Goal: Information Seeking & Learning: Learn about a topic

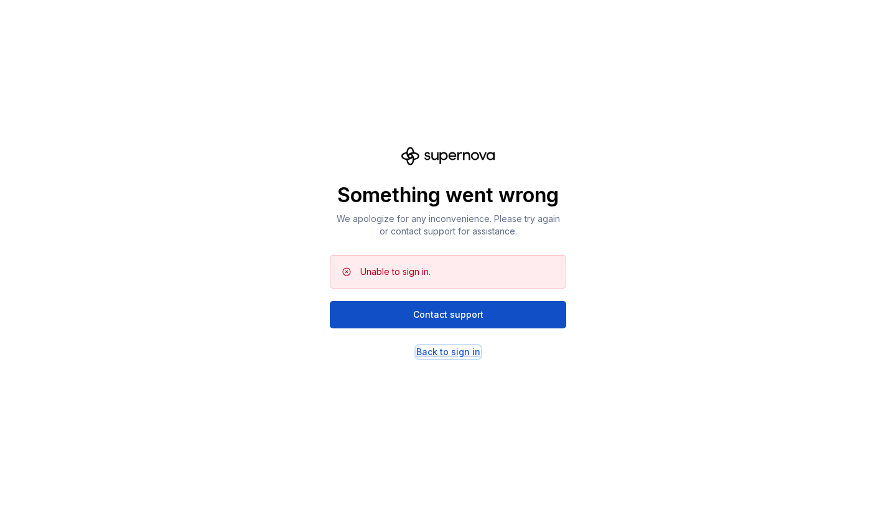
click at [469, 352] on div "Back to sign in" at bounding box center [448, 352] width 64 height 12
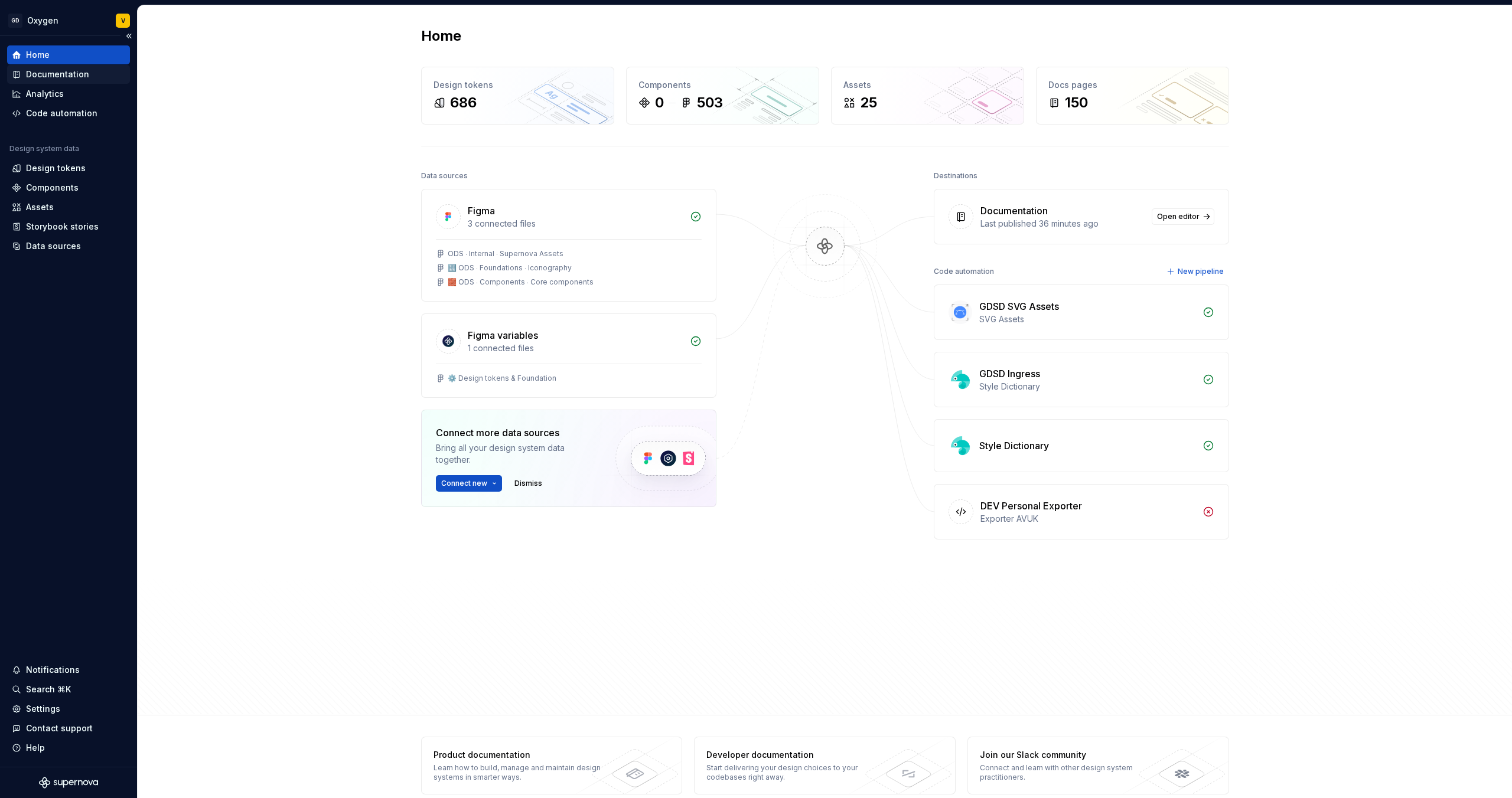
click at [47, 73] on div "Documentation" at bounding box center [57, 74] width 64 height 11
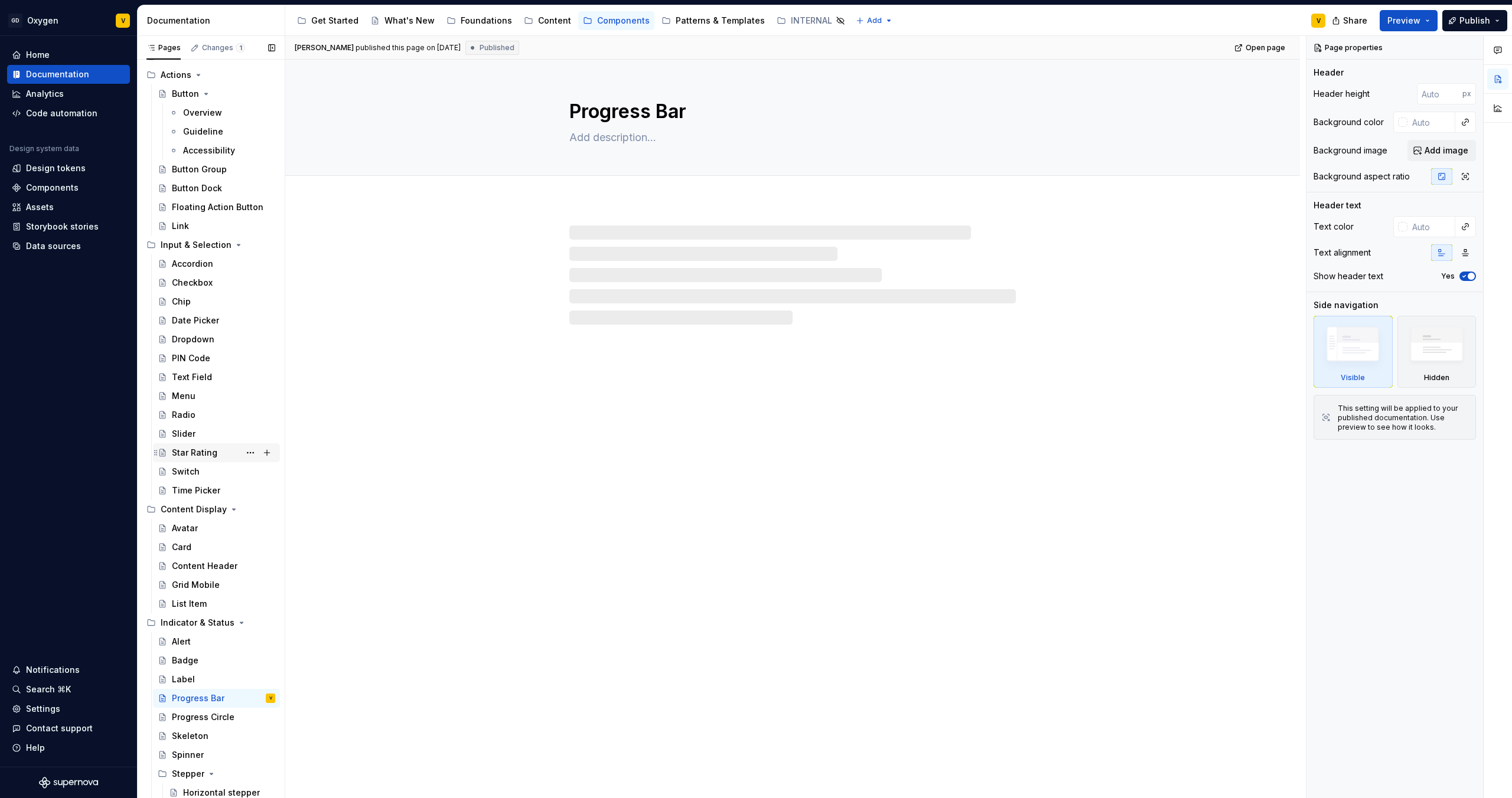
scroll to position [88, 0]
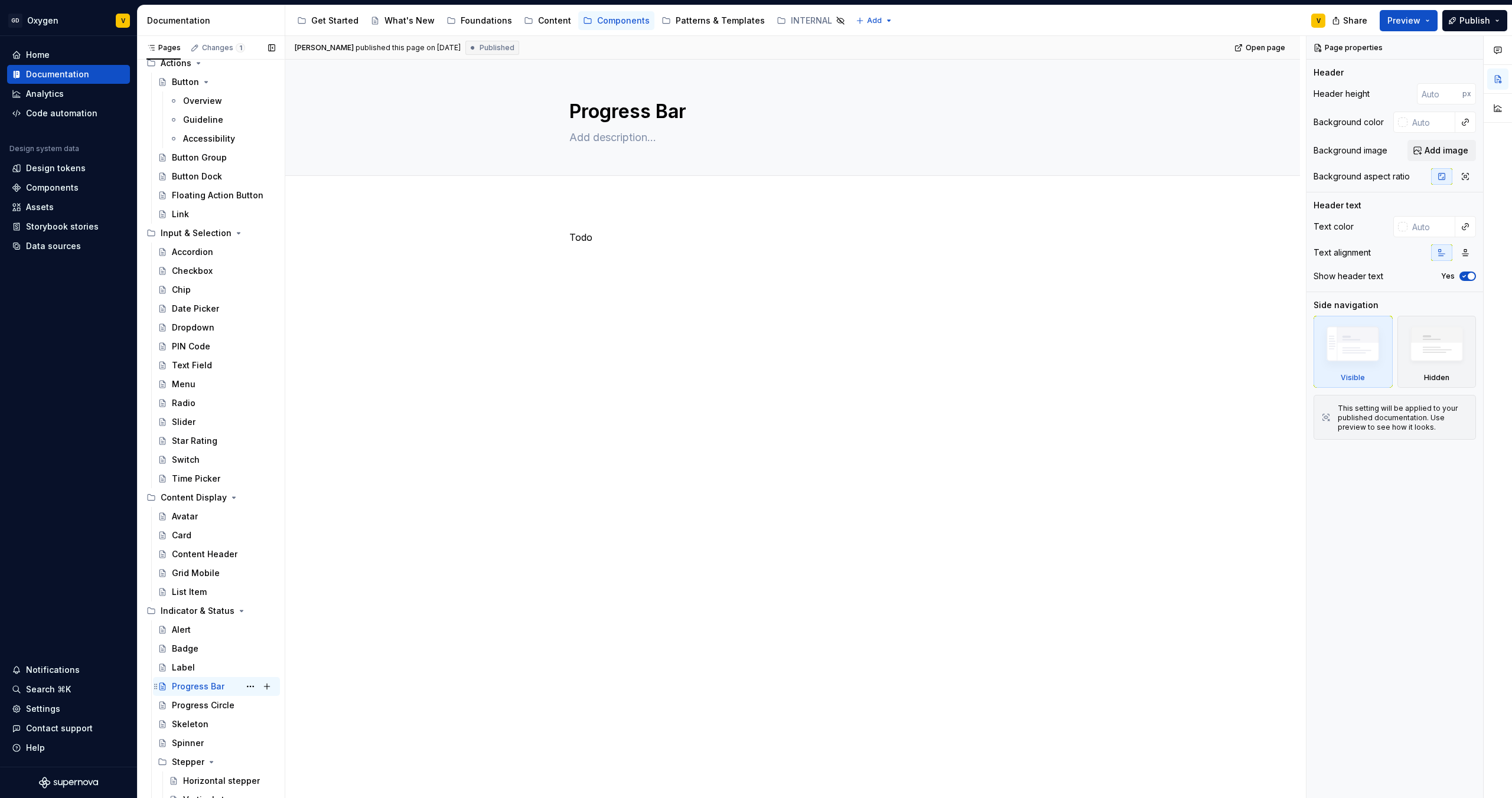
click at [212, 479] on div "Progress Bar" at bounding box center [197, 686] width 52 height 11
click at [844, 479] on div "Progress Bar Edit header Todo" at bounding box center [793, 429] width 1015 height 739
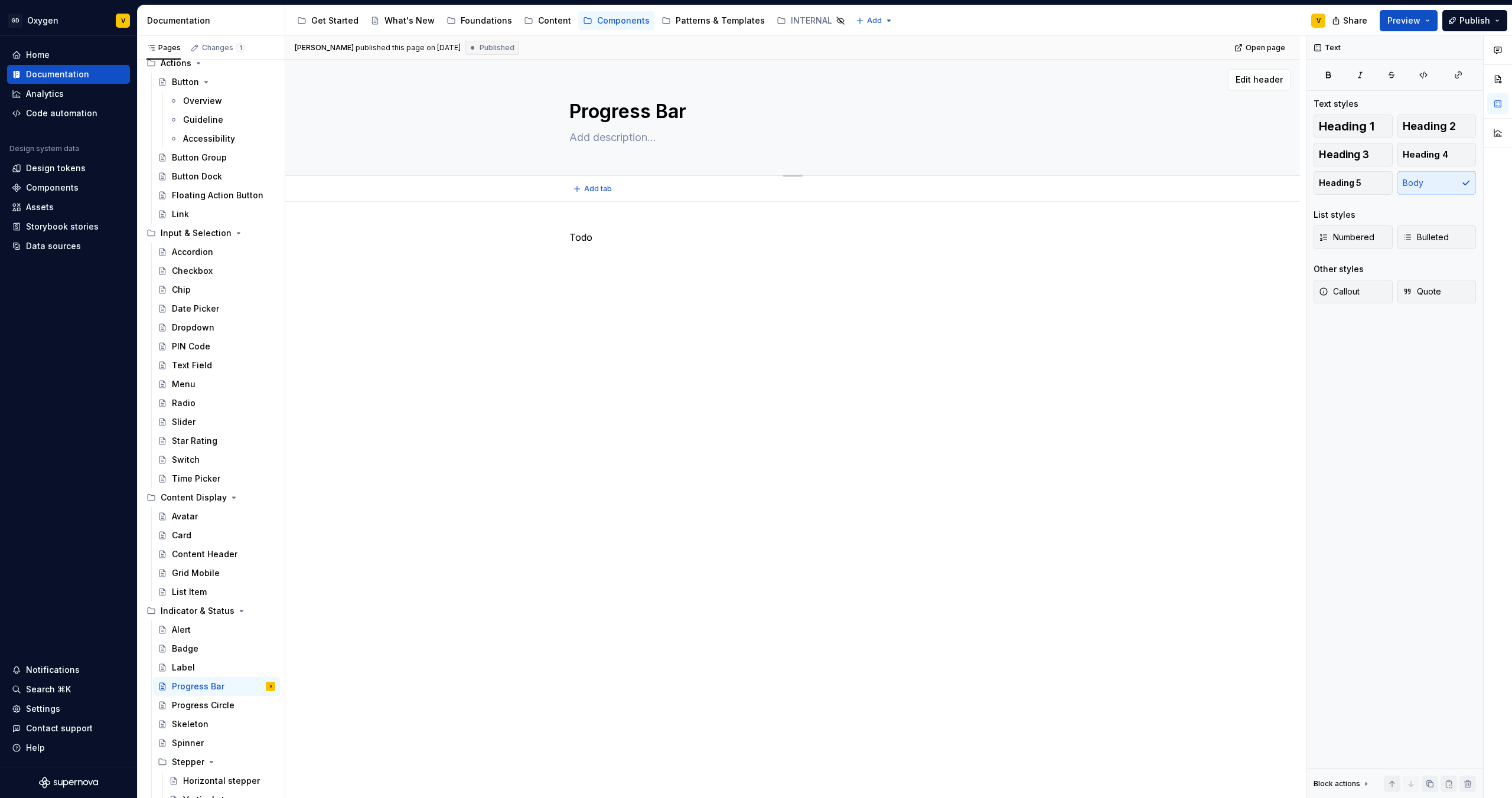
click at [672, 111] on textarea "Progress Bar" at bounding box center [790, 112] width 446 height 28
click at [685, 111] on textarea "Progress Bar" at bounding box center [790, 112] width 446 height 28
type textarea "*"
type textarea "Progress Bar"
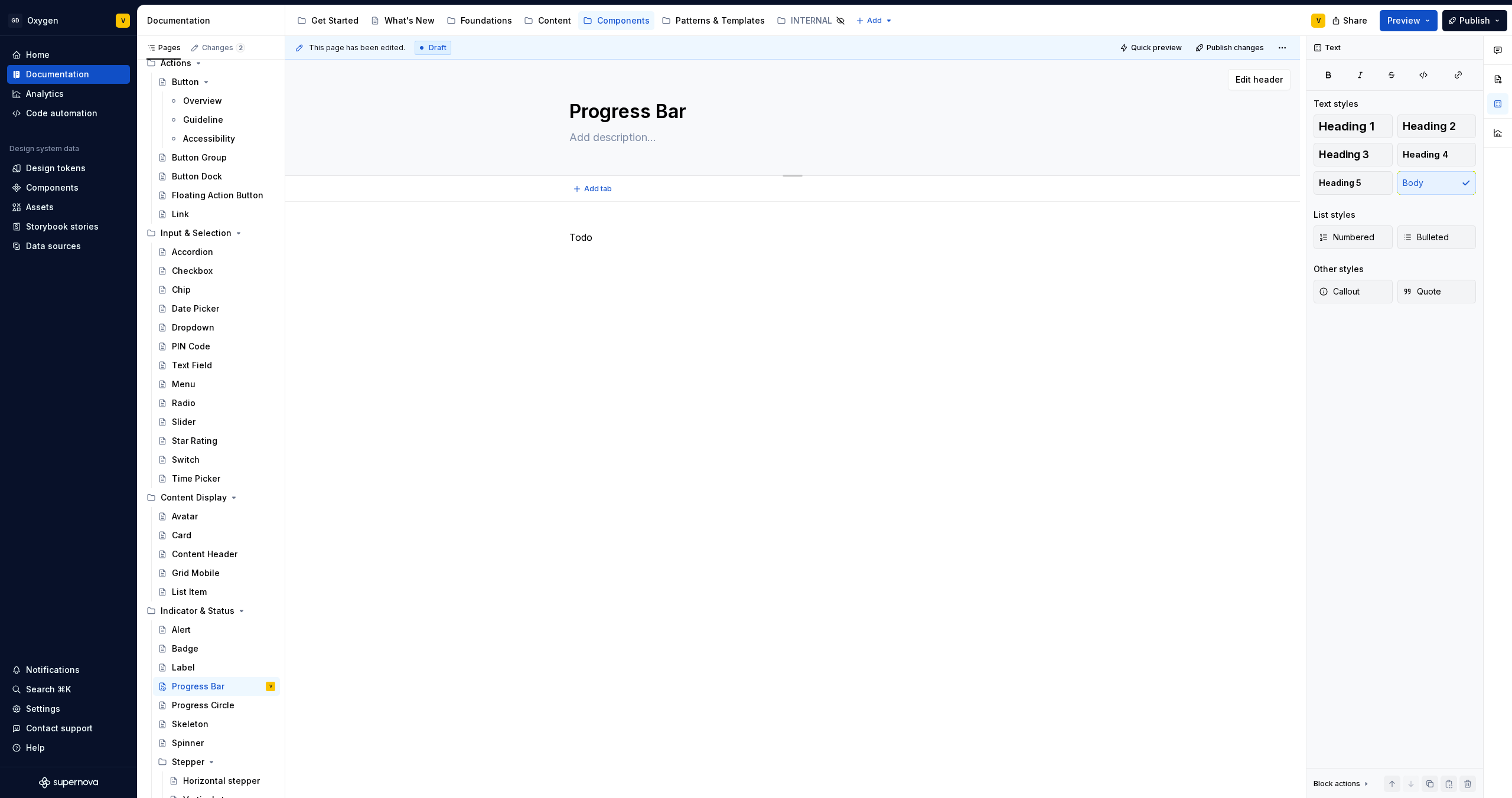
type textarea "*"
type textarea "Progress Bar L"
type textarea "*"
type textarea "Progress Bar Li"
type textarea "*"
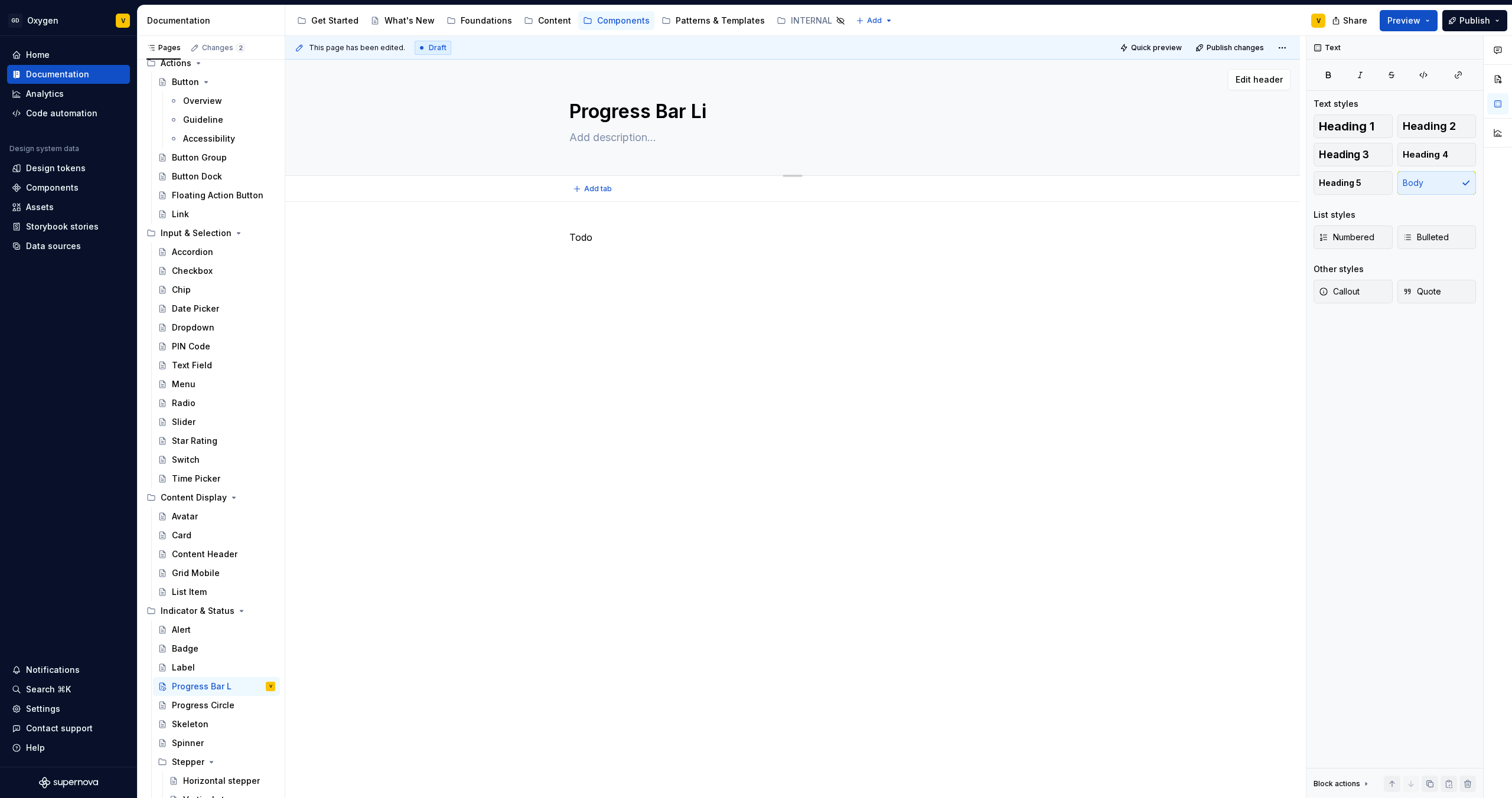
type textarea "Progress [PERSON_NAME]"
type textarea "*"
type textarea "Progress Bar Line"
type textarea "*"
type textarea "Progress Bar Linea"
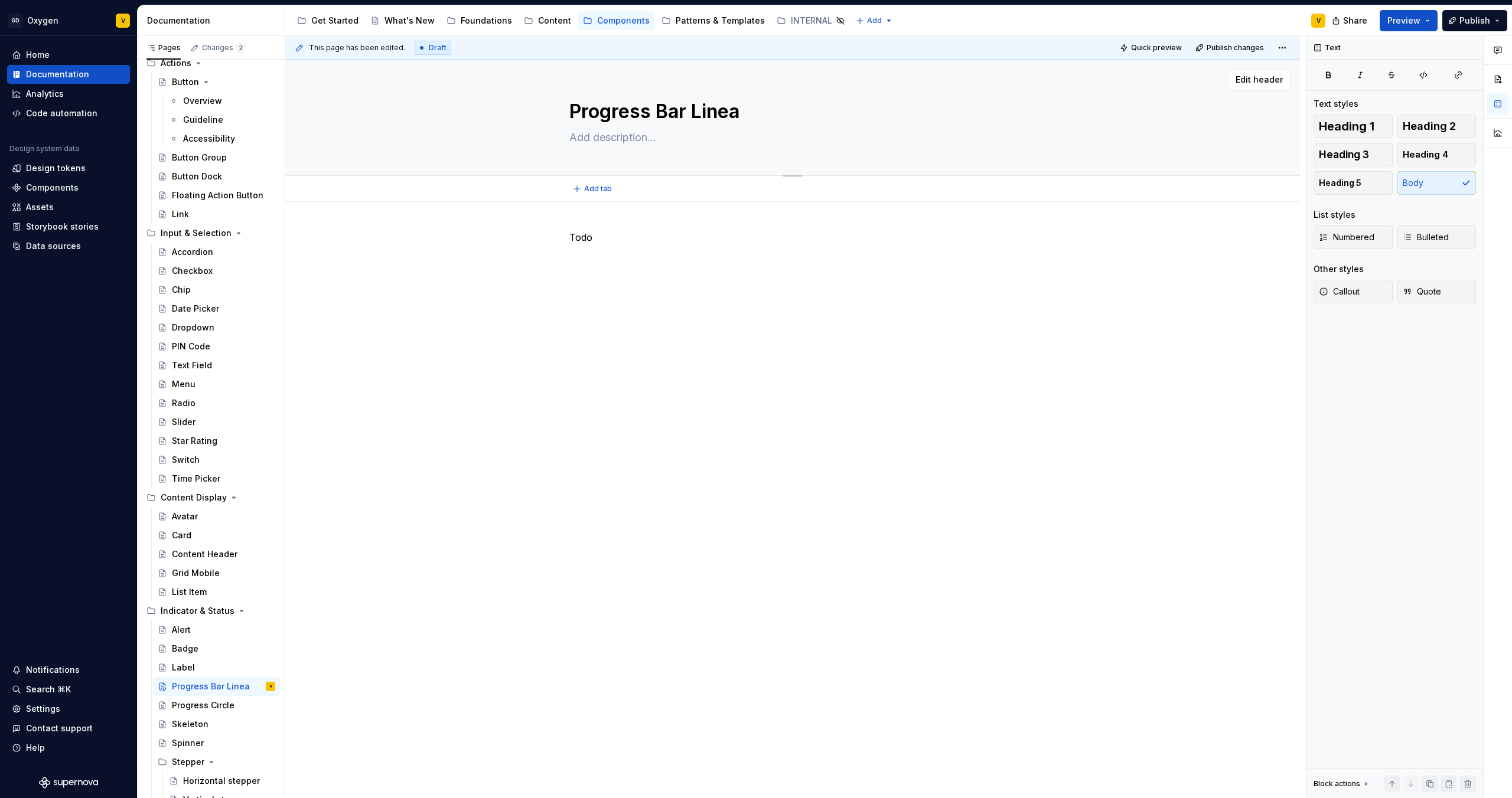
type textarea "*"
type textarea "Progress Bar Linear"
type textarea "*"
type textarea "Progress Bar Linear"
click at [631, 237] on p "Todo" at bounding box center [793, 237] width 446 height 14
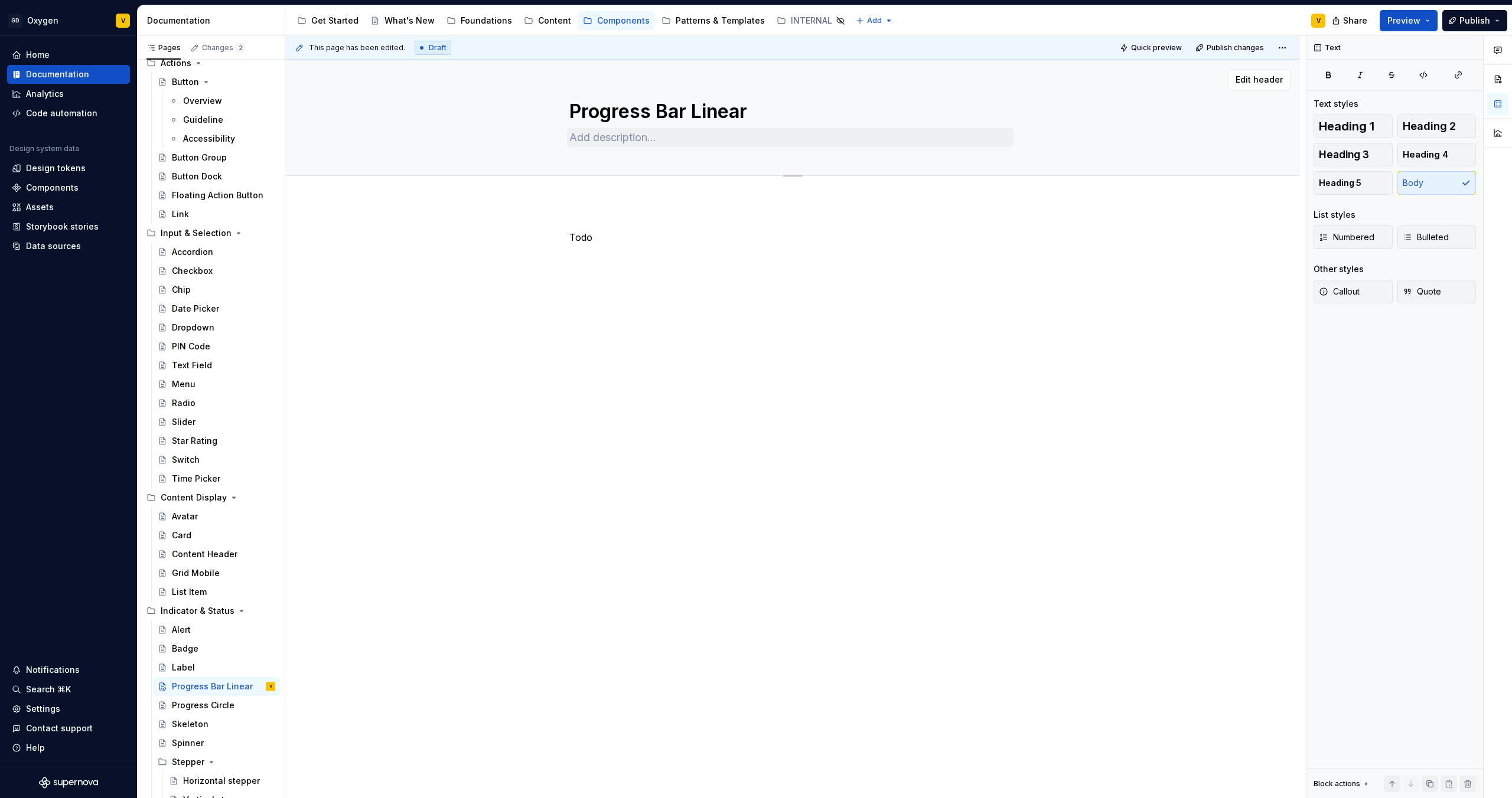
type textarea "*"
click at [625, 139] on textarea at bounding box center [790, 138] width 446 height 19
paste textarea "The Linear Progress Bar is a core element in the interface that enables users t…"
type textarea "The Linear Progress Bar is a core element in the interface that enables users t…"
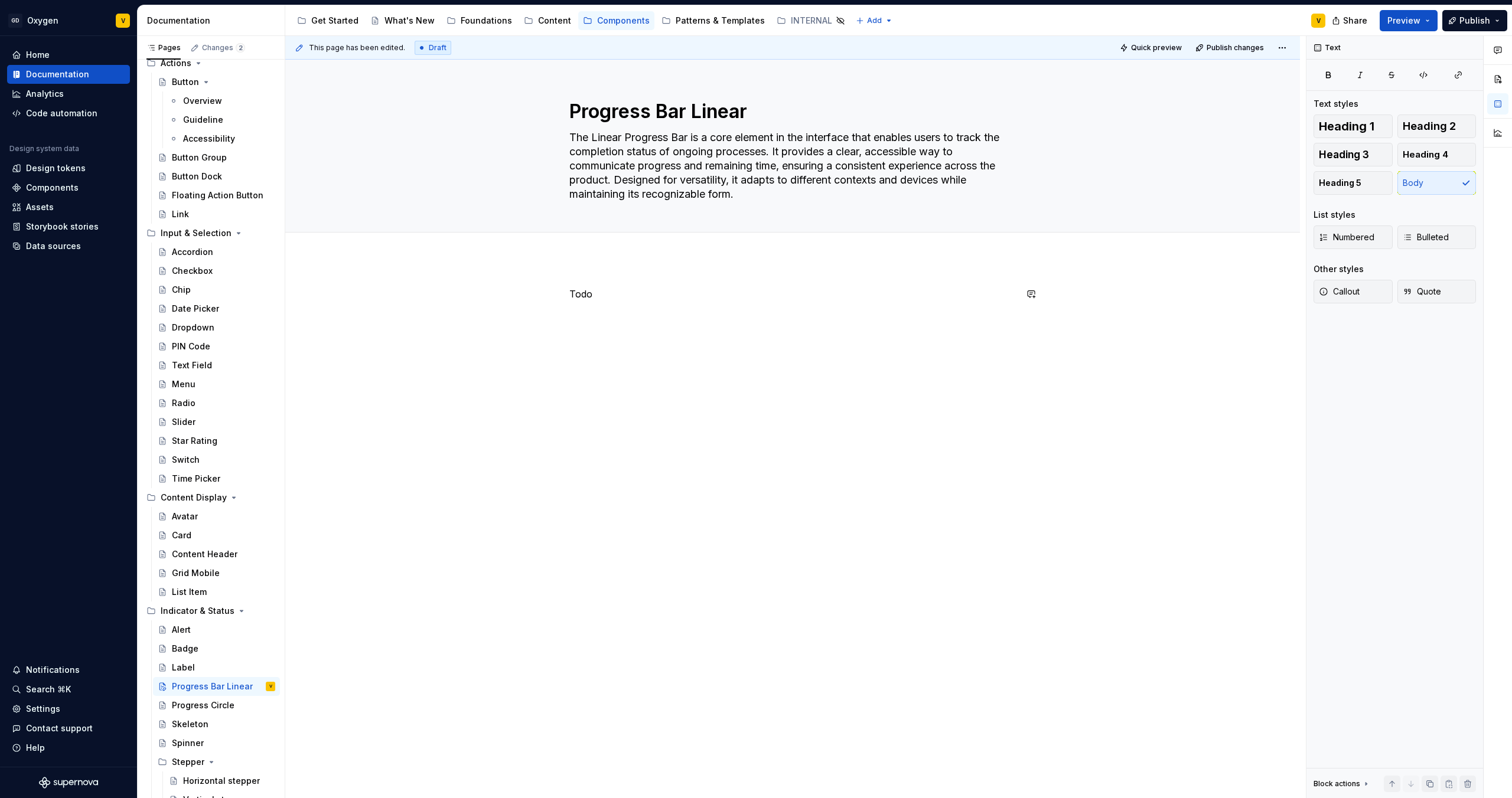
type textarea "*"
type textarea "The Linear Progress Bar is a core element in the interface that enables users t…"
click at [588, 294] on p "Todo" at bounding box center [793, 293] width 446 height 14
drag, startPoint x: 600, startPoint y: 294, endPoint x: 561, endPoint y: 293, distance: 39.0
click at [569, 293] on div "Todo" at bounding box center [793, 316] width 446 height 59
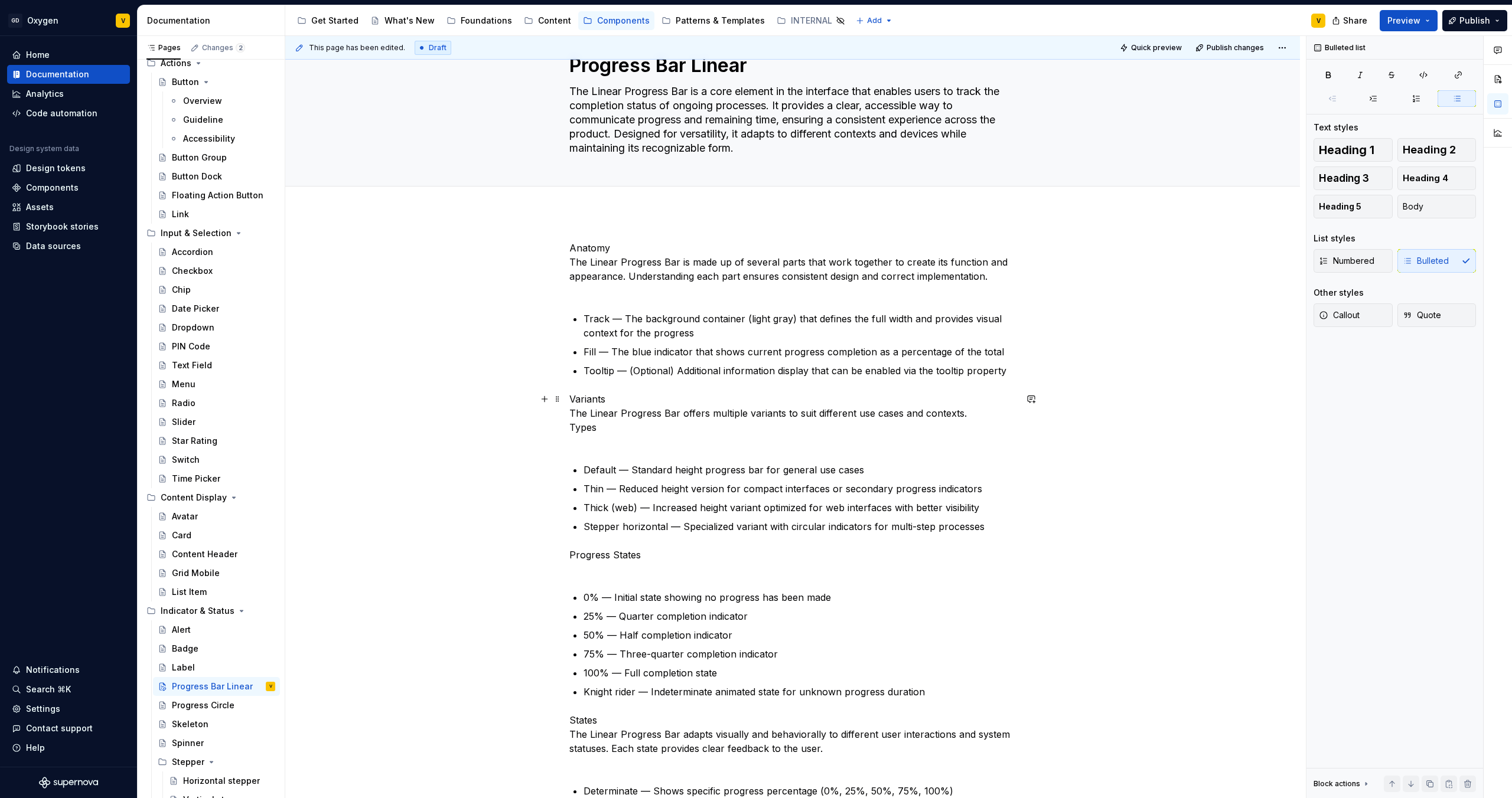
scroll to position [0, 0]
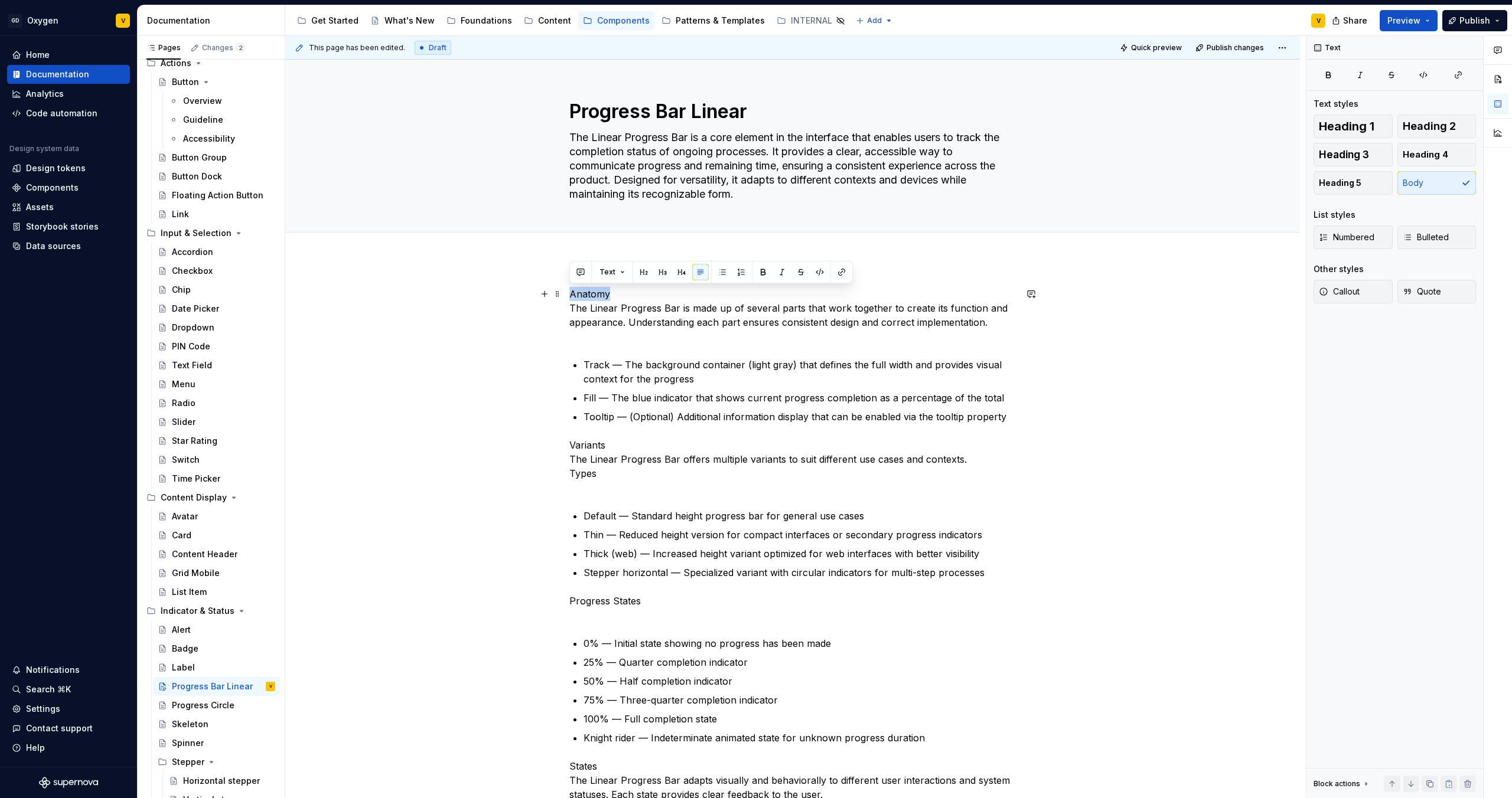
drag, startPoint x: 611, startPoint y: 293, endPoint x: 569, endPoint y: 293, distance: 42.0
click at [648, 272] on button "button" at bounding box center [644, 271] width 16 height 16
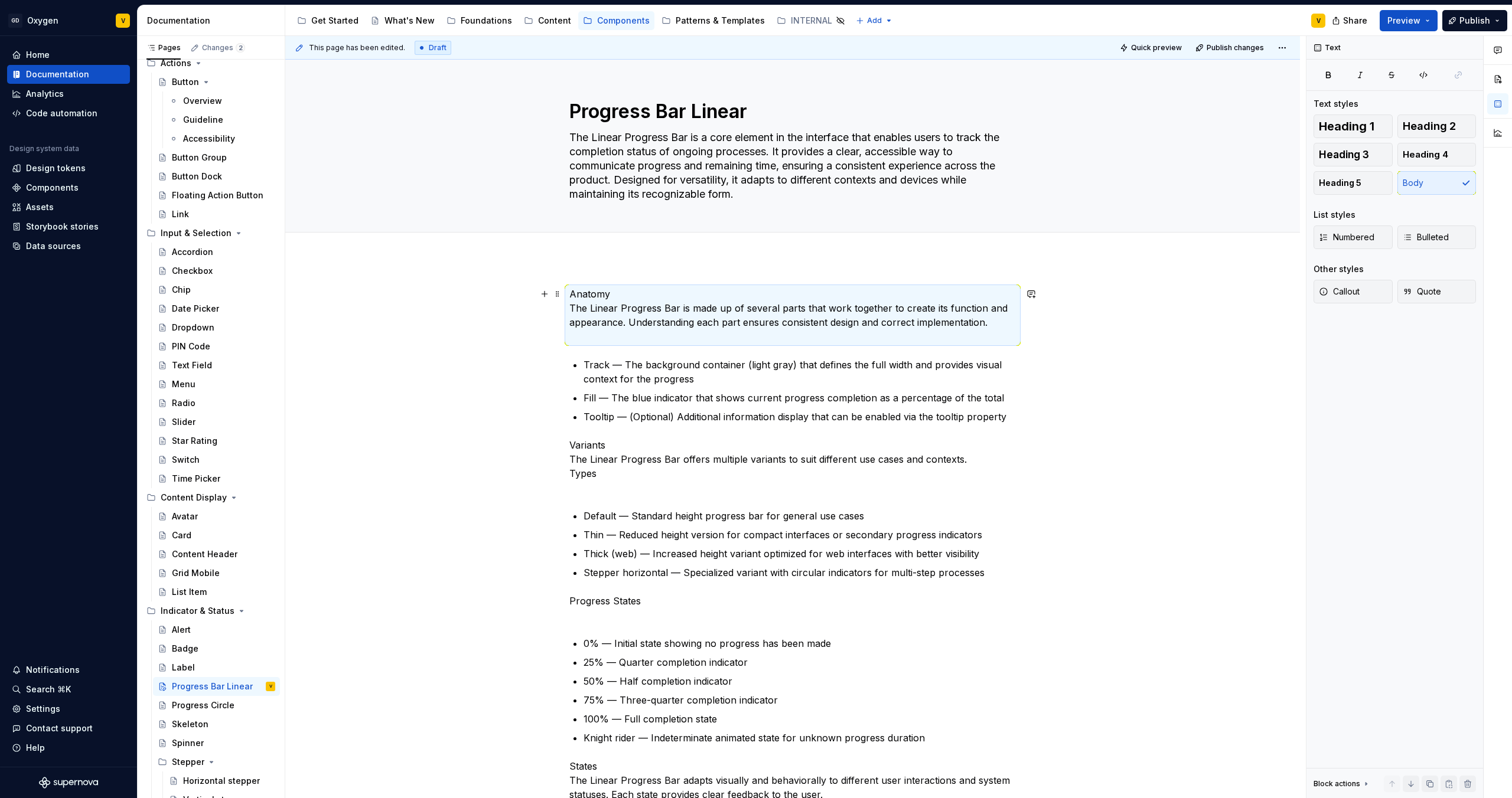
click at [633, 312] on p "Anatomy The Linear Progress Bar is made up of several parts that work together …" at bounding box center [793, 315] width 446 height 57
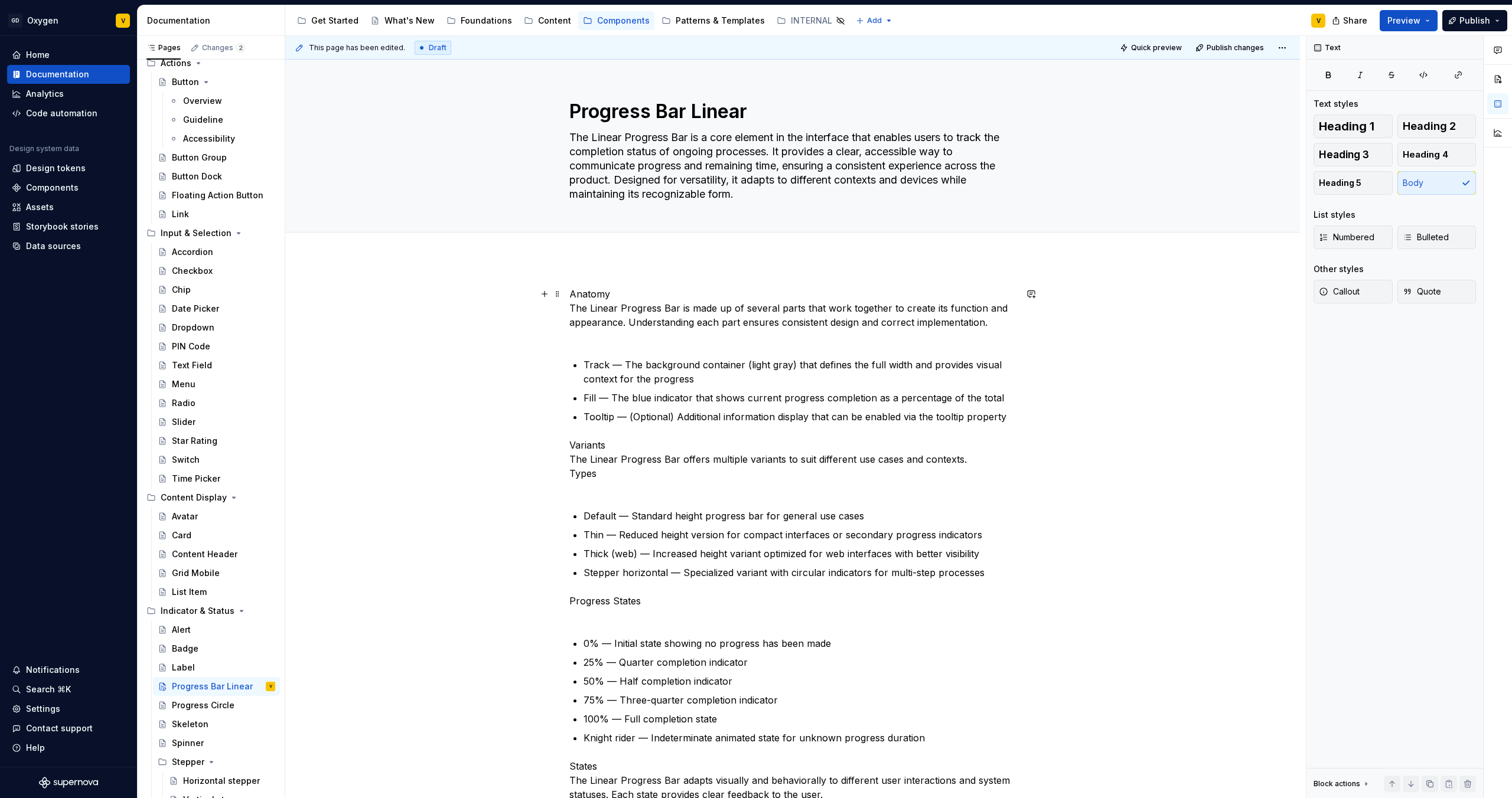
click at [607, 295] on p "Anatomy The Linear Progress Bar is made up of several parts that work together …" at bounding box center [793, 315] width 446 height 57
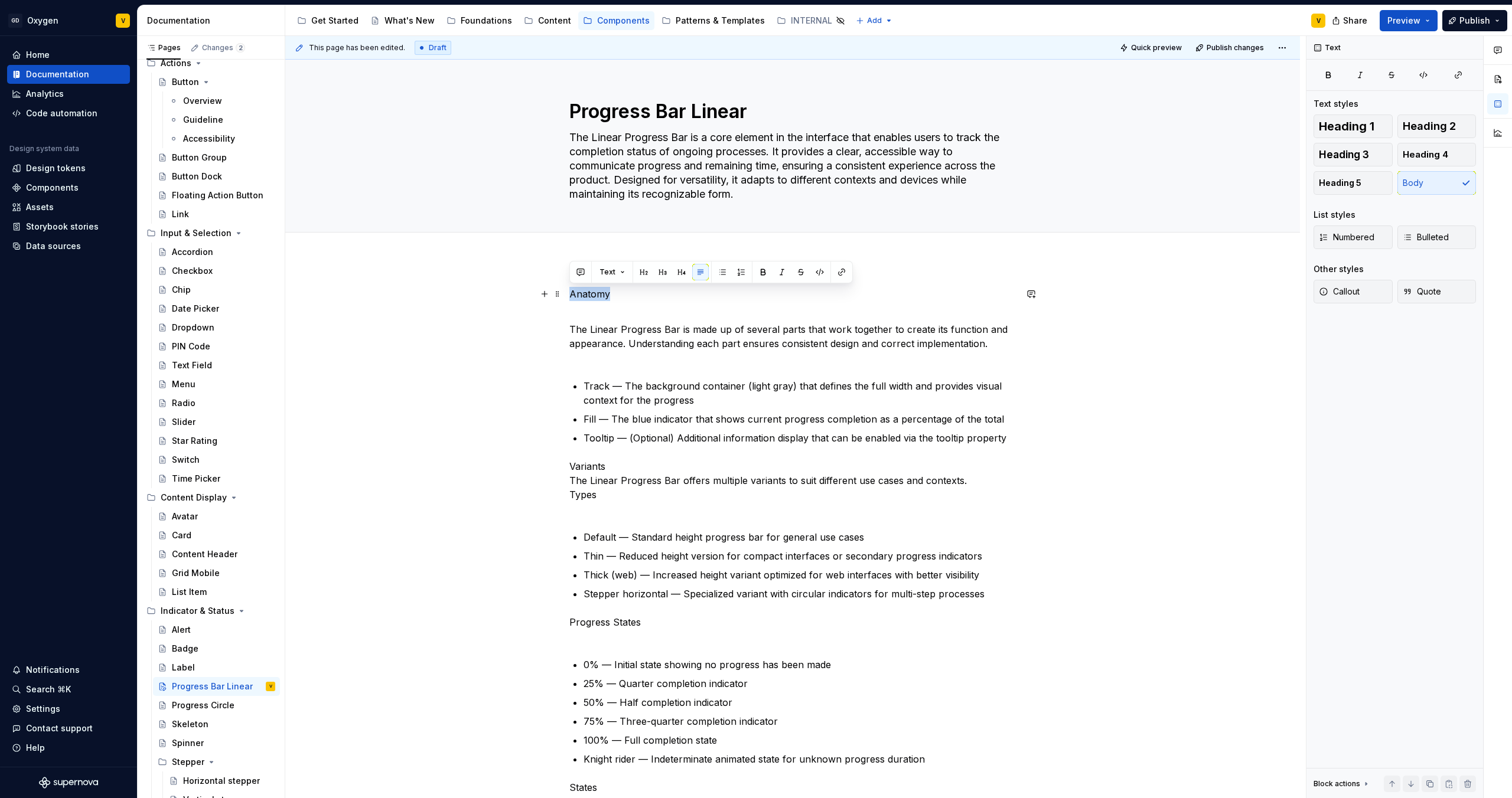
drag, startPoint x: 611, startPoint y: 294, endPoint x: 572, endPoint y: 294, distance: 39.0
click at [572, 294] on p "Anatomy" at bounding box center [793, 293] width 446 height 14
click at [646, 274] on button "button" at bounding box center [644, 271] width 16 height 16
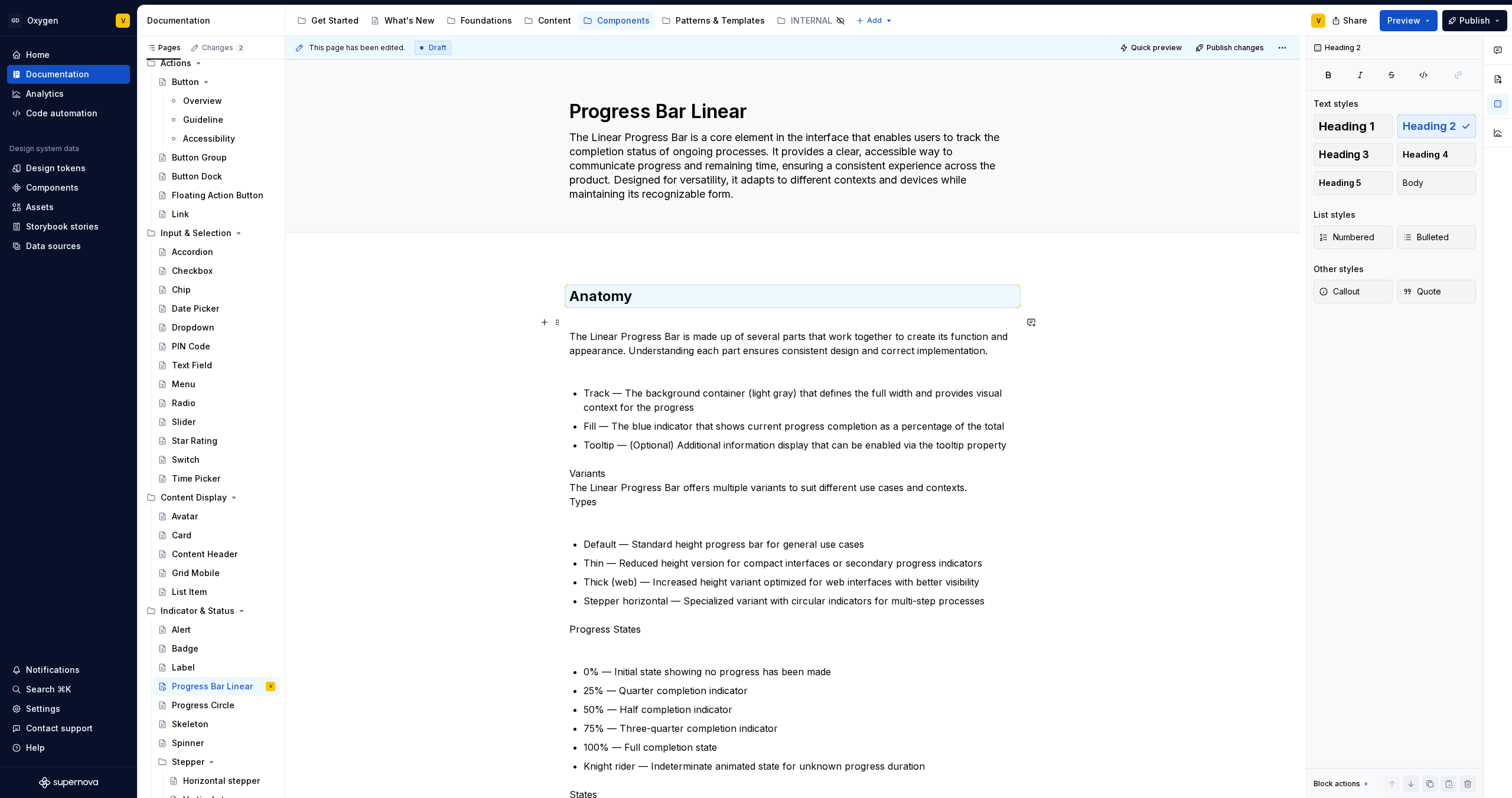
click at [634, 323] on p "The Linear Progress Bar is made up of several parts that work together to creat…" at bounding box center [793, 343] width 446 height 57
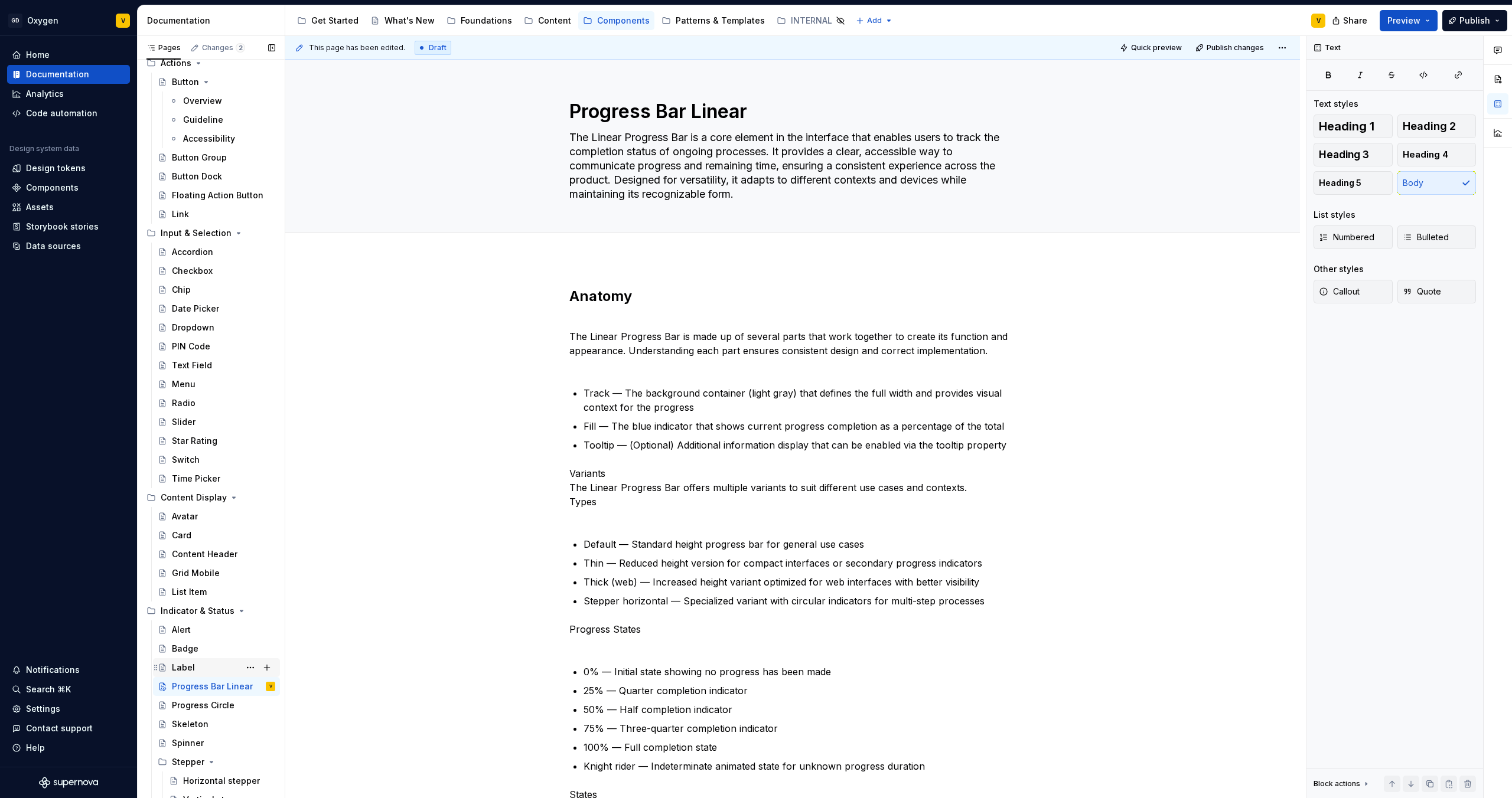
click at [211, 479] on div "Label" at bounding box center [223, 667] width 103 height 16
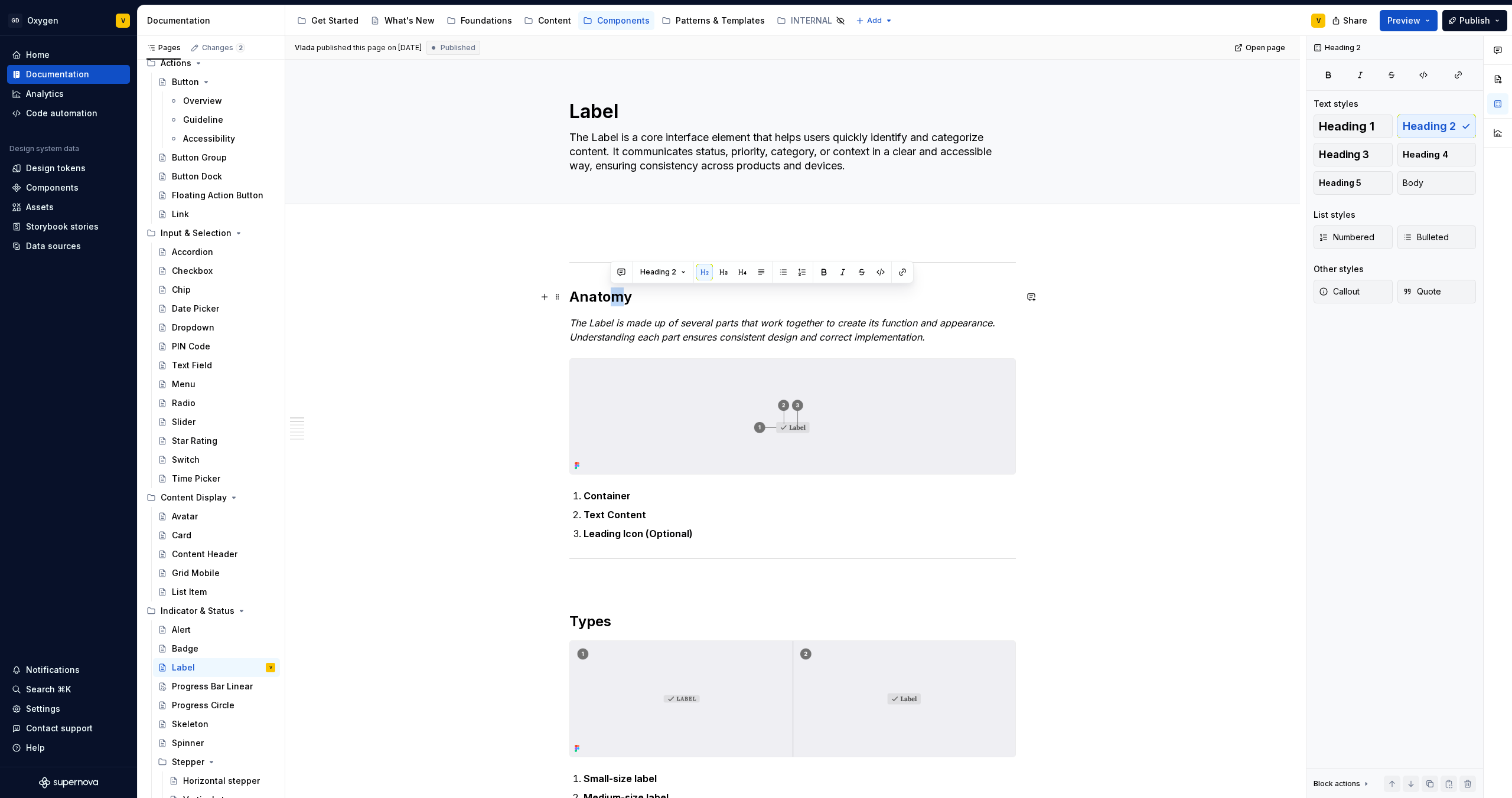
drag, startPoint x: 607, startPoint y: 300, endPoint x: 623, endPoint y: 301, distance: 16.0
click at [623, 301] on h2 "Anatomy" at bounding box center [793, 297] width 446 height 19
click at [206, 479] on div "Progress Bar Linear" at bounding box center [223, 686] width 103 height 16
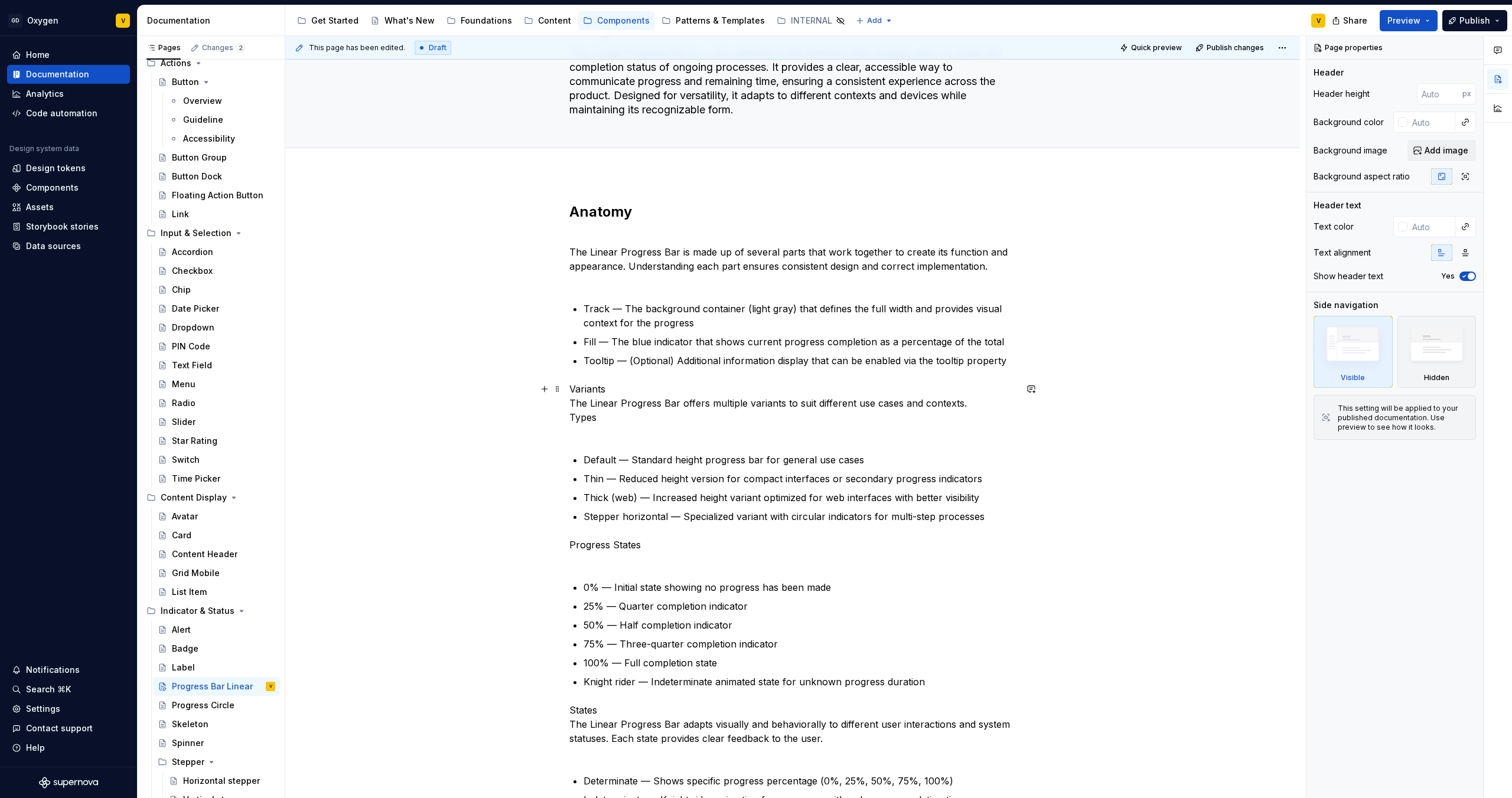
scroll to position [88, 0]
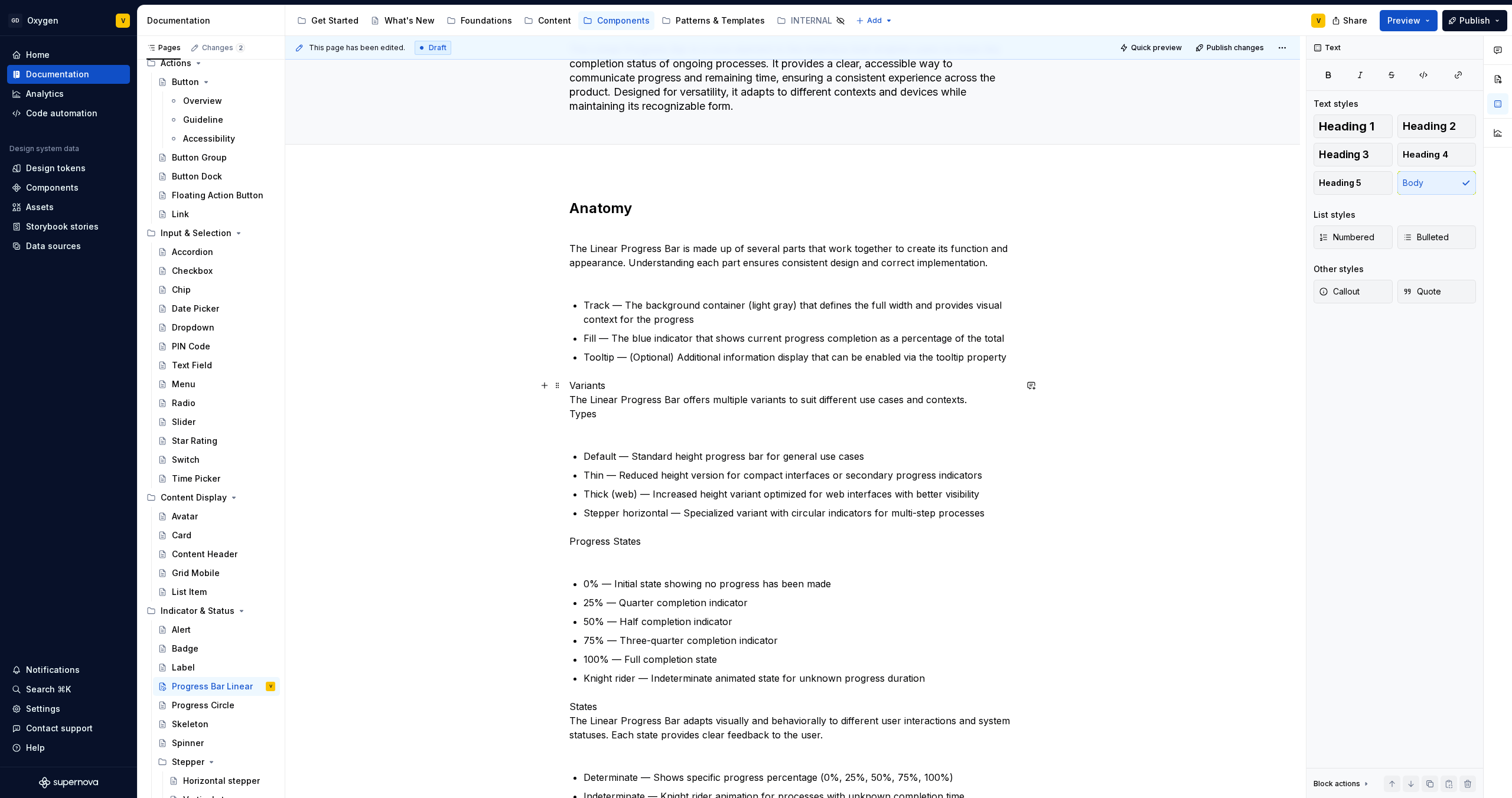
click at [609, 383] on p "Variants The Linear Progress Bar offers multiple variants to suit different use…" at bounding box center [793, 407] width 446 height 57
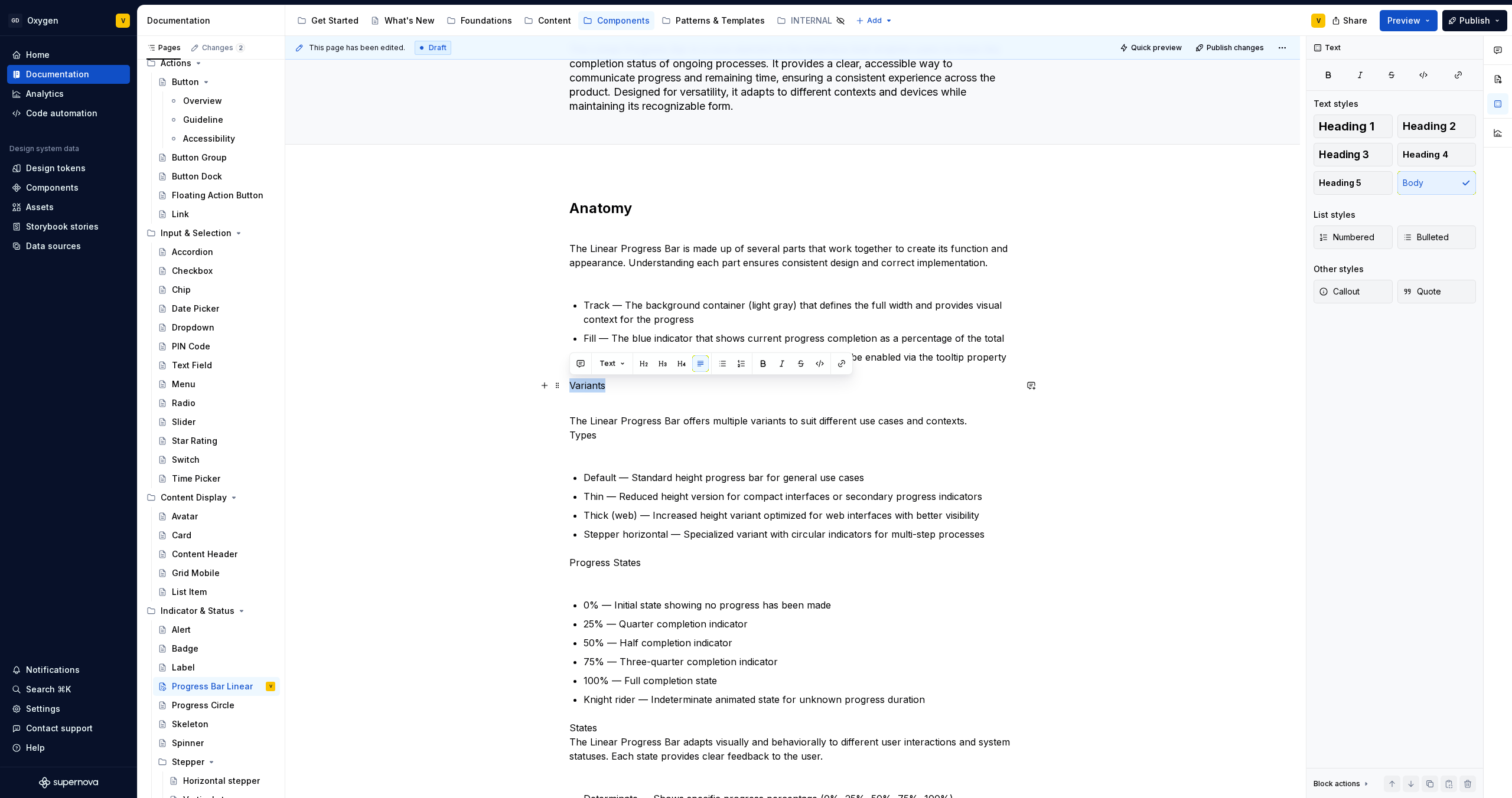
drag, startPoint x: 609, startPoint y: 383, endPoint x: 565, endPoint y: 384, distance: 44.0
click at [644, 366] on button "button" at bounding box center [644, 363] width 16 height 16
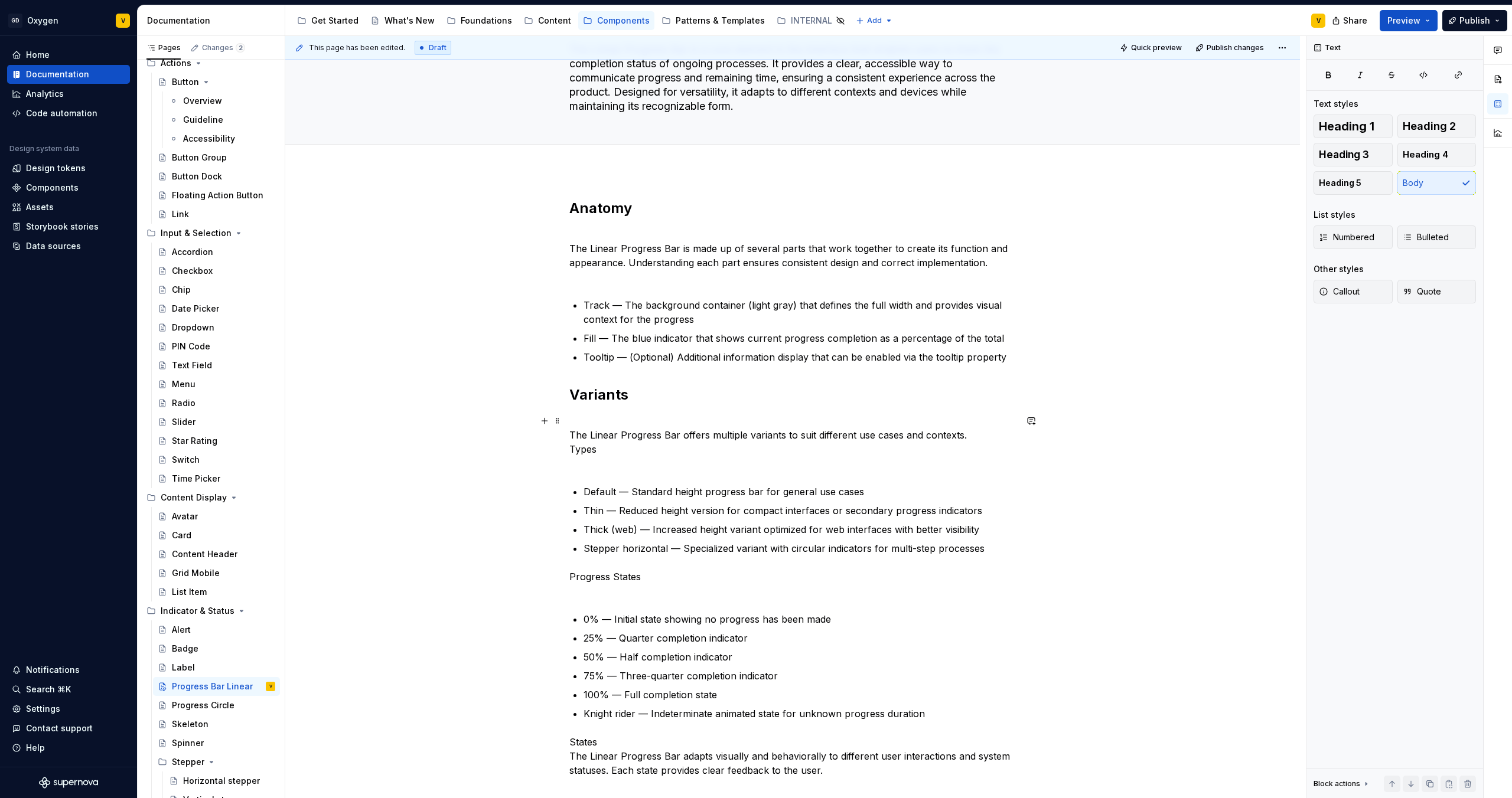
click at [577, 461] on p "The Linear Progress Bar offers multiple variants to suit different use cases an…" at bounding box center [793, 442] width 446 height 57
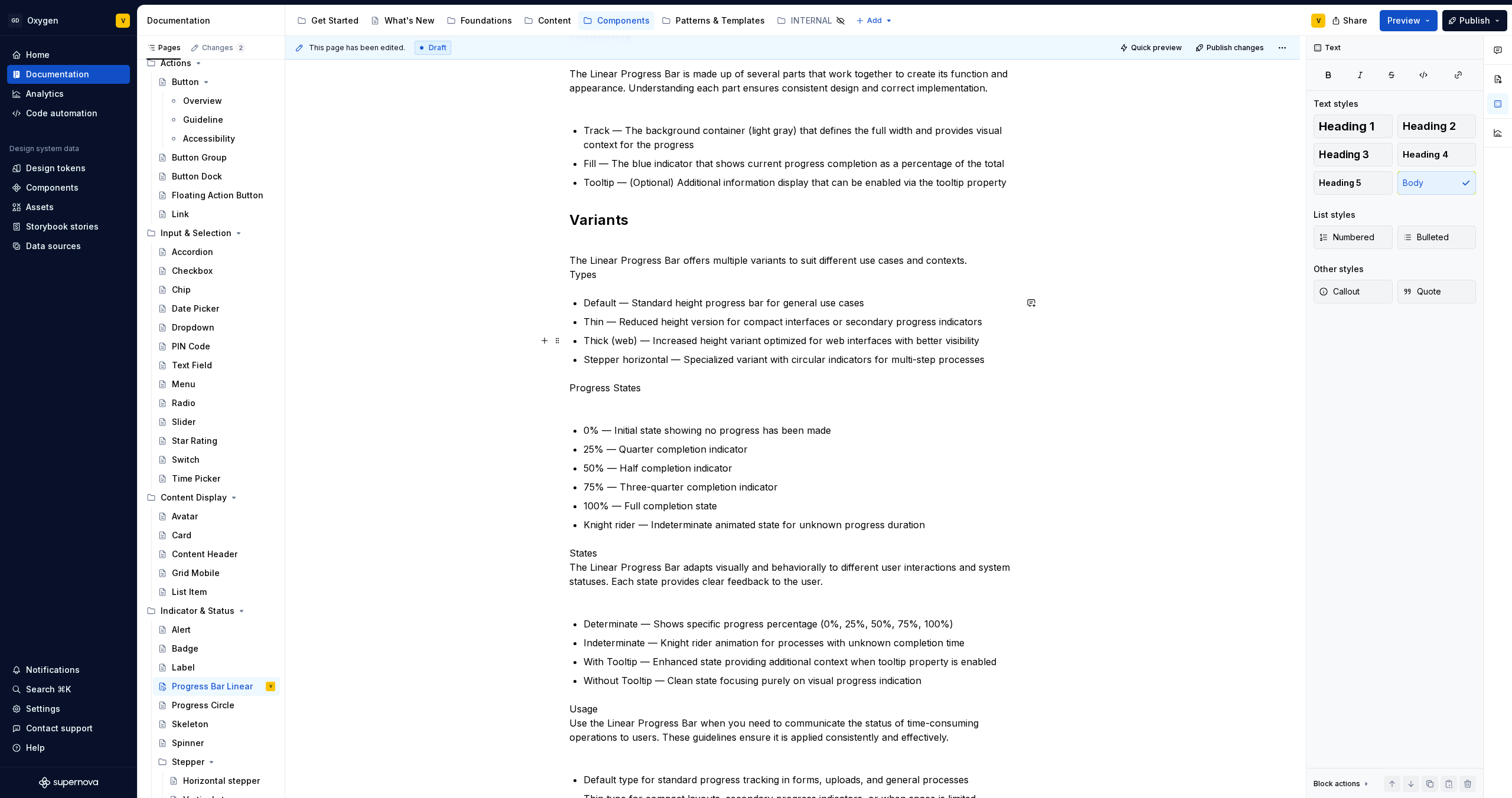
scroll to position [271, 0]
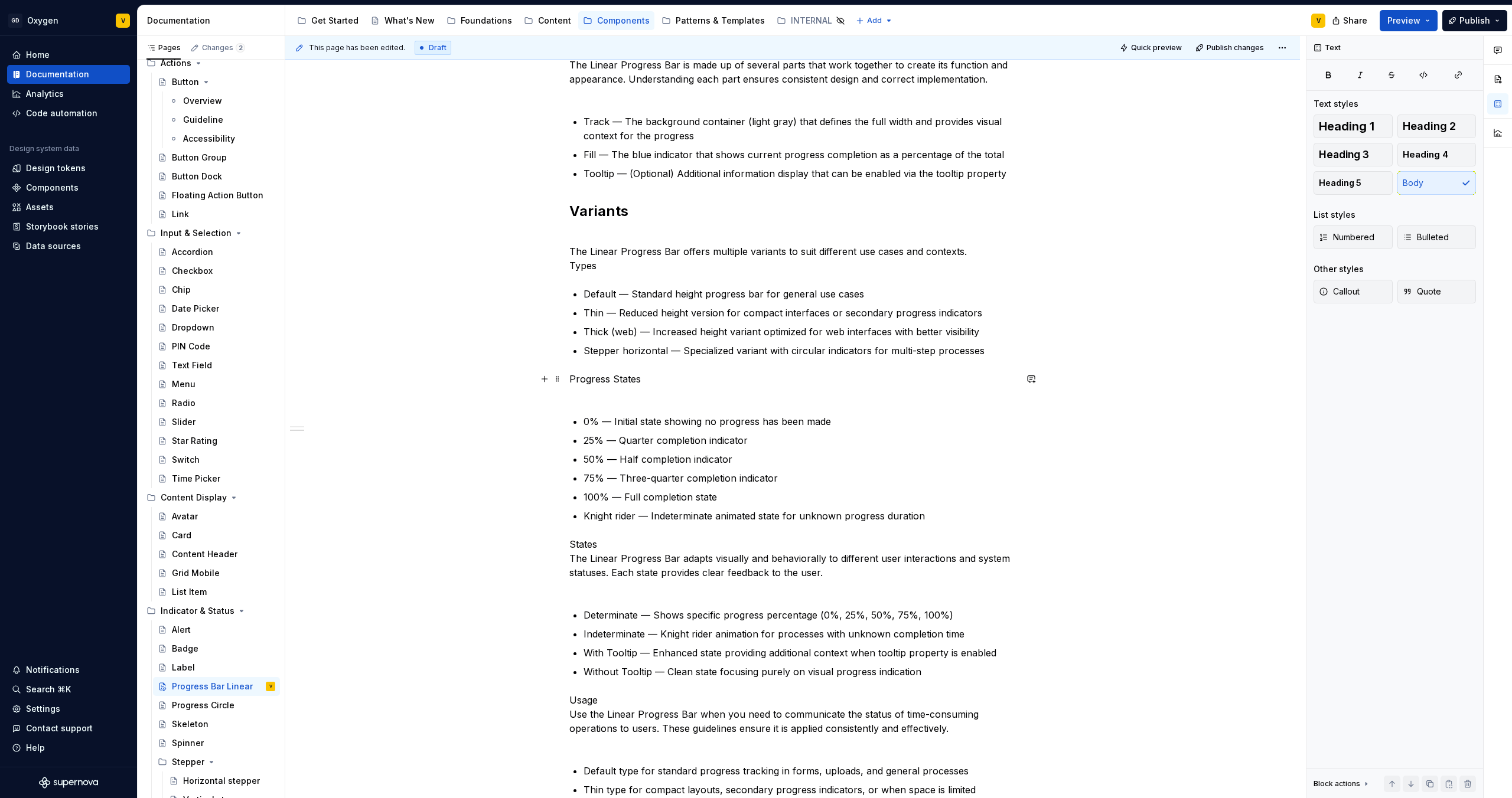
click at [588, 397] on p "Progress States" at bounding box center [793, 386] width 446 height 28
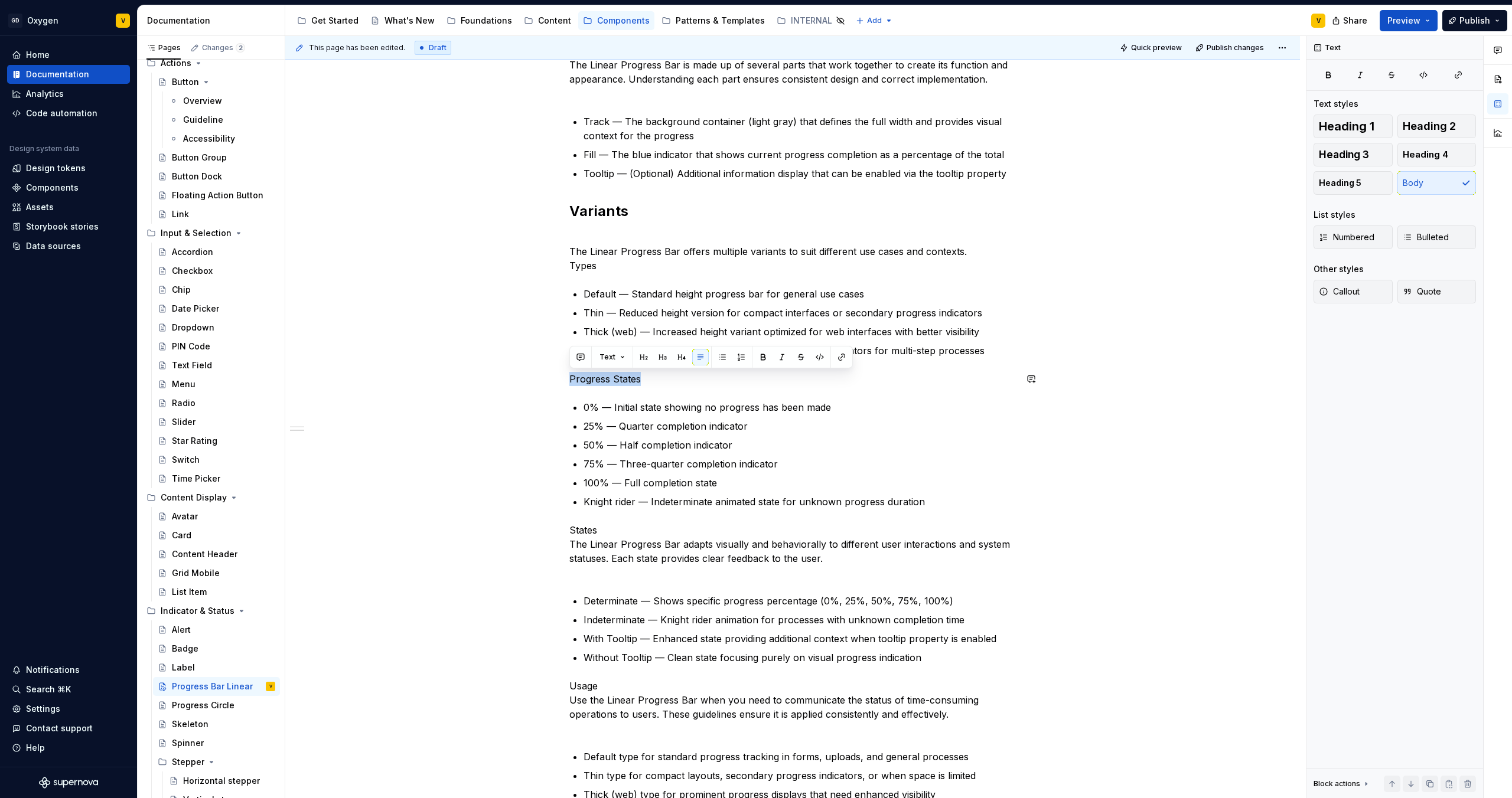
drag, startPoint x: 639, startPoint y: 376, endPoint x: 552, endPoint y: 370, distance: 87.2
click at [641, 359] on button "button" at bounding box center [644, 357] width 16 height 16
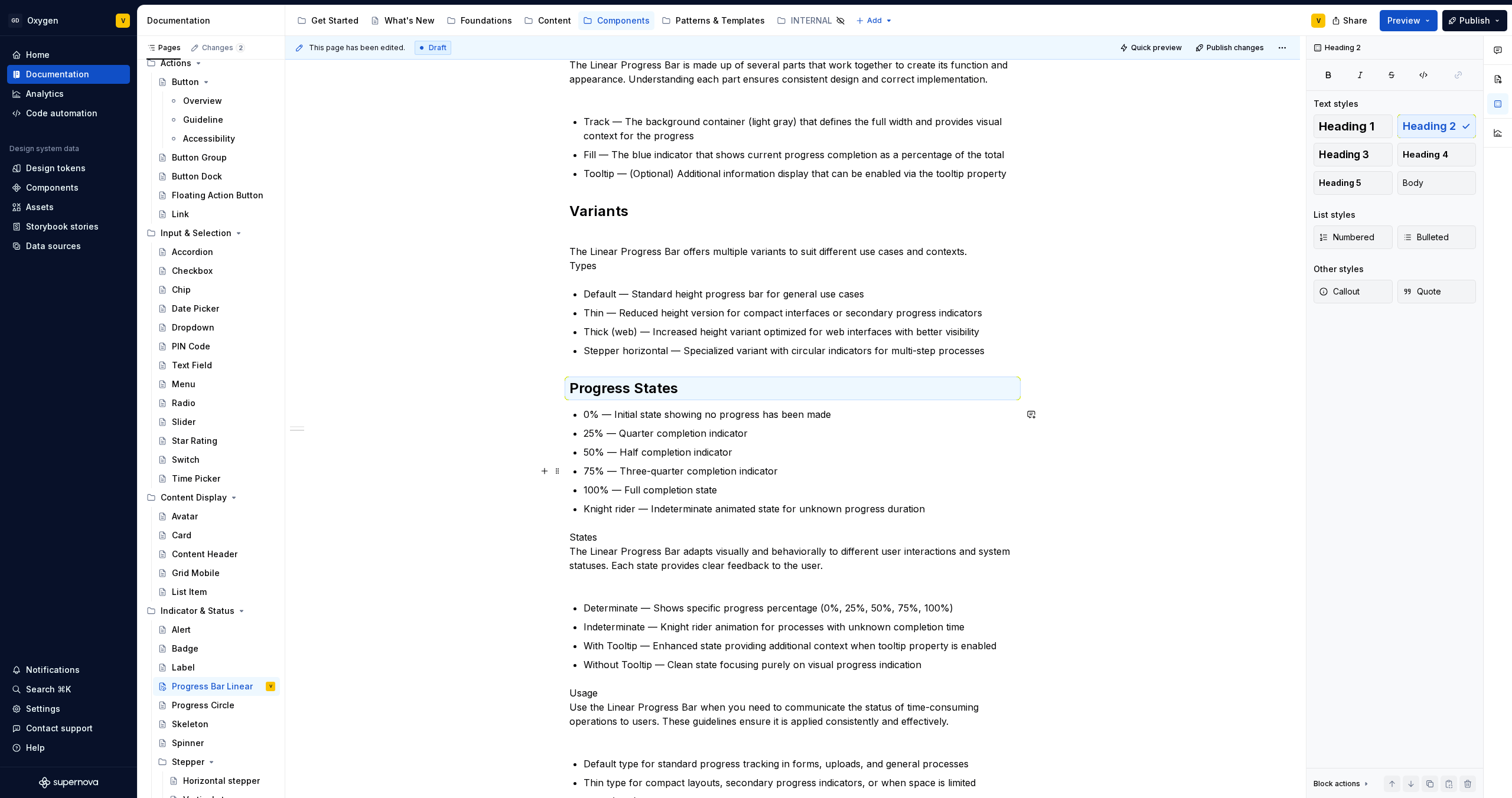
click at [645, 473] on p "75% — Three-quarter completion indicator" at bounding box center [800, 471] width 433 height 14
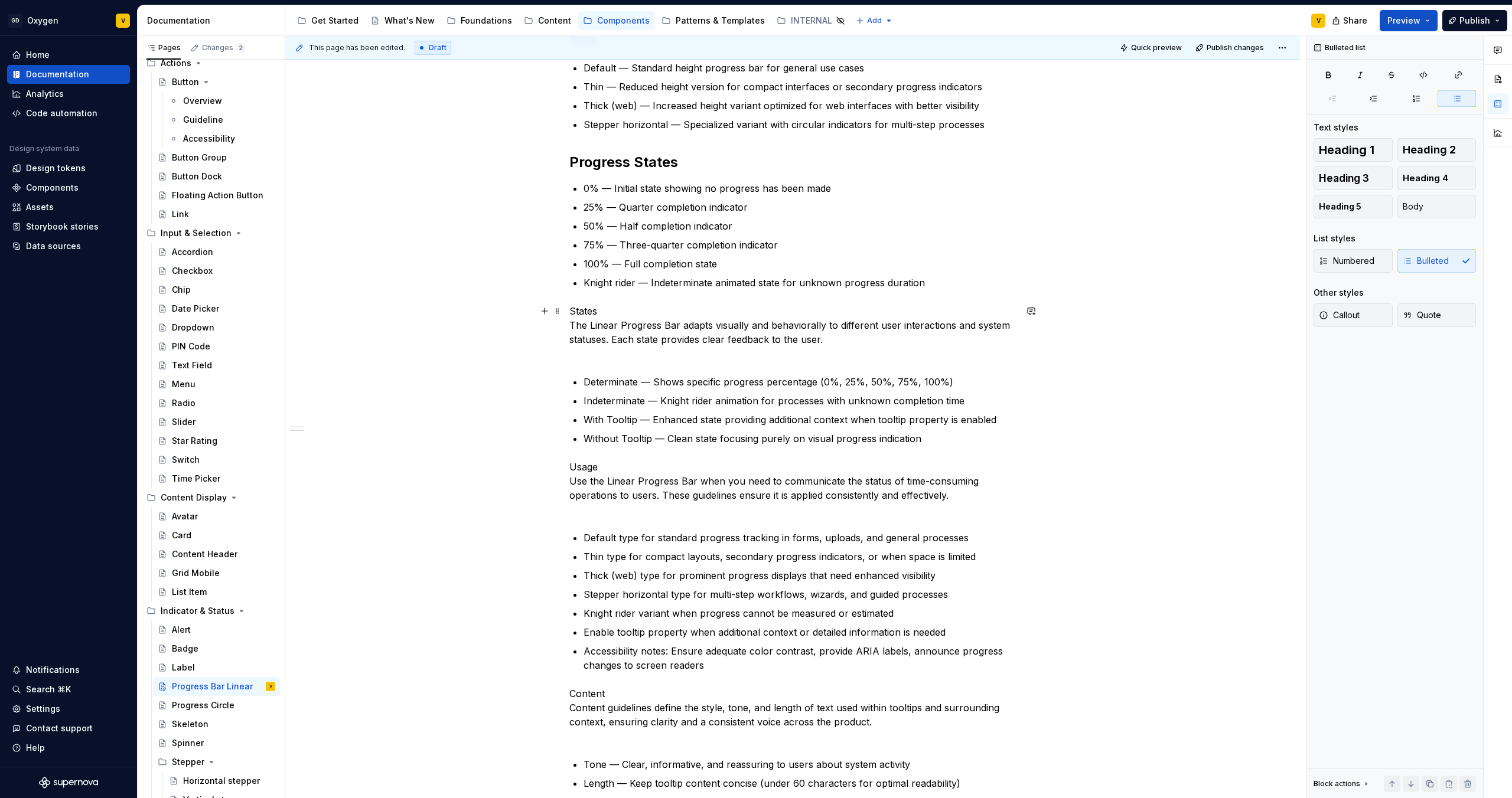
scroll to position [506, 0]
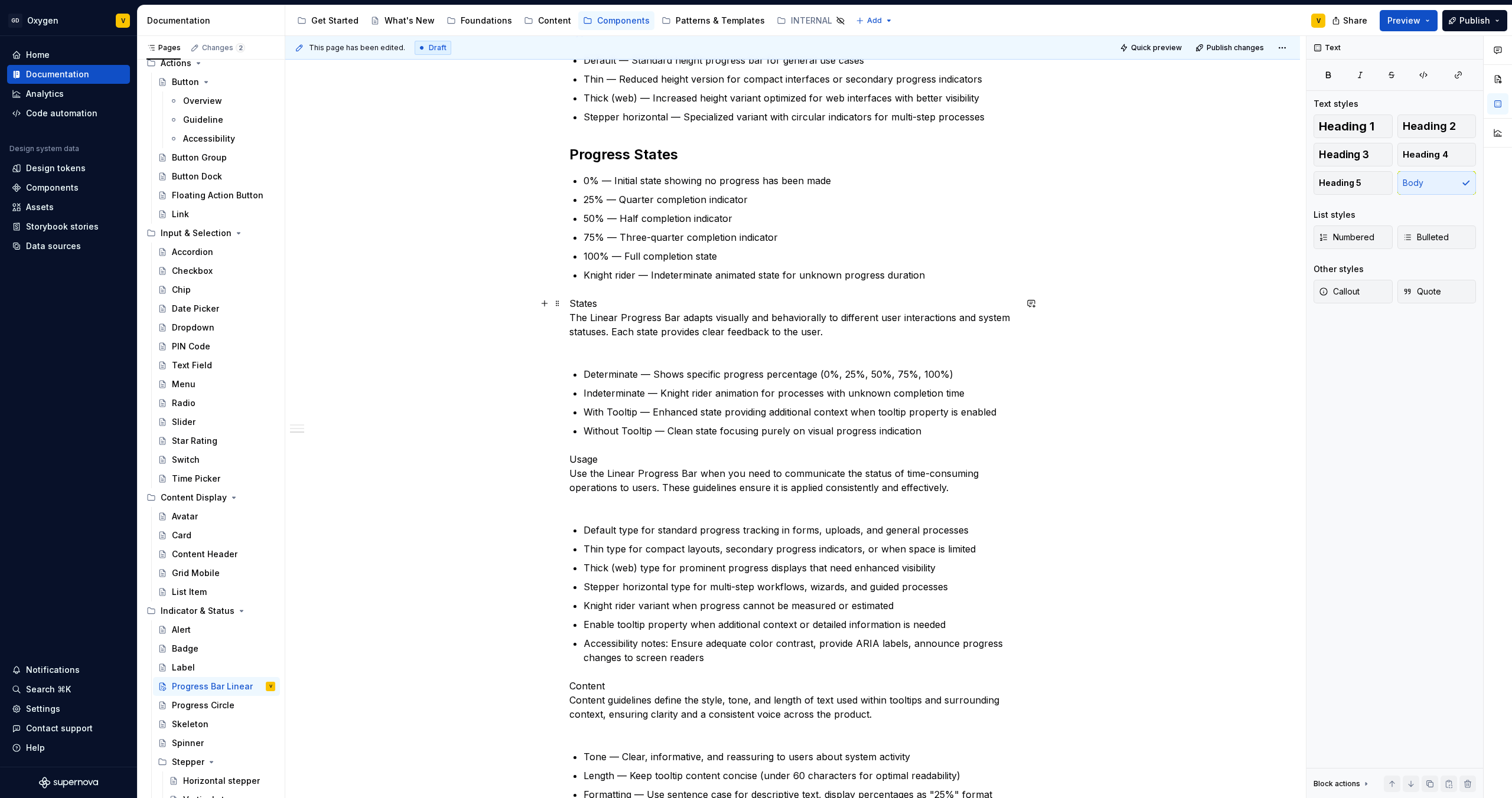
click at [608, 307] on p "States The Linear Progress Bar adapts visually and behaviorally to different us…" at bounding box center [793, 325] width 446 height 57
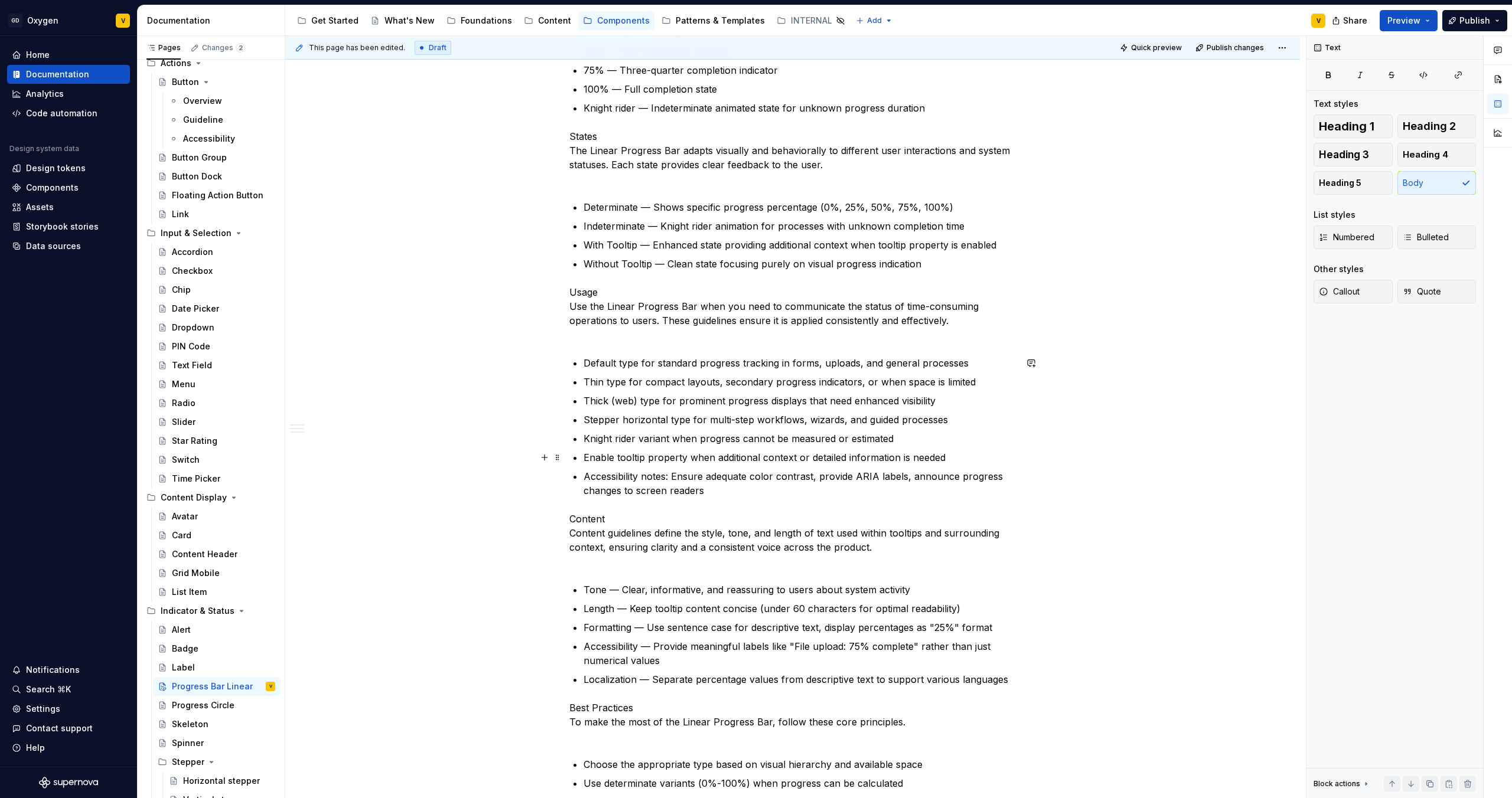
scroll to position [663, 0]
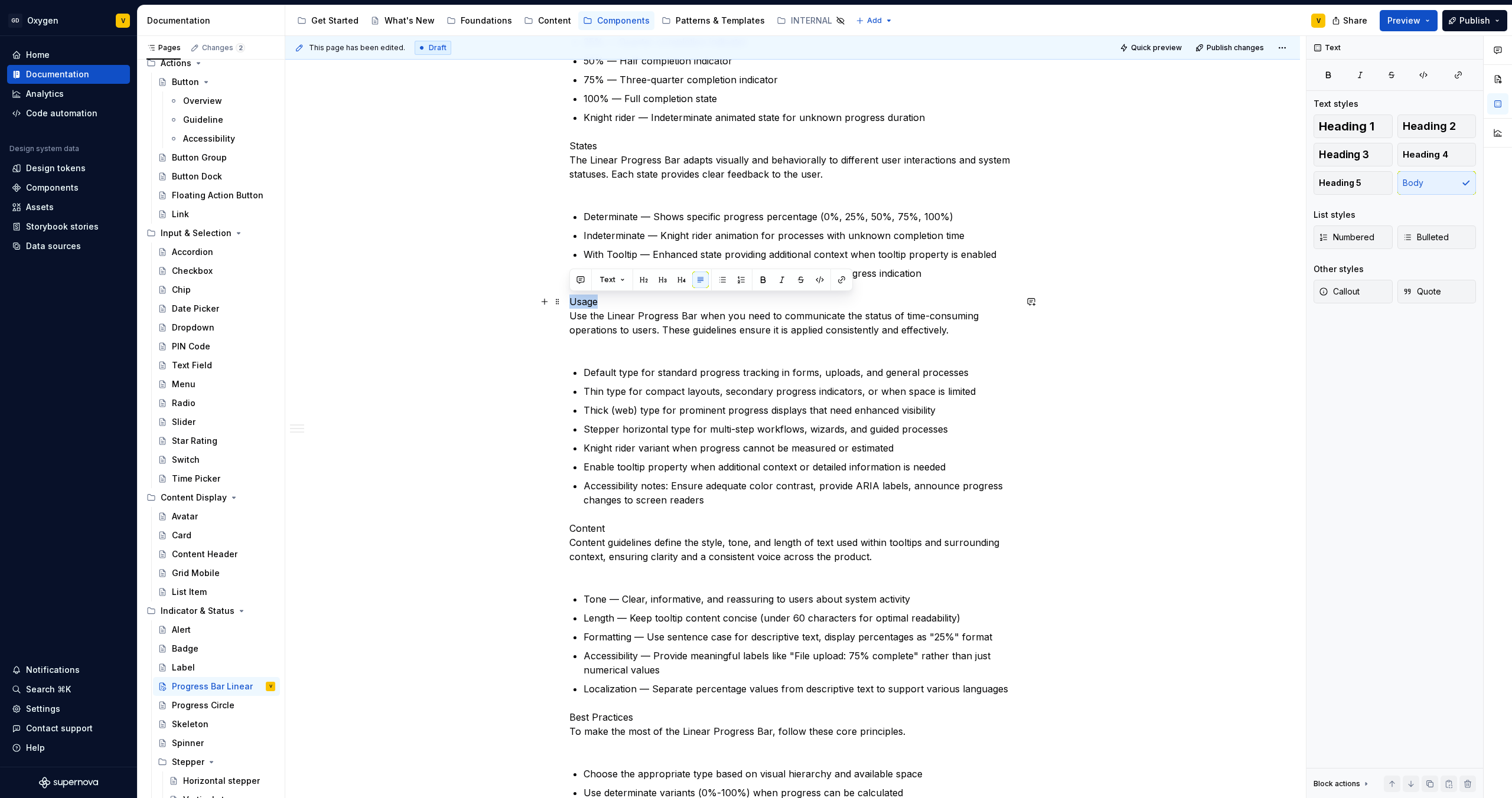
drag, startPoint x: 601, startPoint y: 303, endPoint x: 566, endPoint y: 306, distance: 35.1
click at [566, 306] on div "Anatomy The Linear Progress Bar is made up of several parts that work together …" at bounding box center [793, 518] width 1015 height 1846
click at [649, 275] on button "button" at bounding box center [644, 279] width 16 height 16
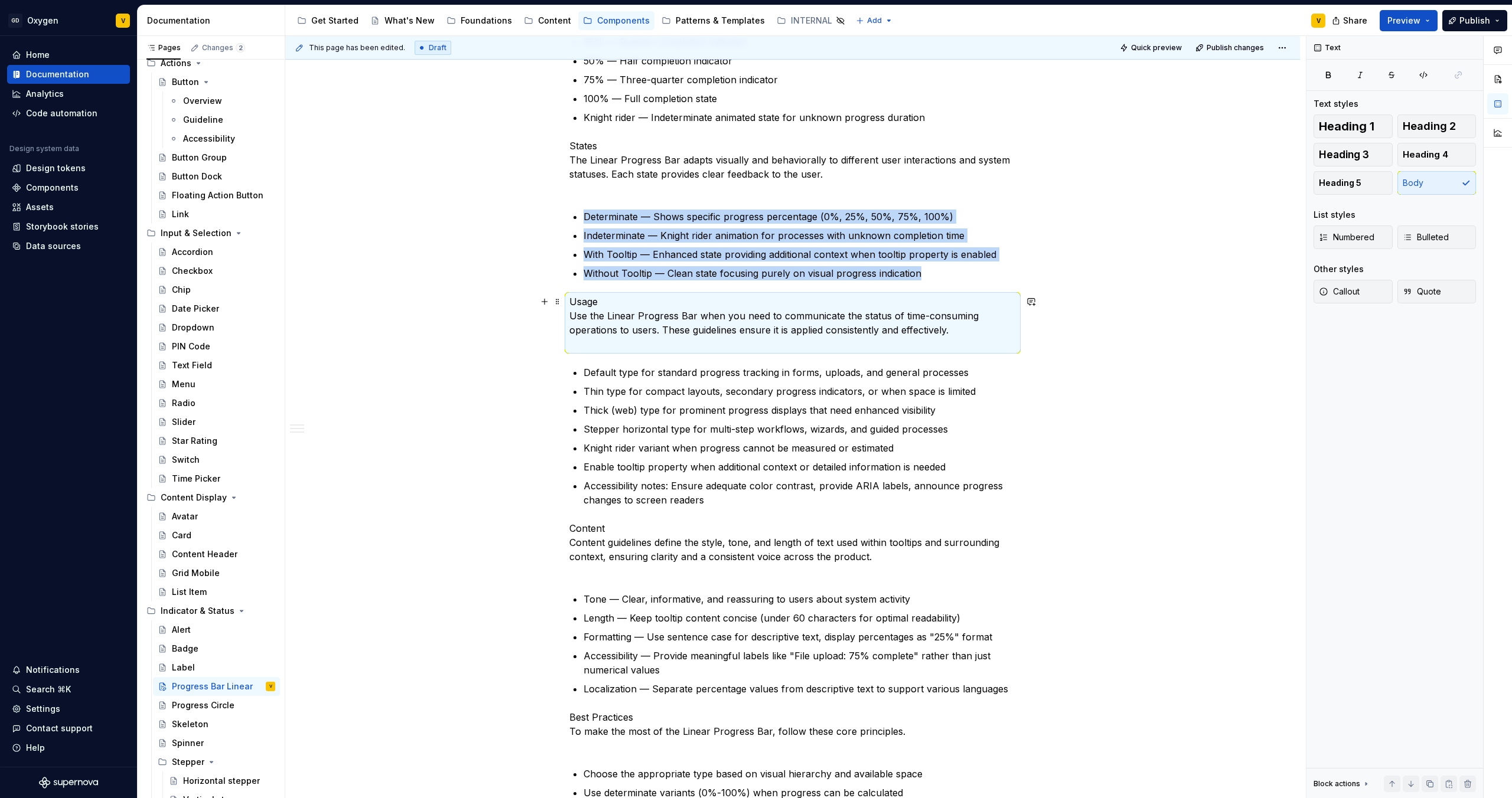
click at [652, 299] on p "Usage Use the Linear Progress Bar when you need to communicate the status of ti…" at bounding box center [793, 324] width 446 height 57
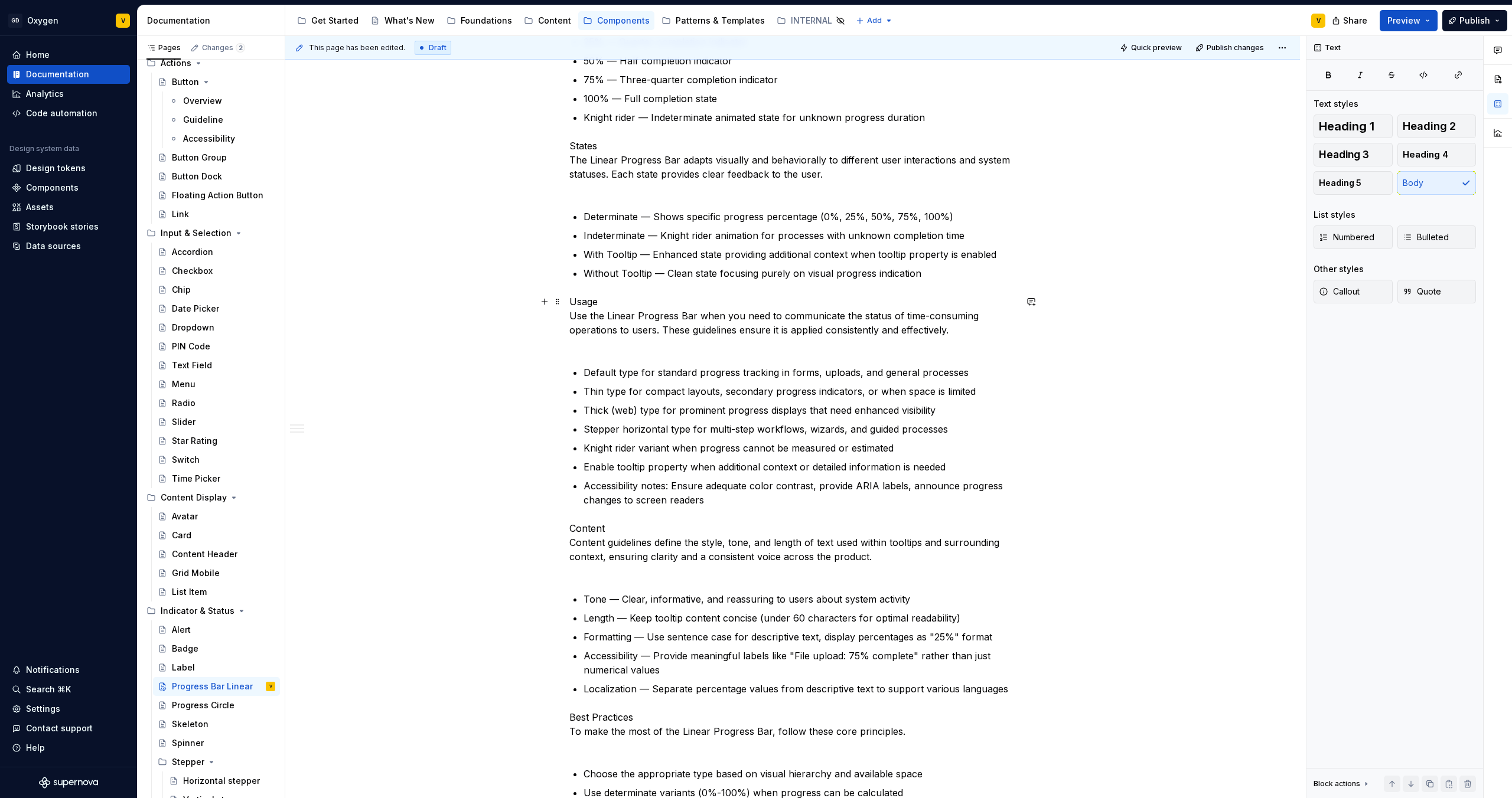
click at [631, 304] on p "Usage Use the Linear Progress Bar when you need to communicate the status of ti…" at bounding box center [793, 324] width 446 height 57
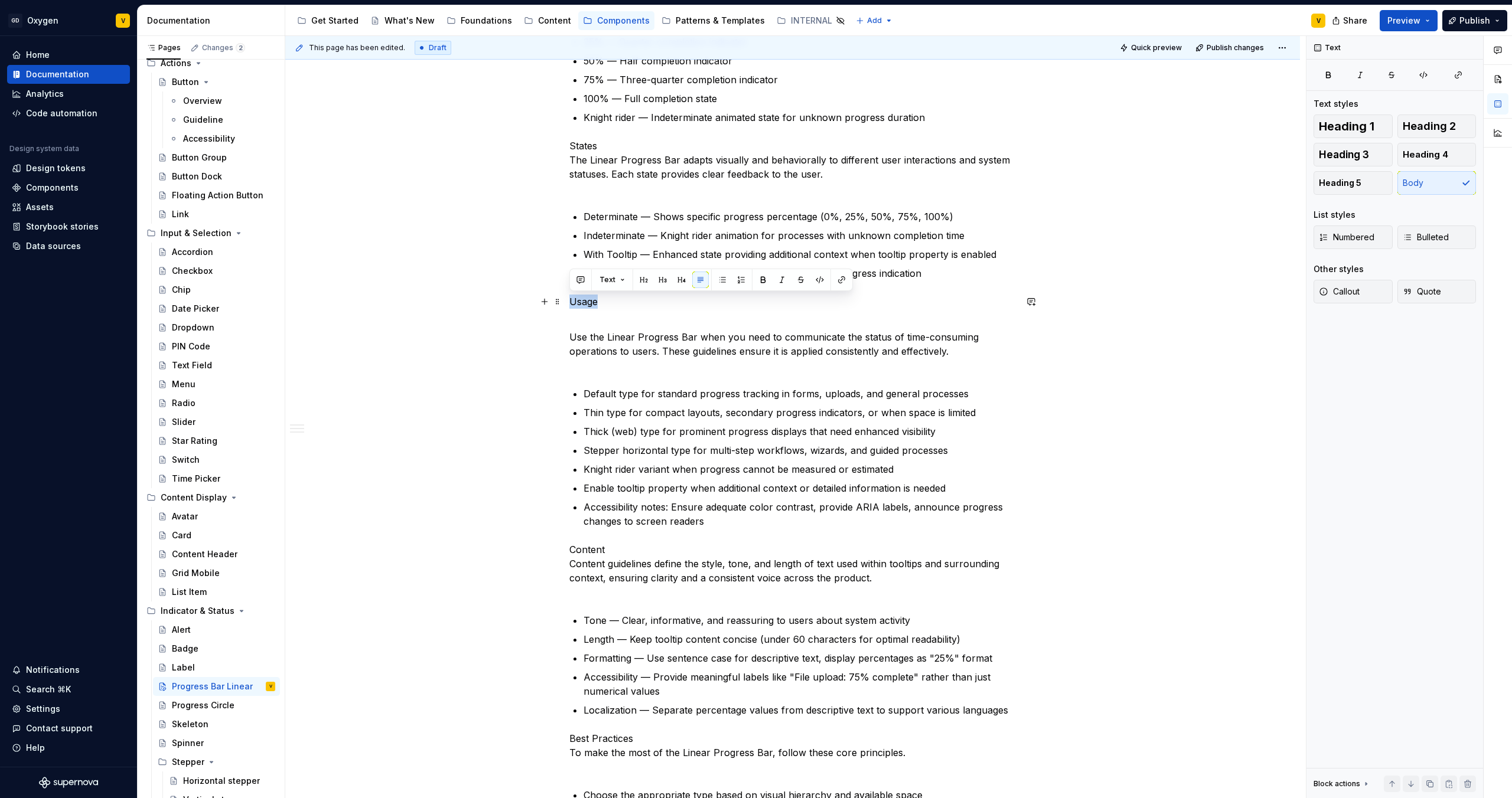
drag, startPoint x: 606, startPoint y: 302, endPoint x: 569, endPoint y: 304, distance: 37.1
click at [569, 304] on p "Usage" at bounding box center [793, 302] width 446 height 14
click at [639, 277] on button "button" at bounding box center [644, 279] width 16 height 16
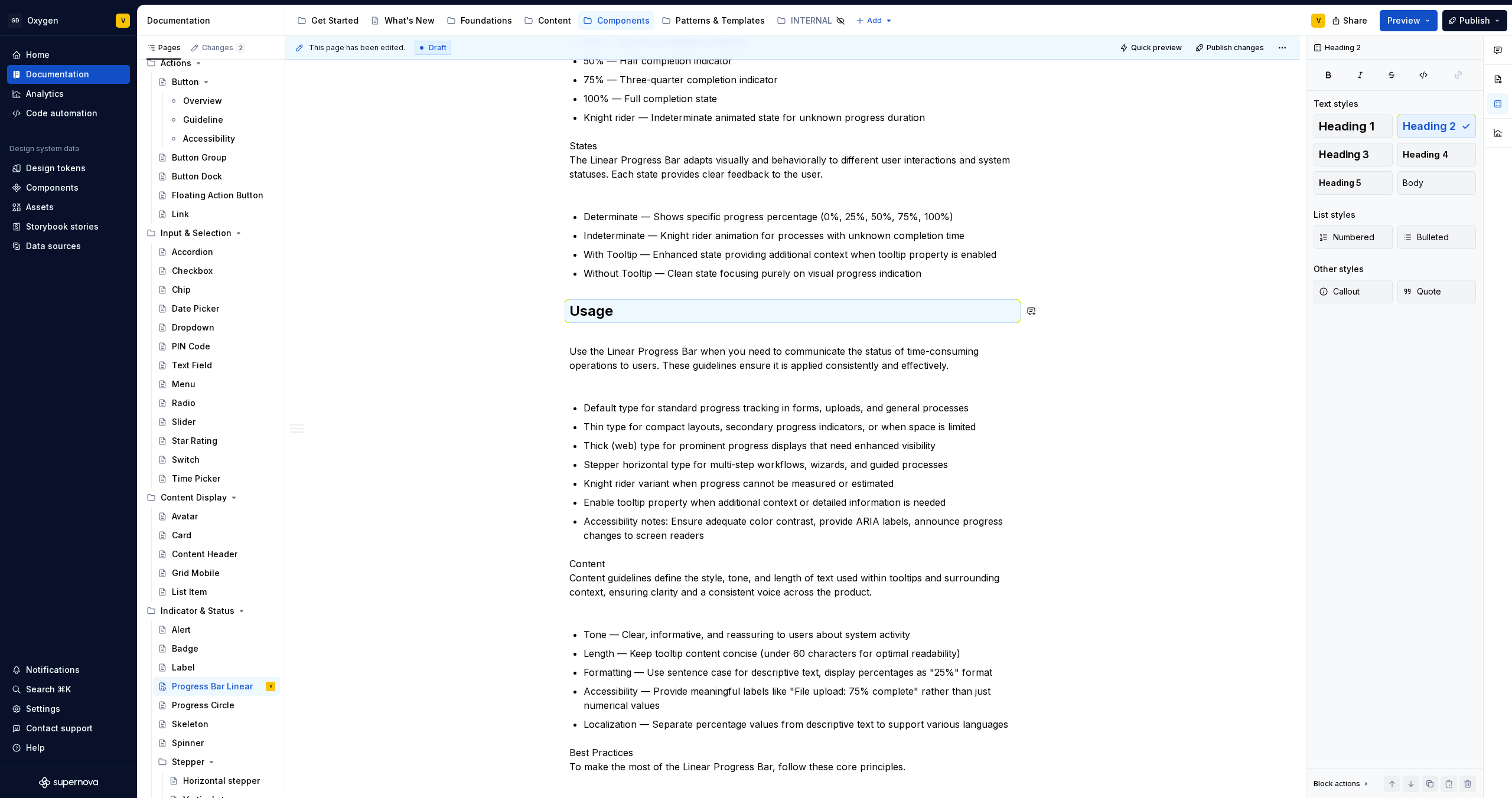
click at [644, 327] on div "Anatomy The Linear Progress Bar is made up of several parts that work together …" at bounding box center [793, 423] width 446 height 1599
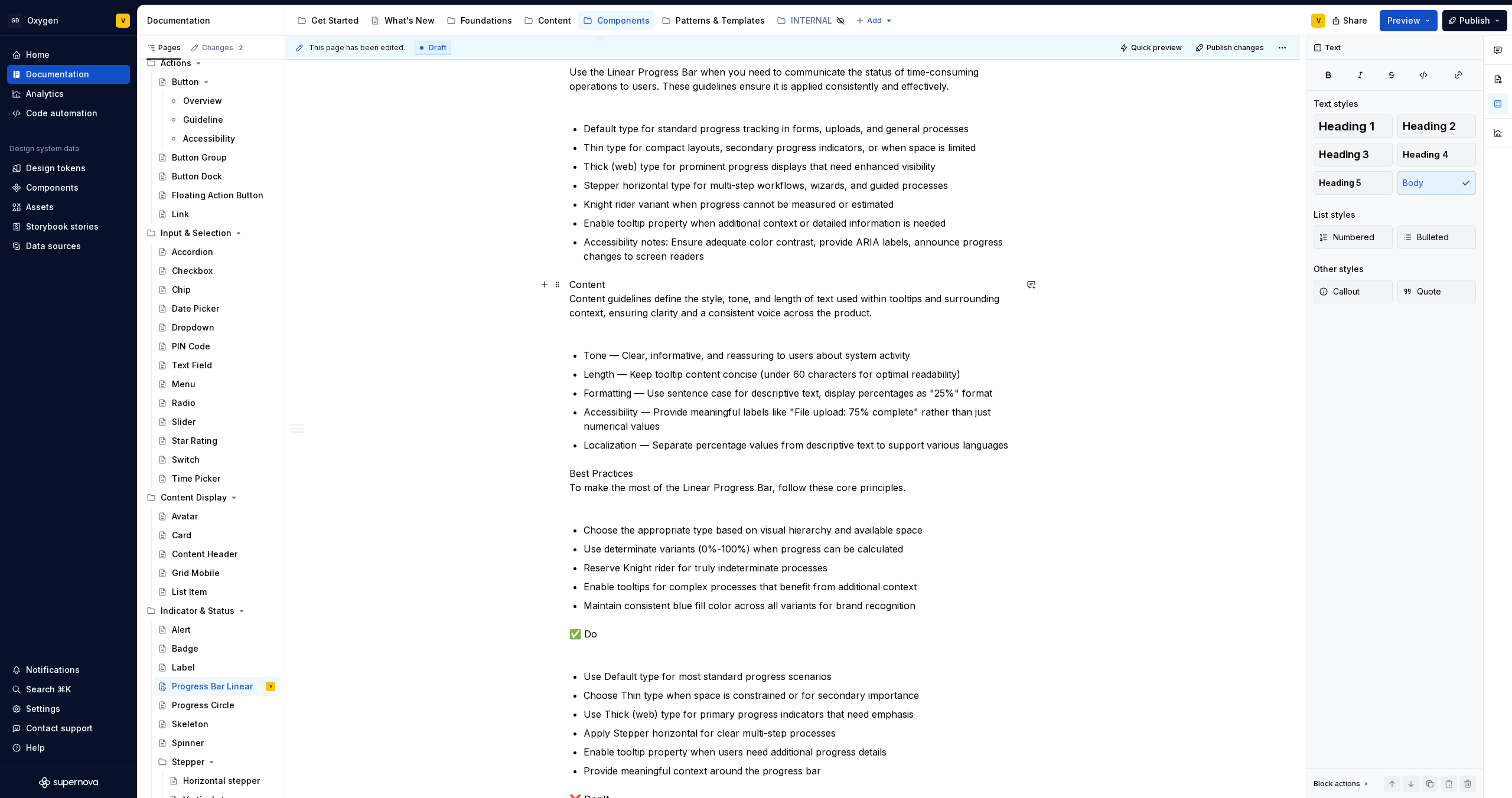
scroll to position [950, 0]
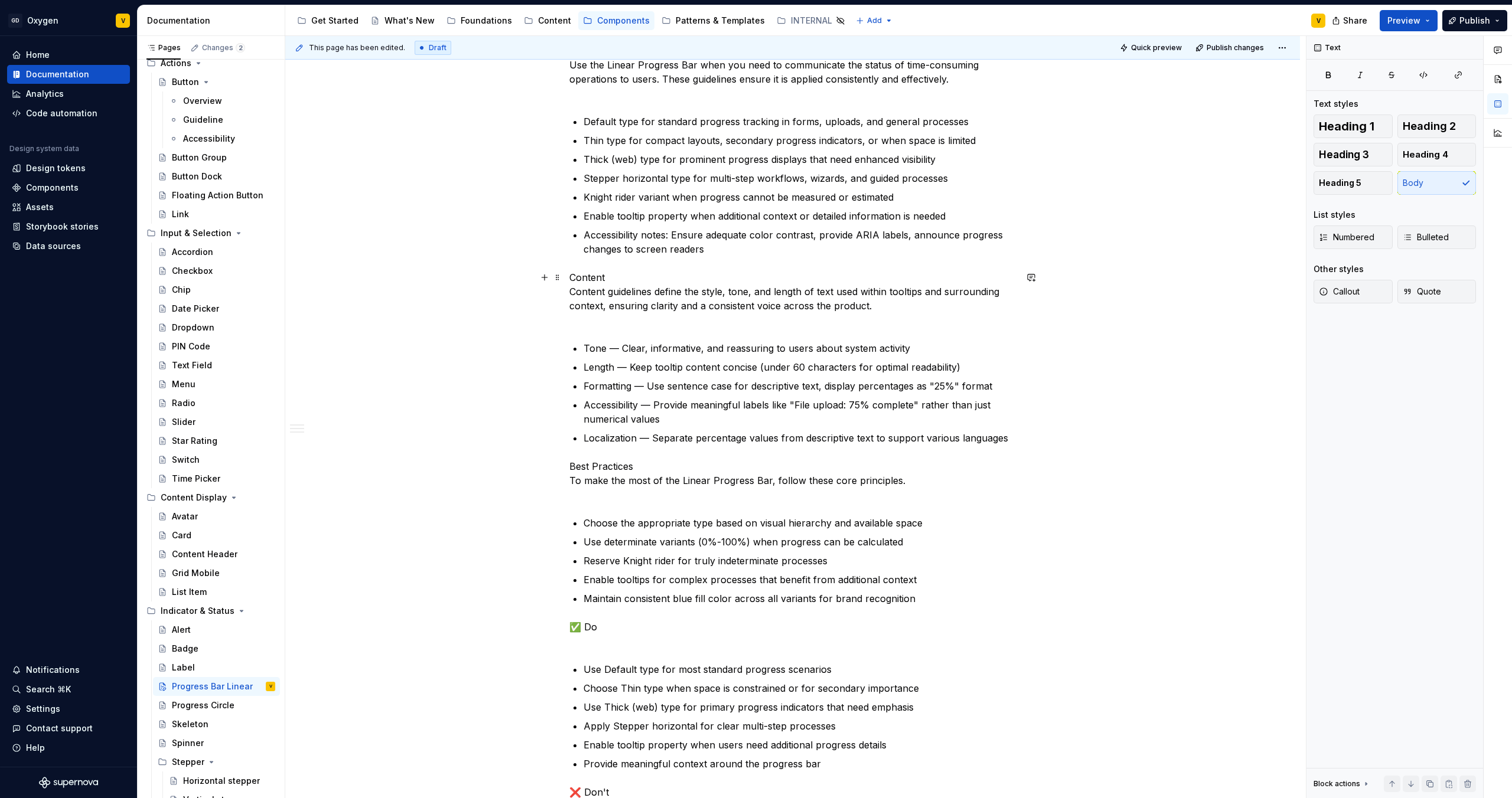
click at [612, 271] on p "Content Content guidelines define the style, tone, and length of text used with…" at bounding box center [793, 299] width 446 height 57
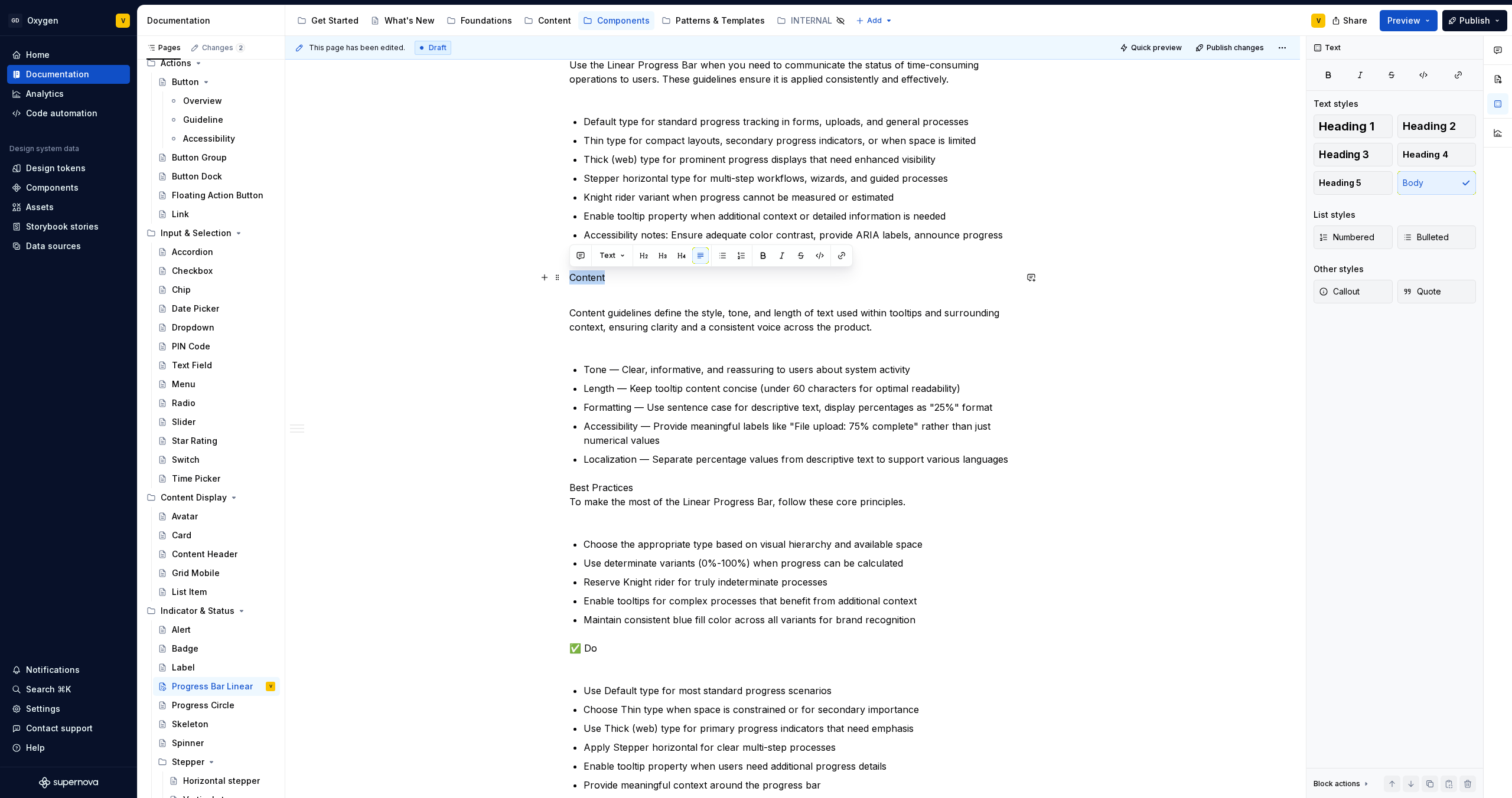
drag, startPoint x: 615, startPoint y: 281, endPoint x: 566, endPoint y: 277, distance: 49.2
click at [566, 277] on div "Anatomy The Linear Progress Bar is made up of several parts that work together …" at bounding box center [793, 260] width 1015 height 1902
click at [639, 254] on button "button" at bounding box center [644, 255] width 16 height 16
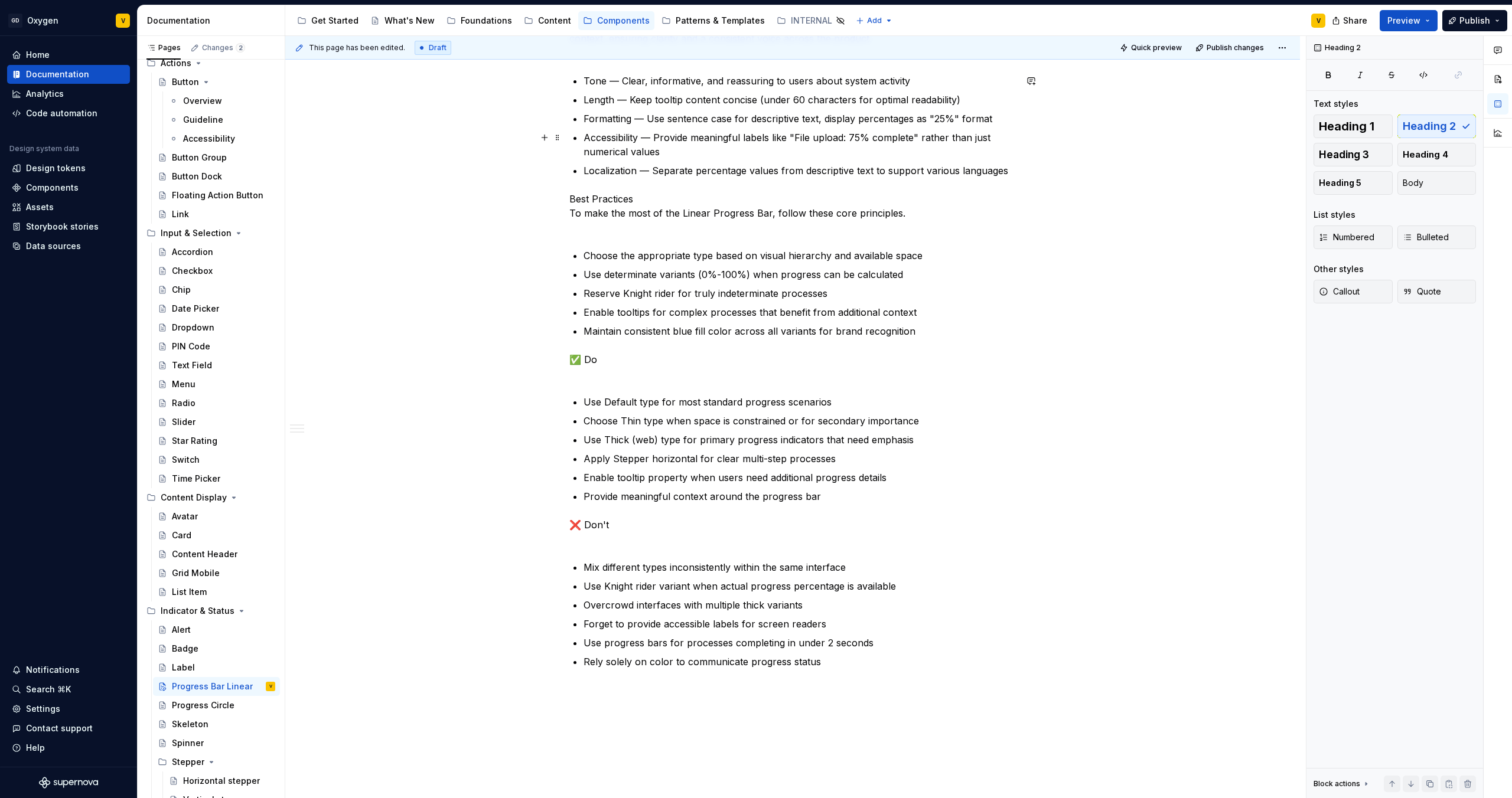
scroll to position [1282, 0]
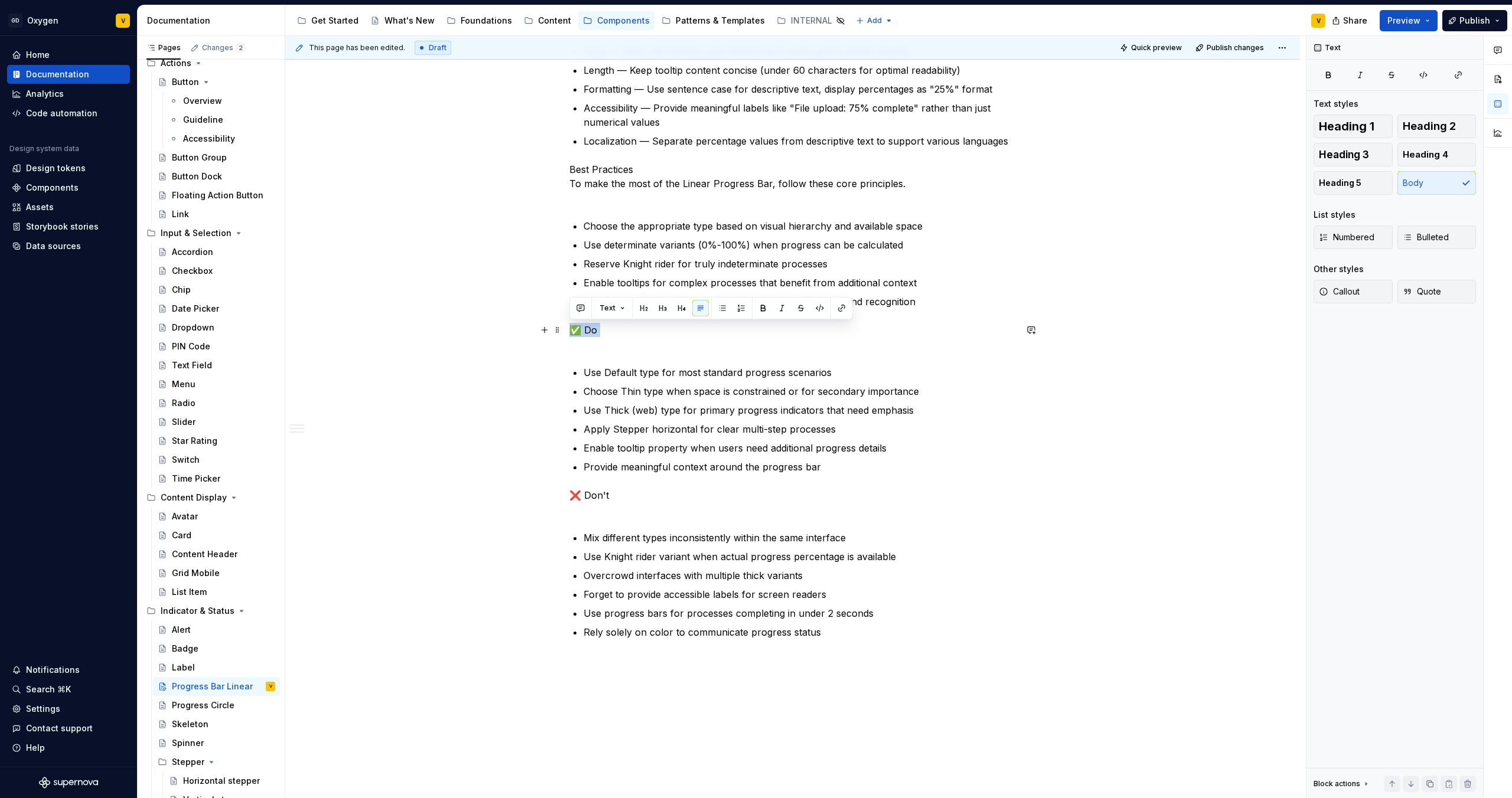
drag, startPoint x: 613, startPoint y: 338, endPoint x: 572, endPoint y: 332, distance: 41.4
click at [572, 332] on p "✅ Do" at bounding box center [793, 337] width 446 height 28
click at [644, 312] on button "button" at bounding box center [644, 307] width 16 height 16
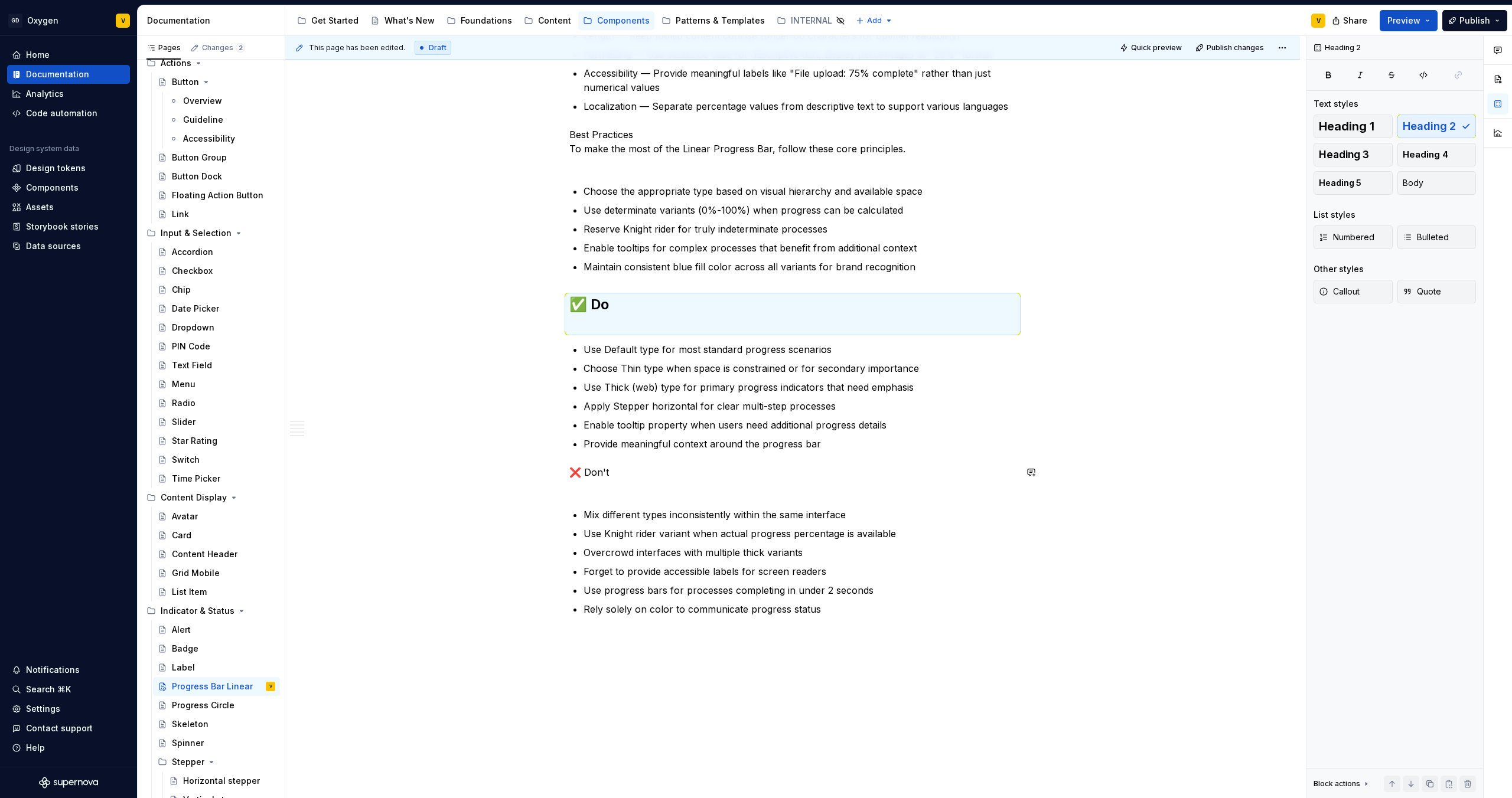
scroll to position [1388, 0]
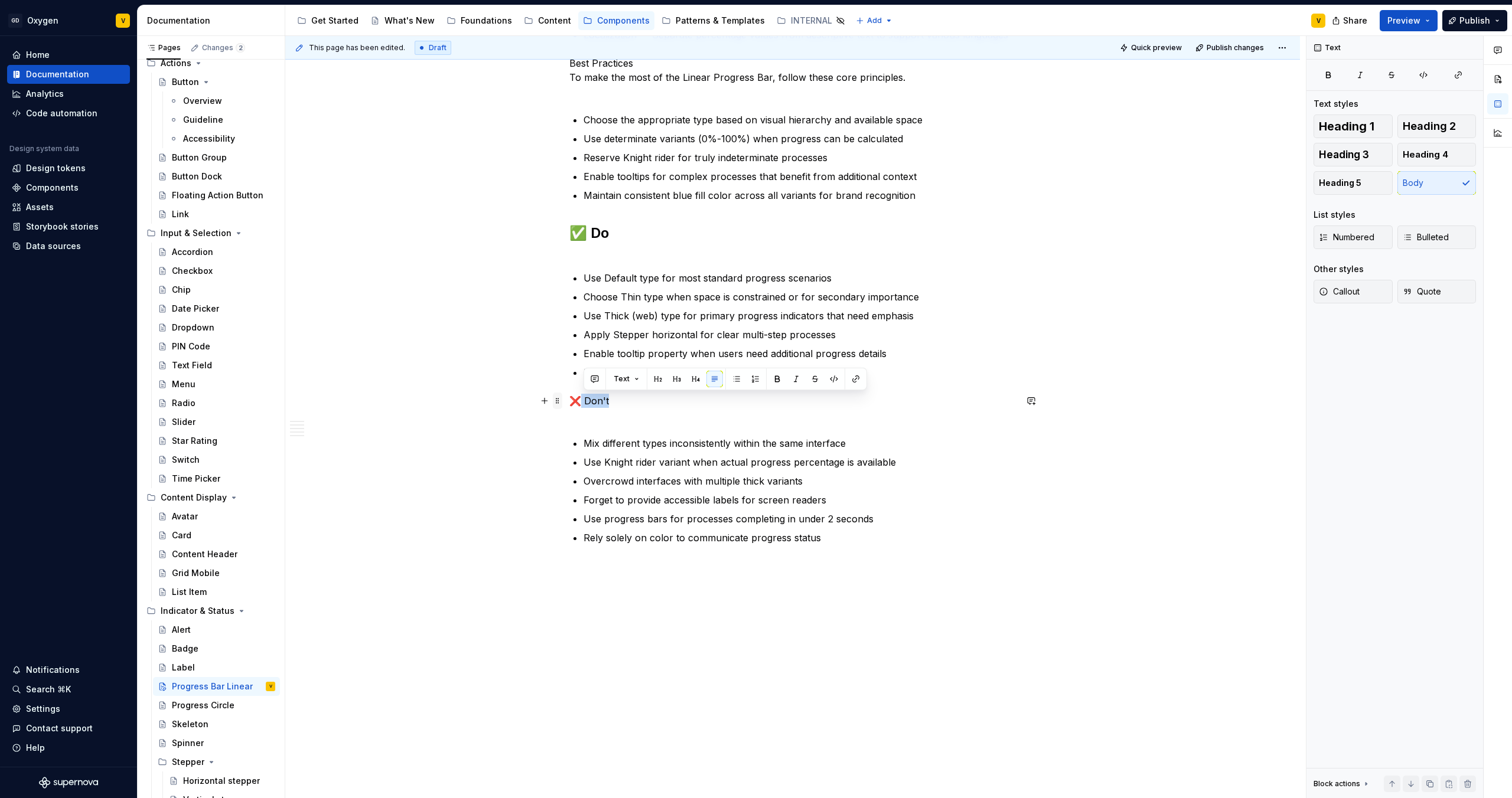
drag, startPoint x: 625, startPoint y: 398, endPoint x: 555, endPoint y: 397, distance: 70.0
click at [661, 378] on button "button" at bounding box center [655, 379] width 16 height 16
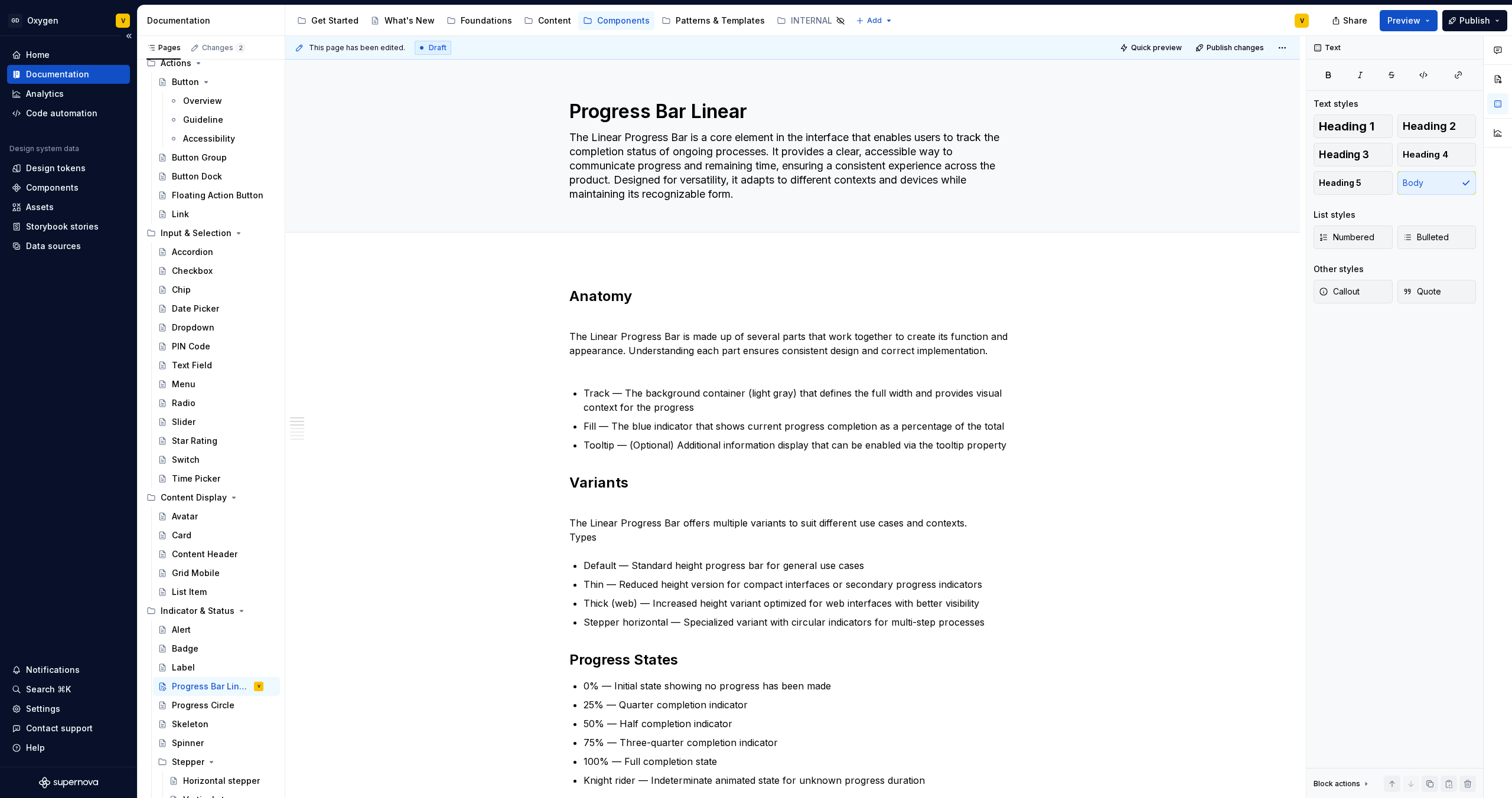
scroll to position [88, 0]
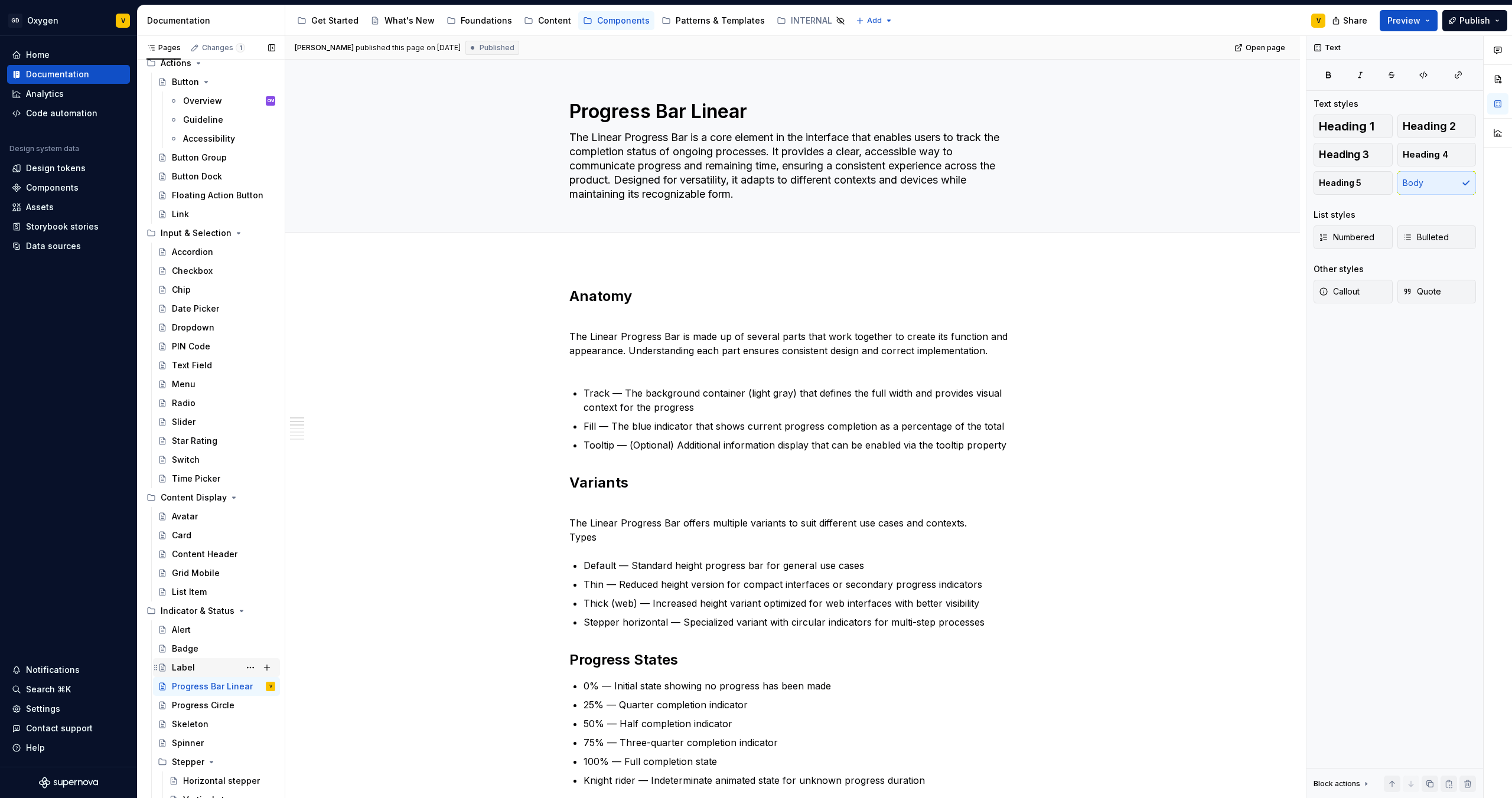
click at [194, 479] on div "Label" at bounding box center [223, 667] width 103 height 16
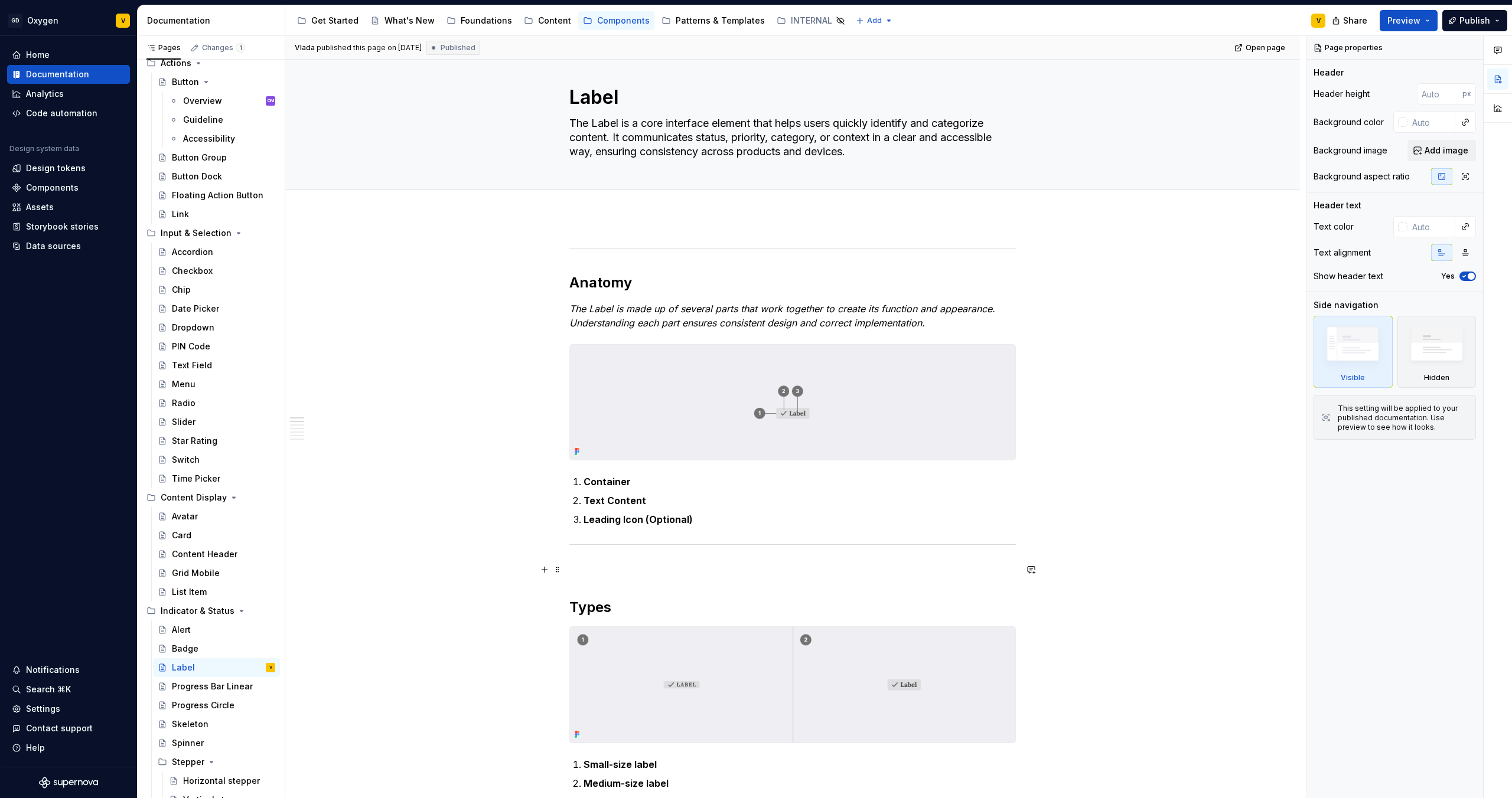
scroll to position [15, 0]
click at [197, 479] on div "Progress Bar Linear" at bounding box center [206, 686] width 68 height 11
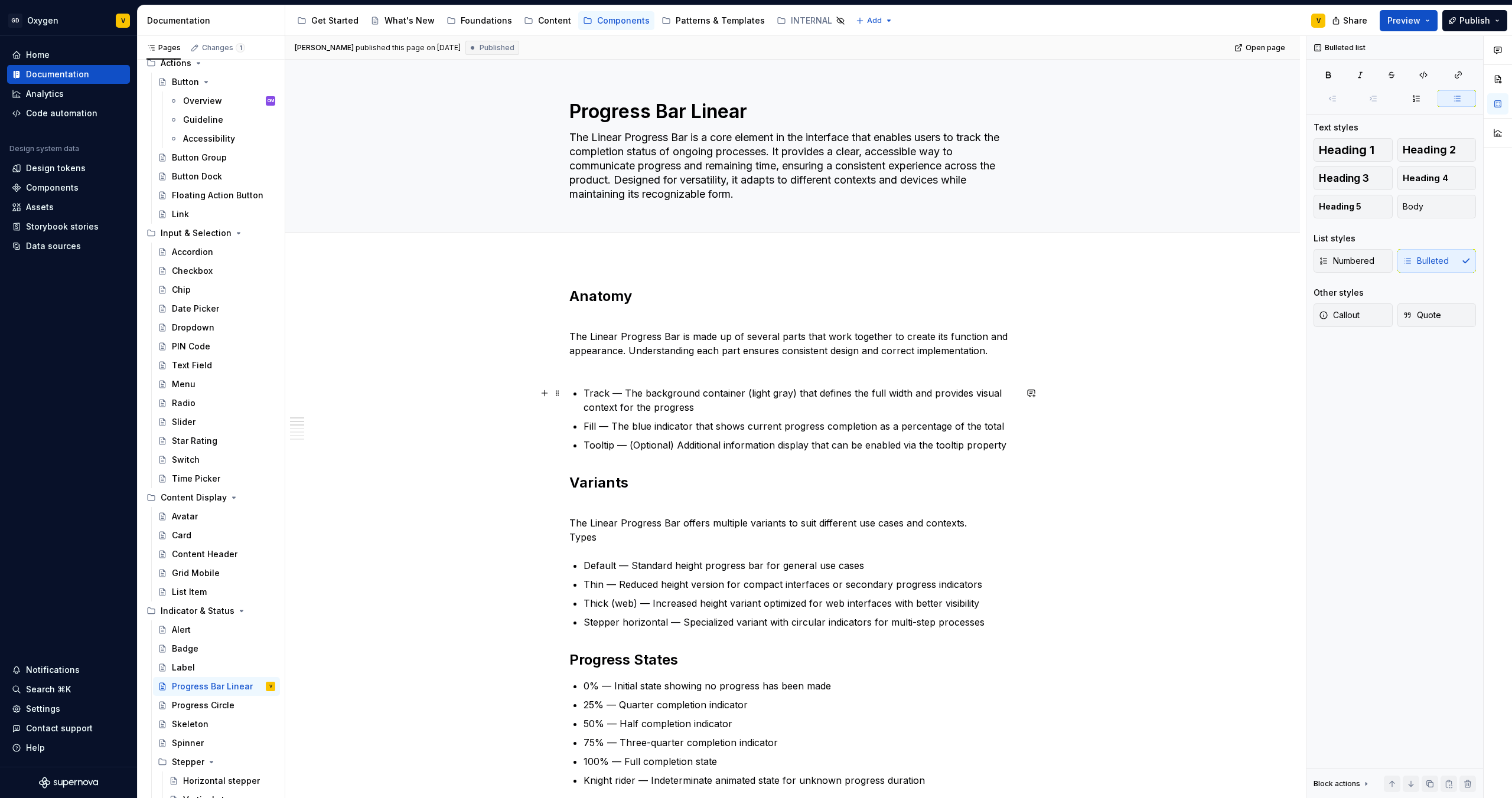
type textarea "*"
click at [620, 394] on p "Track — The background container (light gray) that defines the full width and p…" at bounding box center [800, 400] width 433 height 28
drag, startPoint x: 649, startPoint y: 396, endPoint x: 588, endPoint y: 396, distance: 61.0
click at [584, 399] on p "Track — The background container (light gray) that defines the full width and p…" at bounding box center [800, 400] width 433 height 28
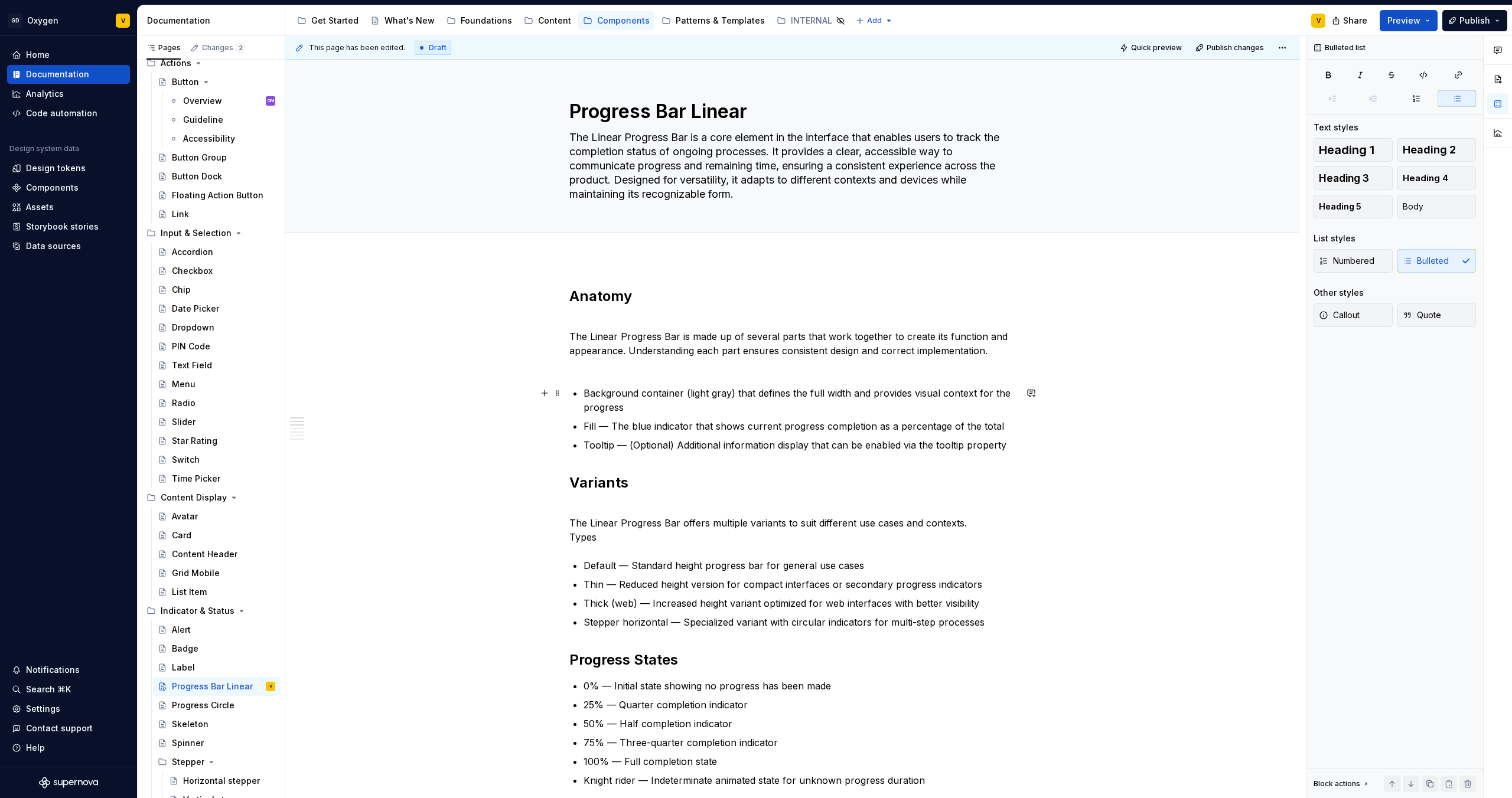
click at [639, 402] on p "Background container (light gray) that defines the full width and provides visu…" at bounding box center [800, 400] width 433 height 28
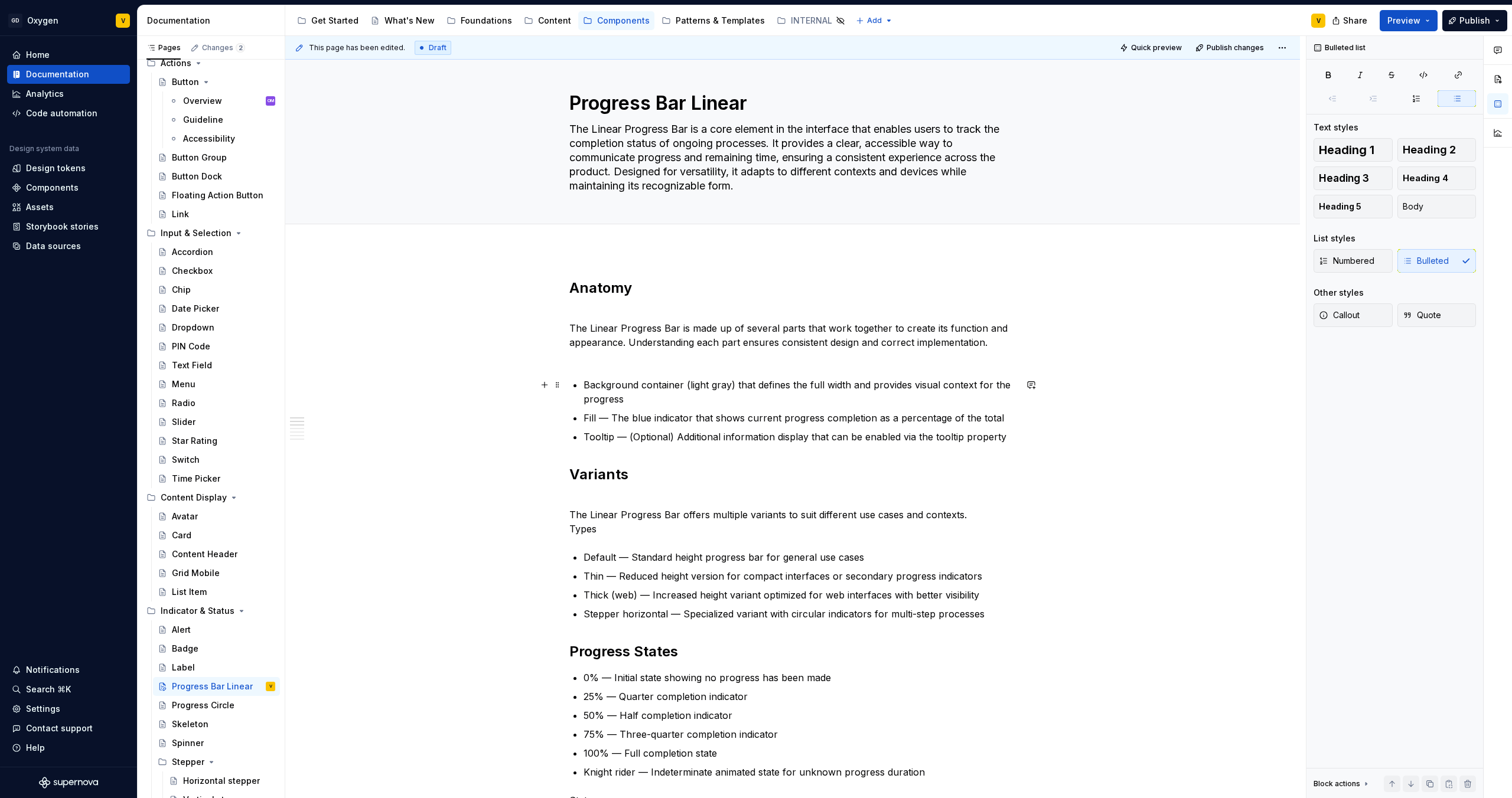
scroll to position [12, 0]
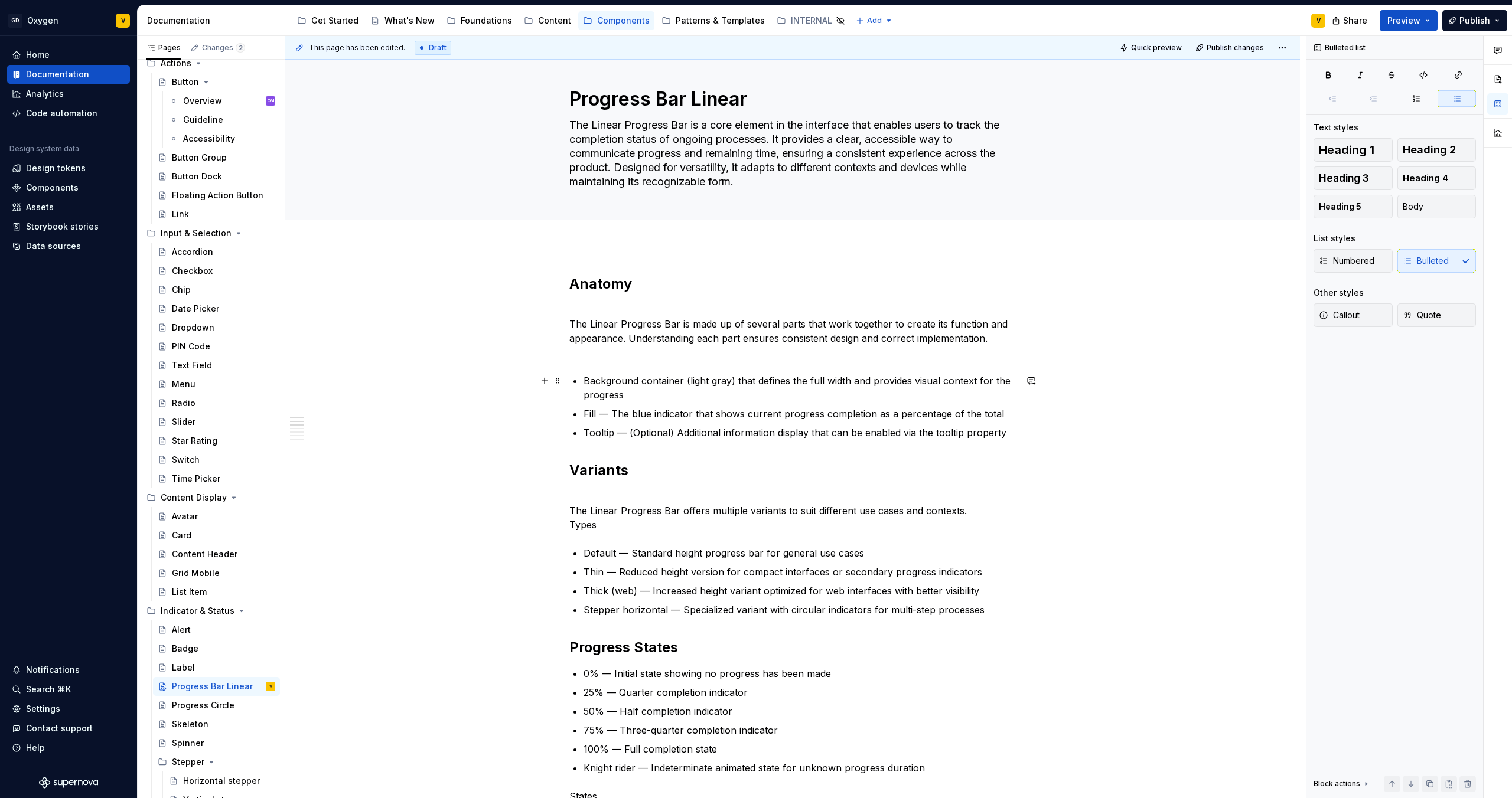
drag, startPoint x: 813, startPoint y: 388, endPoint x: 902, endPoint y: 390, distance: 89.0
click at [849, 390] on p "Background container (light gray) that defines the full width and provides visu…" at bounding box center [800, 388] width 433 height 28
drag, startPoint x: 905, startPoint y: 377, endPoint x: 910, endPoint y: 387, distance: 11.2
click at [849, 387] on p "Background container (light gray) that defines the full width and provides visu…" at bounding box center [800, 388] width 433 height 28
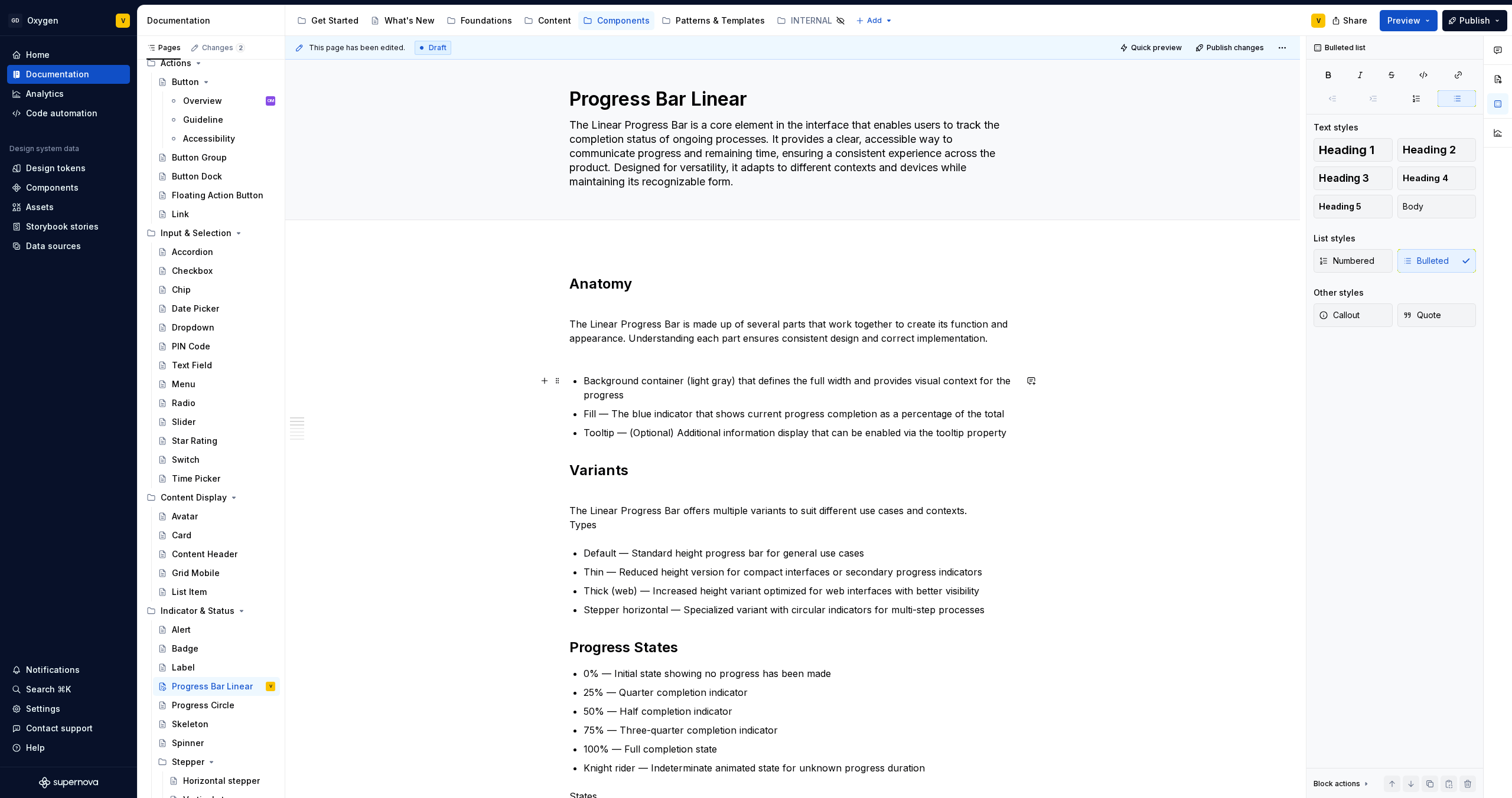
click at [634, 393] on p "Background container (light gray) that defines the full width and provides visu…" at bounding box center [800, 388] width 433 height 28
click at [617, 417] on p "Fill — The blue indicator that shows current progress completion as a percentag…" at bounding box center [800, 414] width 433 height 14
drag, startPoint x: 610, startPoint y: 414, endPoint x: 759, endPoint y: 425, distance: 149.4
click at [759, 425] on ul "Background container (light gray) that defines the full width and provides visu…" at bounding box center [800, 407] width 433 height 66
click at [709, 422] on ul "Background container (light gray) that defines the full width and provides visu…" at bounding box center [800, 407] width 433 height 66
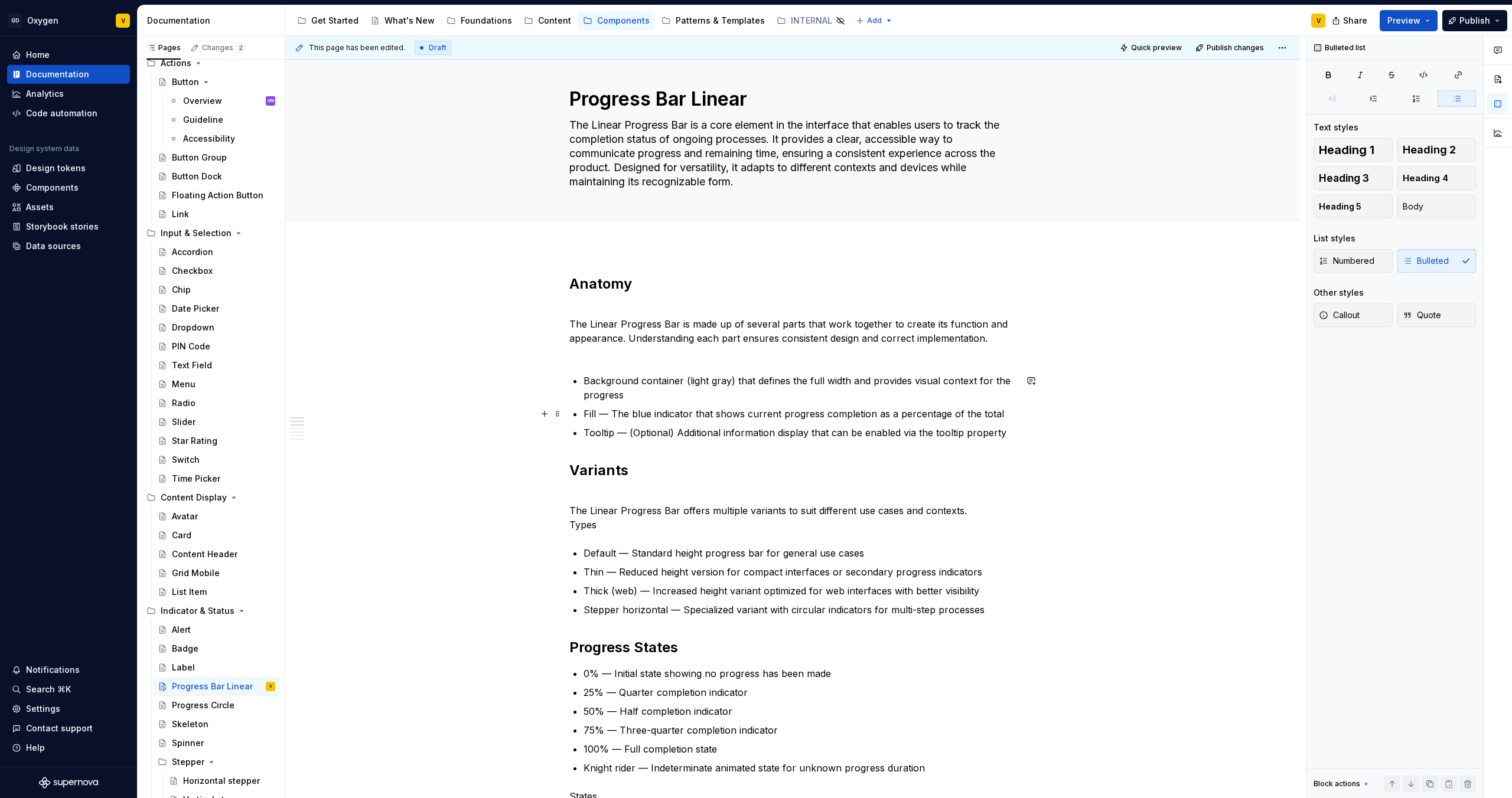
click at [697, 408] on p "Fill — The blue indicator that shows current progress completion as a percentag…" at bounding box center [800, 414] width 433 height 14
click at [689, 413] on p "Fill — The blue indicator that shows current progress completion as a percentag…" at bounding box center [800, 414] width 433 height 14
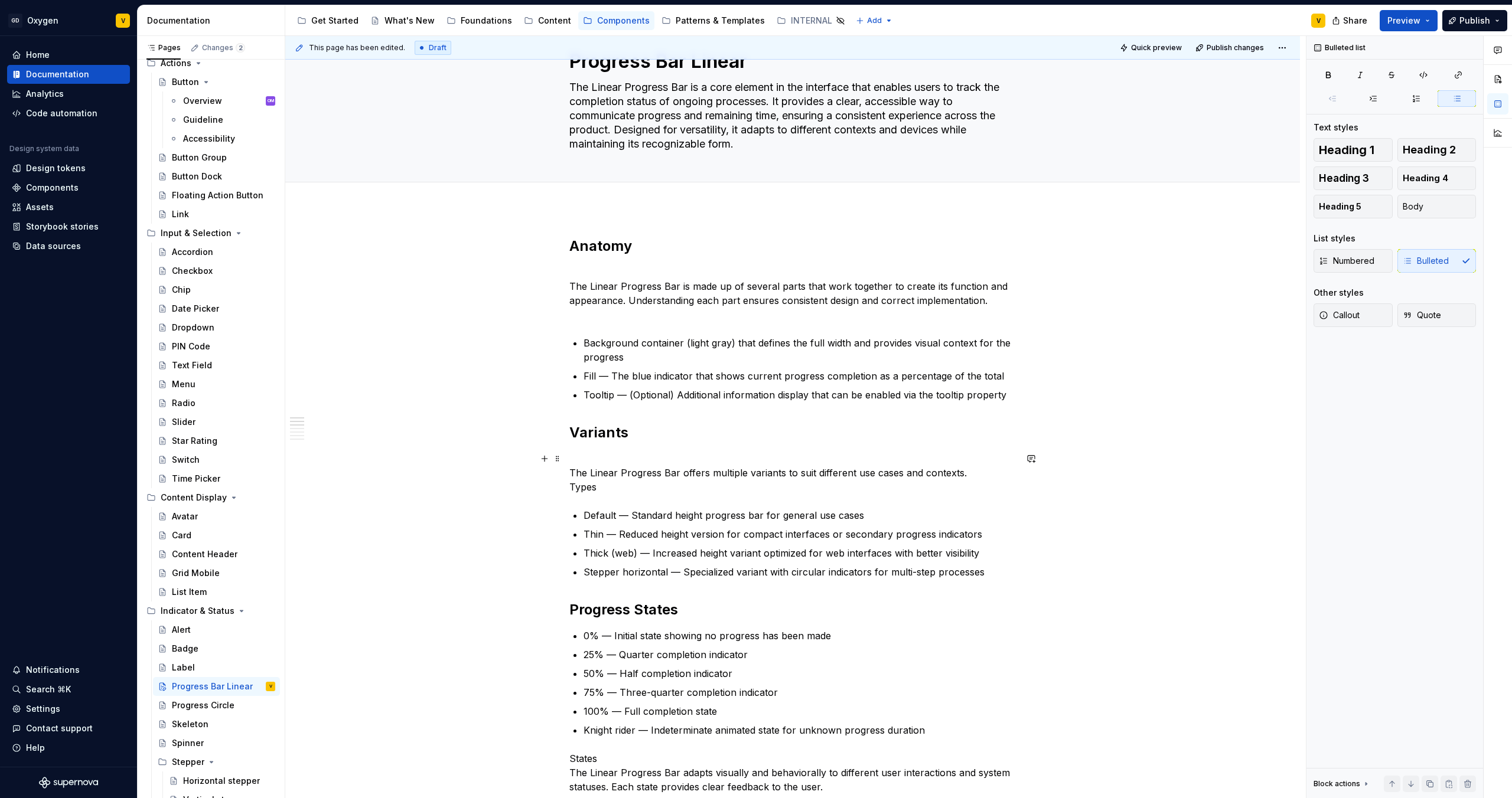
scroll to position [57, 0]
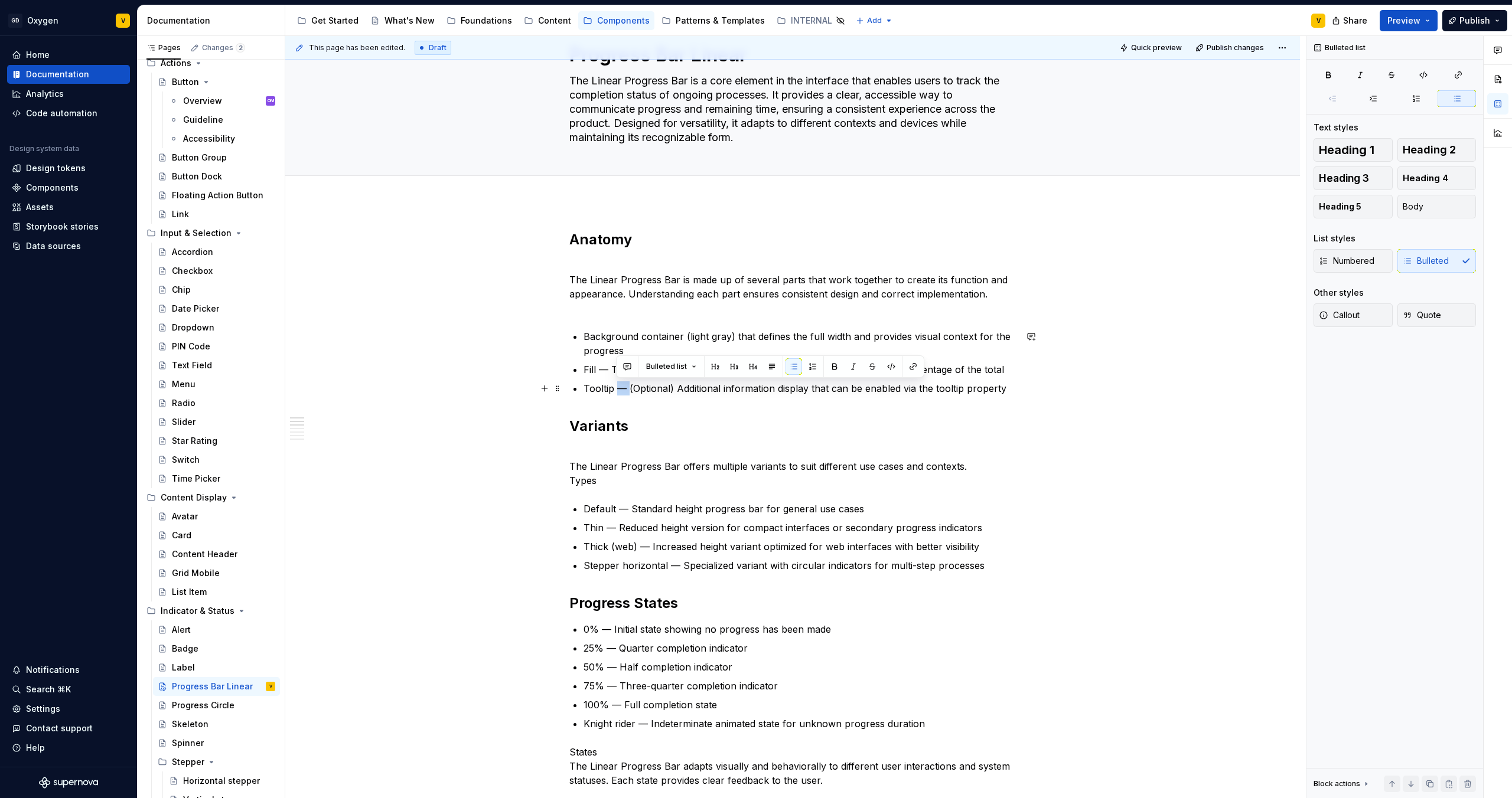
drag, startPoint x: 627, startPoint y: 390, endPoint x: 618, endPoint y: 390, distance: 9.0
click at [618, 390] on p "Tooltip — (Optional) Additional information display that can be enabled via the…" at bounding box center [800, 388] width 433 height 14
copy p "—"
click at [661, 390] on p "Tooltip (Optional) Additional information display that can be enabled via the t…" at bounding box center [800, 388] width 433 height 14
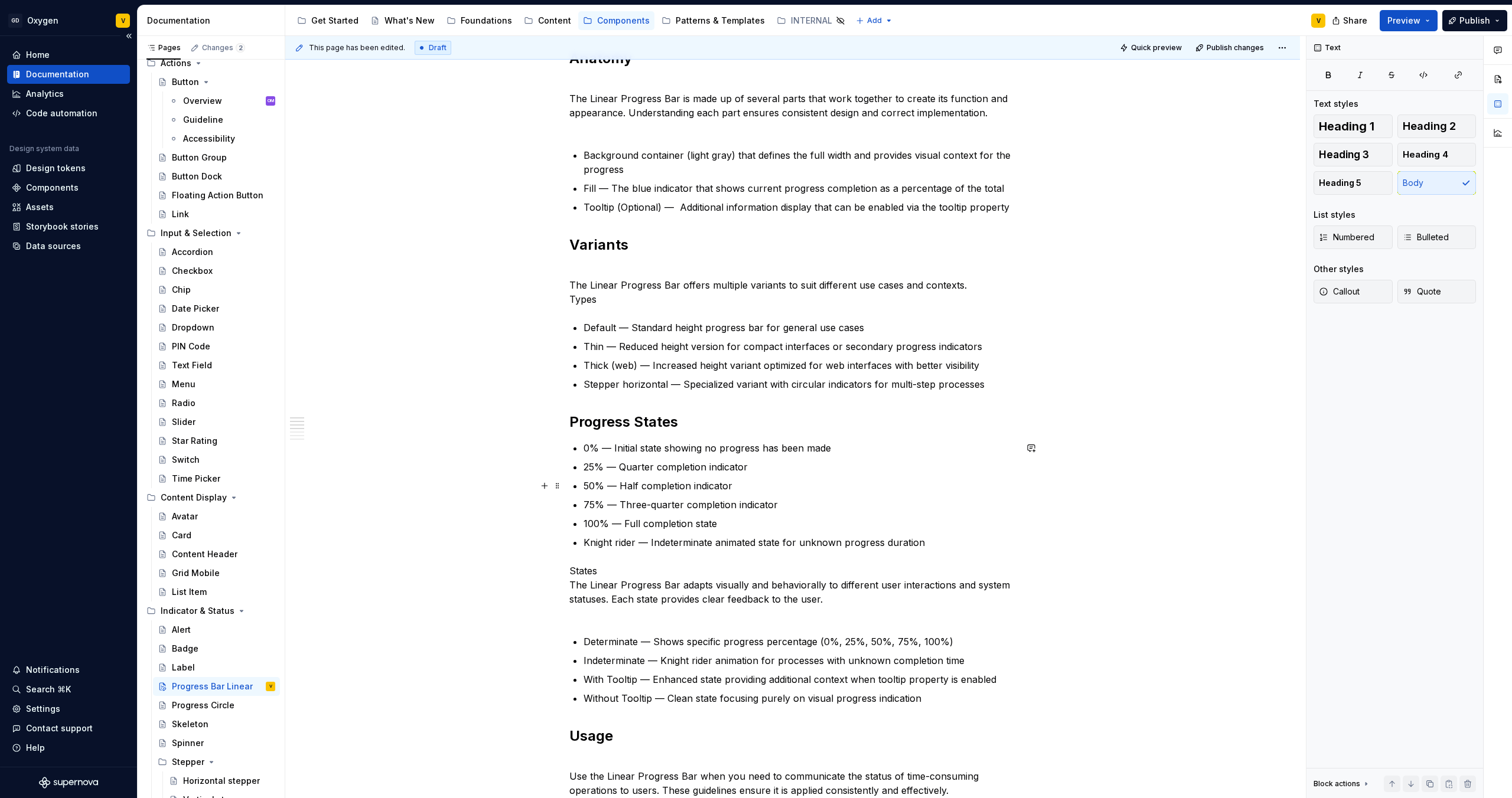
scroll to position [211, 0]
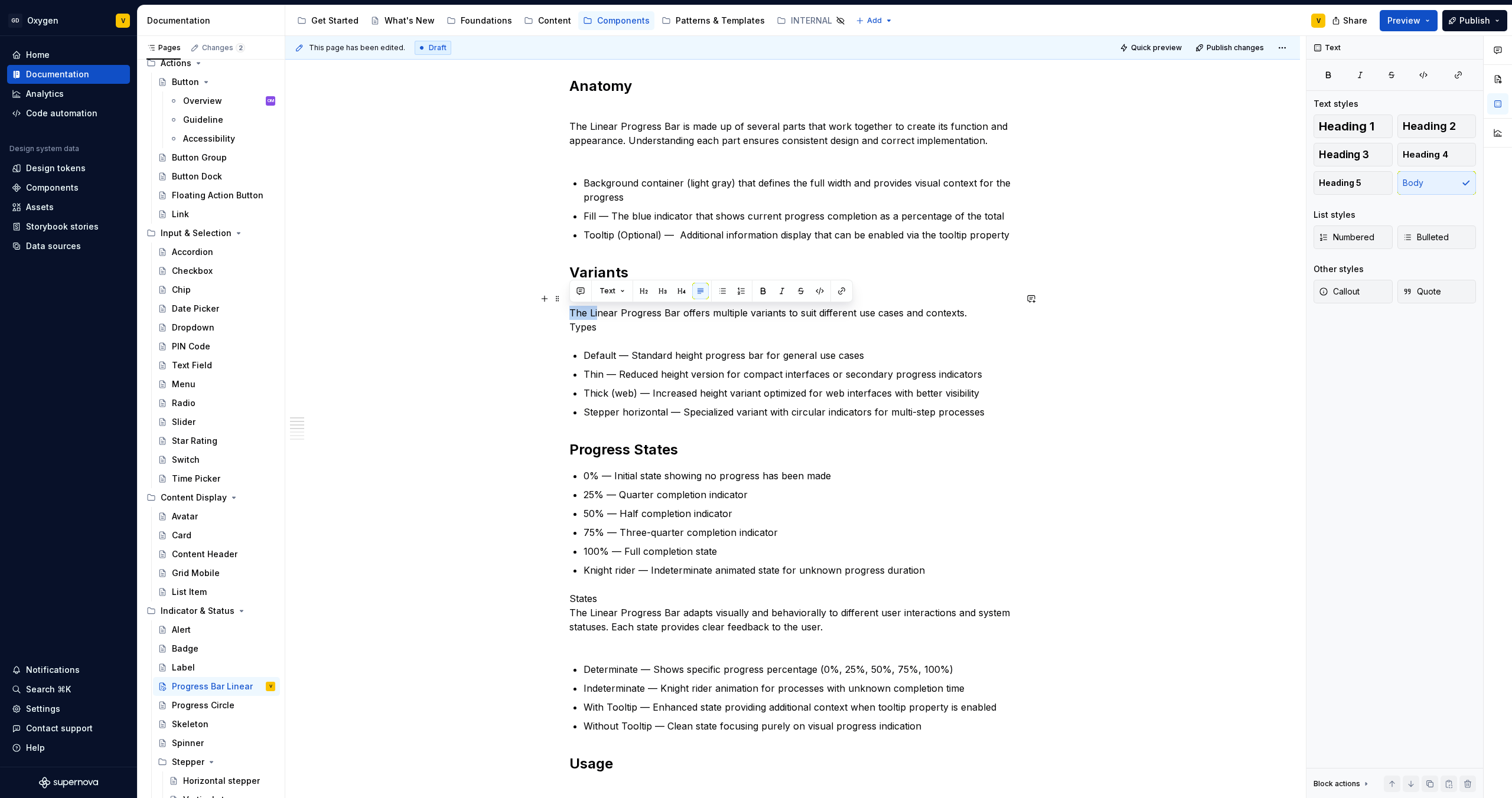
drag, startPoint x: 599, startPoint y: 320, endPoint x: 571, endPoint y: 310, distance: 29.7
click at [571, 310] on p "The Linear Progress Bar offers multiple variants to suit different use cases an…" at bounding box center [793, 312] width 446 height 43
click at [595, 325] on p "The Linear Progress Bar offers multiple variants to suit different use cases an…" at bounding box center [793, 312] width 446 height 43
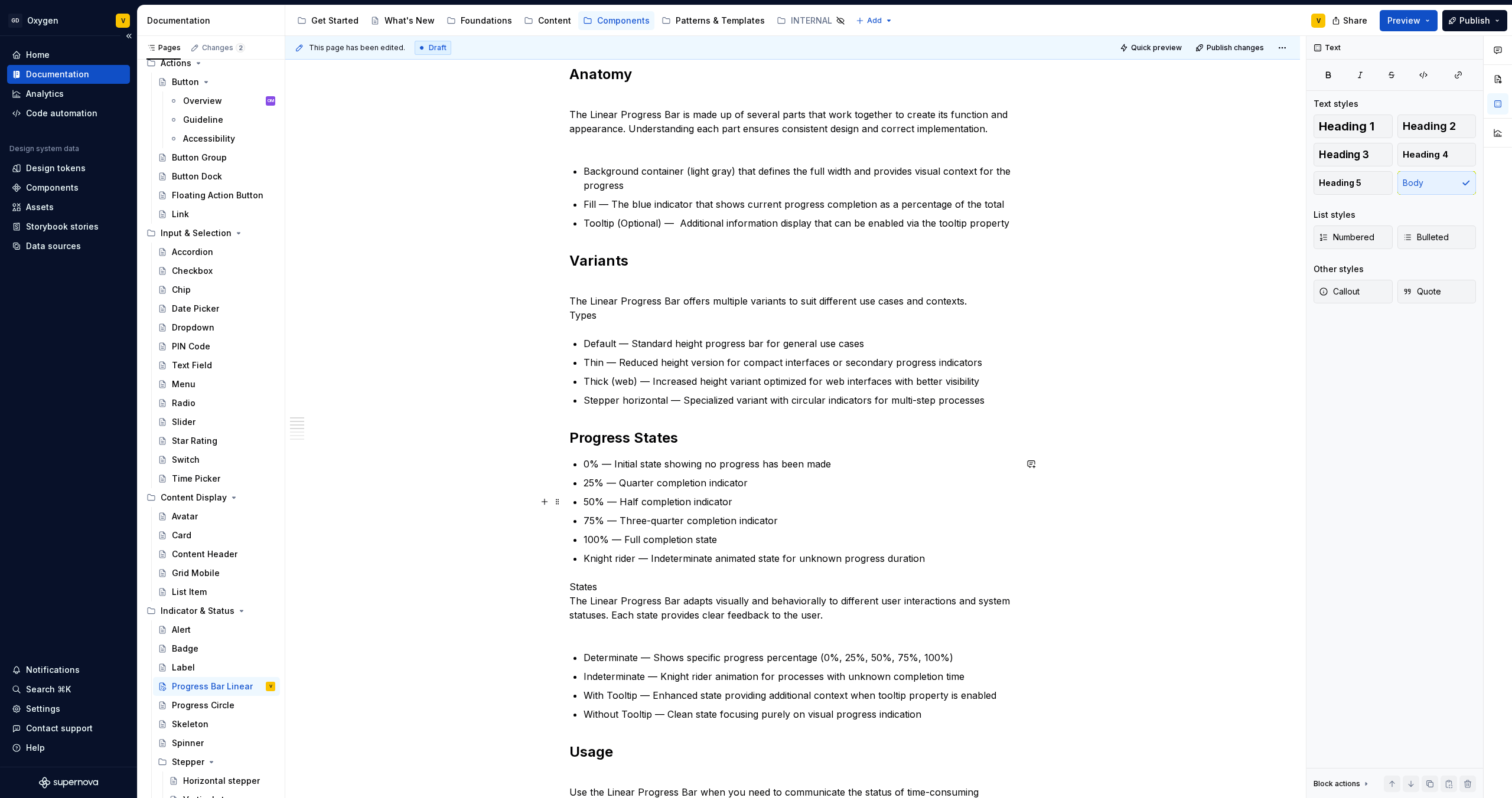
scroll to position [226, 0]
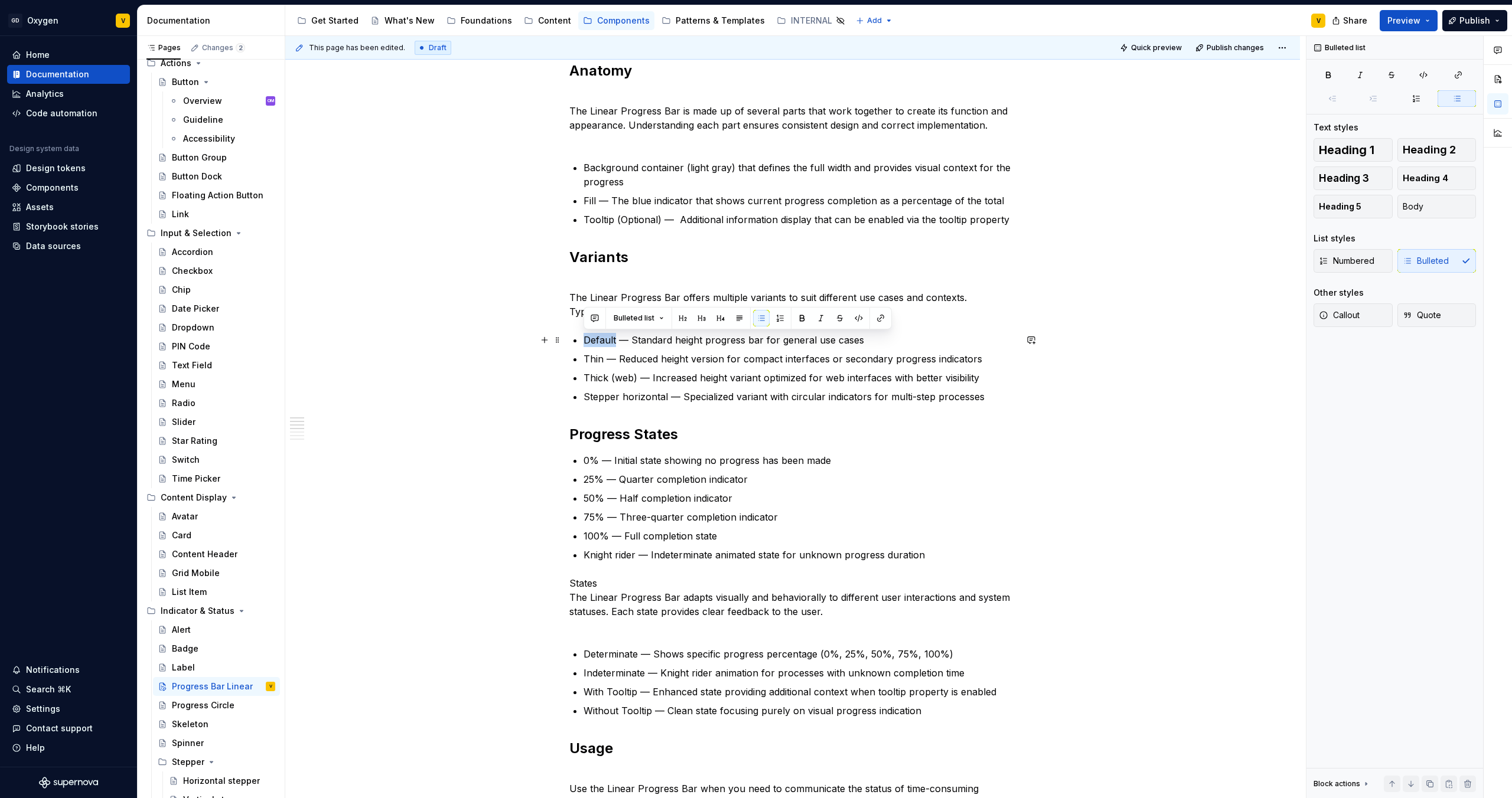
drag, startPoint x: 617, startPoint y: 344, endPoint x: 580, endPoint y: 343, distance: 37.0
copy p "Default"
drag, startPoint x: 603, startPoint y: 359, endPoint x: 580, endPoint y: 356, distance: 23.2
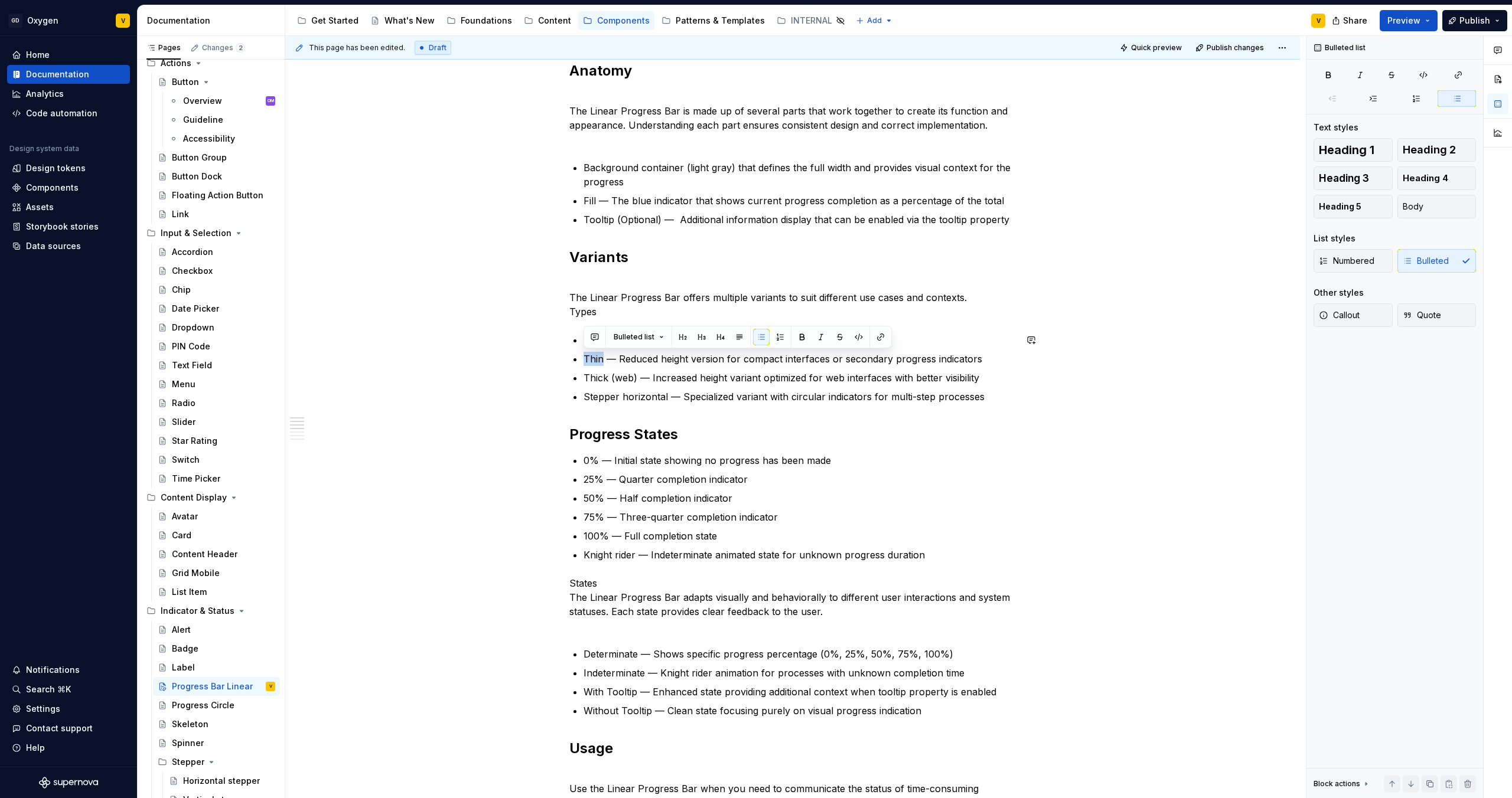
copy p "Thin"
drag, startPoint x: 636, startPoint y: 381, endPoint x: 585, endPoint y: 382, distance: 51.0
click at [585, 382] on p "Thick (web) — Increased height variant optimized for web interfaces with better…" at bounding box center [800, 378] width 433 height 14
copy p "Thick (web)"
drag, startPoint x: 667, startPoint y: 398, endPoint x: 582, endPoint y: 400, distance: 85.0
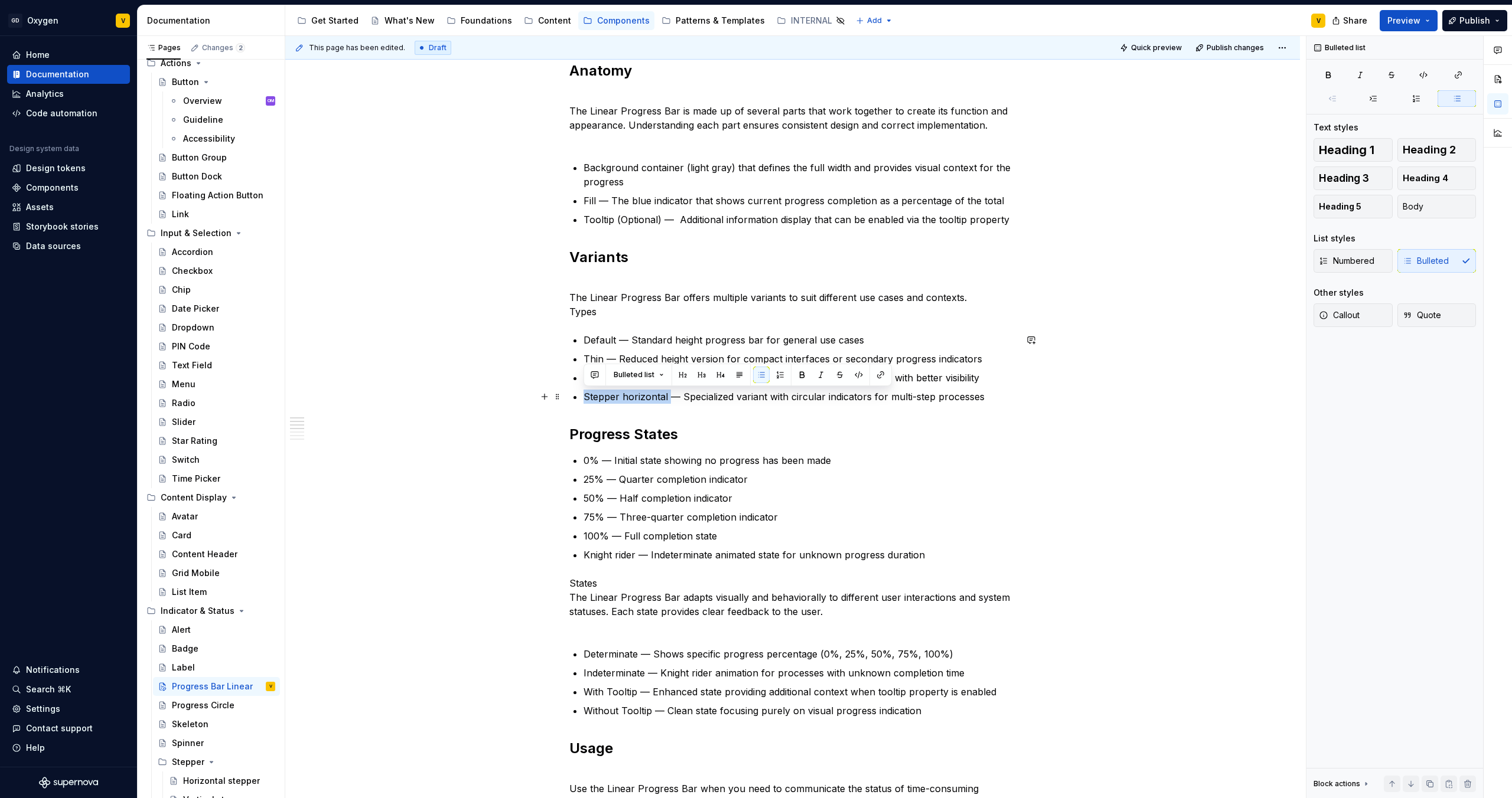
copy p "Stepper horizontal"
click at [600, 465] on p "0% — Initial state showing no progress has been made" at bounding box center [800, 460] width 433 height 14
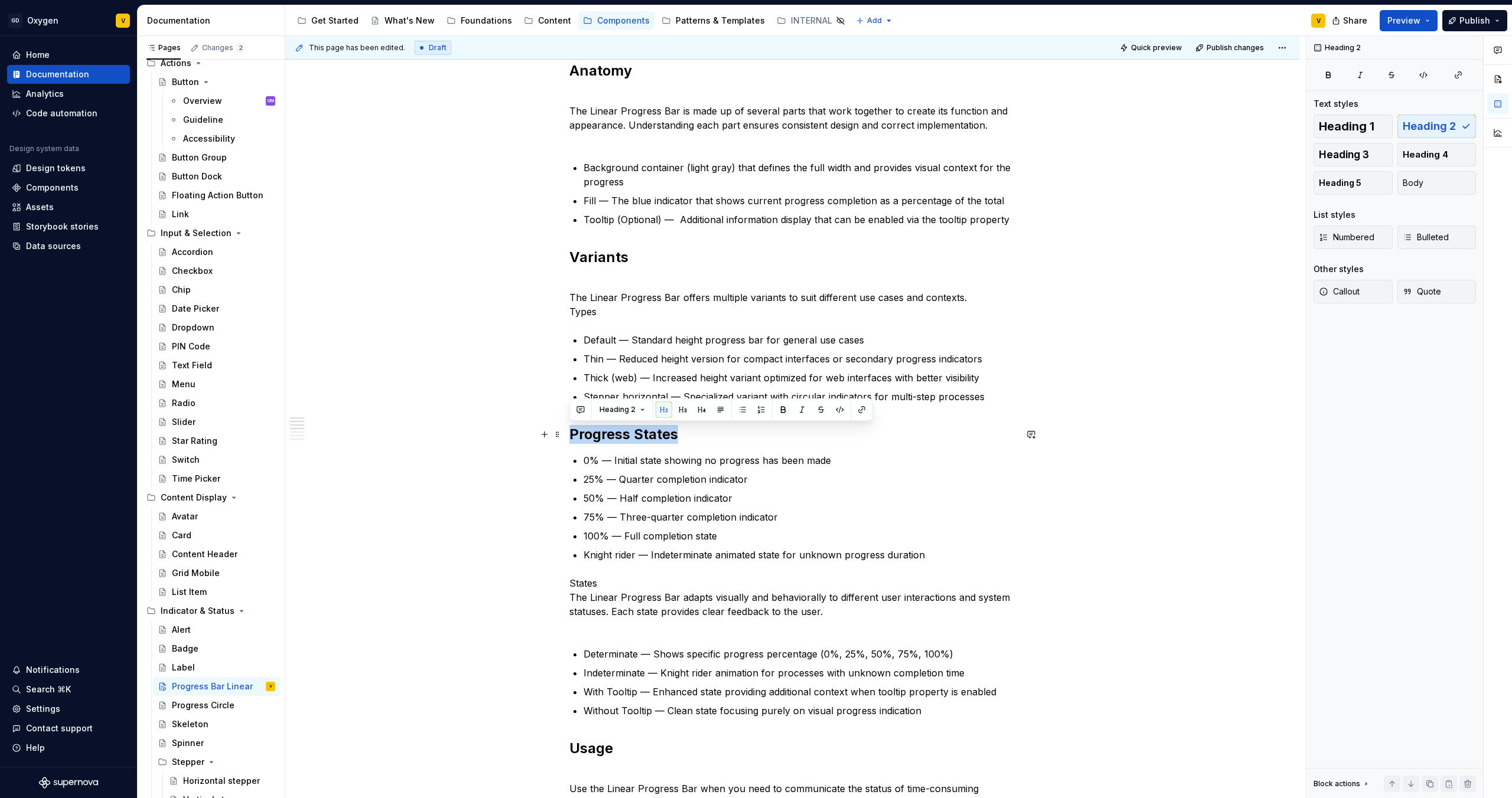
drag, startPoint x: 679, startPoint y: 438, endPoint x: 569, endPoint y: 435, distance: 110.0
click at [569, 435] on h2 "Progress States" at bounding box center [793, 435] width 446 height 19
copy h2 "Progress States"
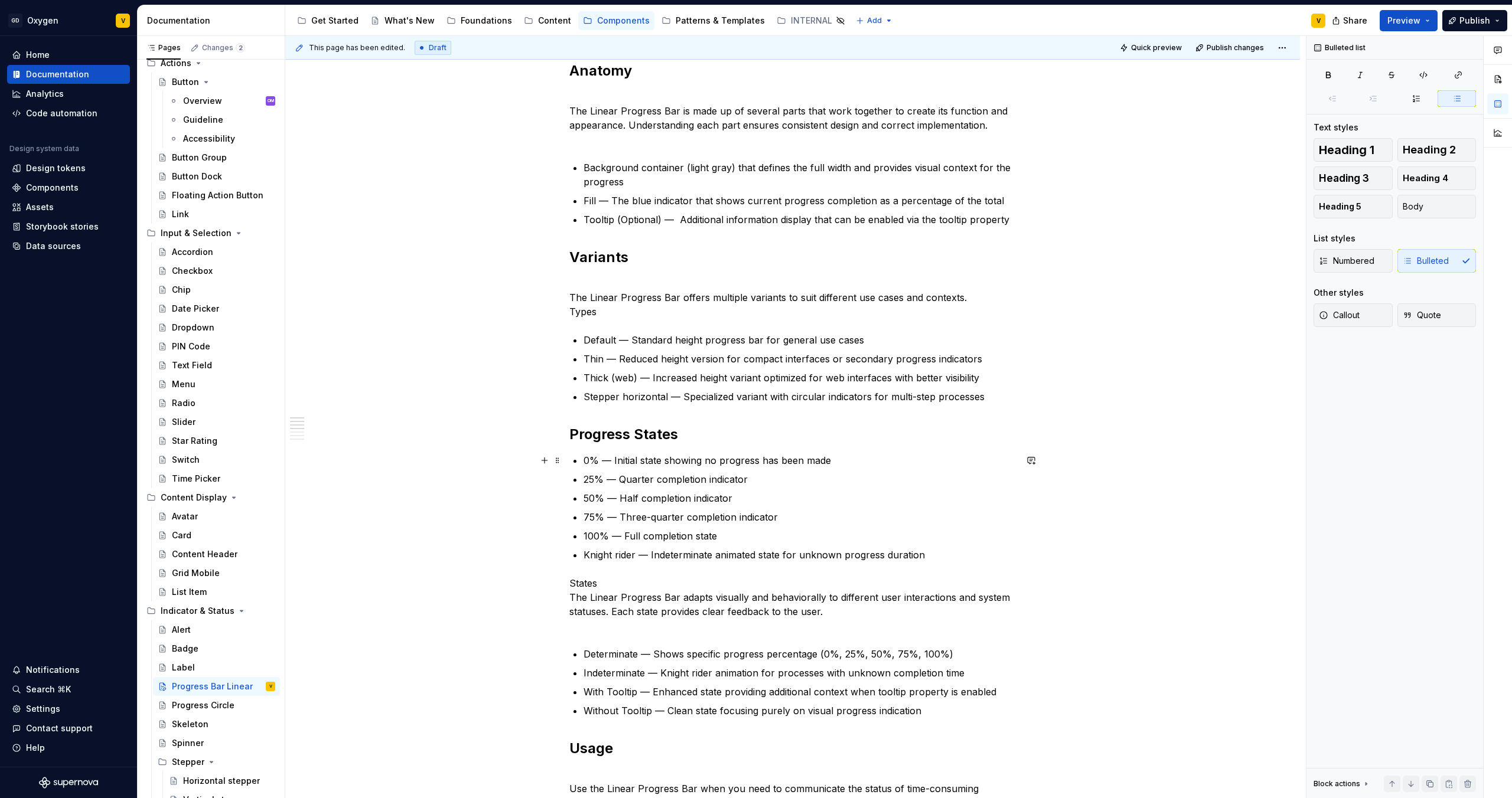
click at [603, 463] on p "0% — Initial state showing no progress has been made" at bounding box center [800, 460] width 433 height 14
drag, startPoint x: 601, startPoint y: 463, endPoint x: 583, endPoint y: 462, distance: 18.0
copy p "0%"
drag, startPoint x: 603, startPoint y: 480, endPoint x: 585, endPoint y: 480, distance: 18.0
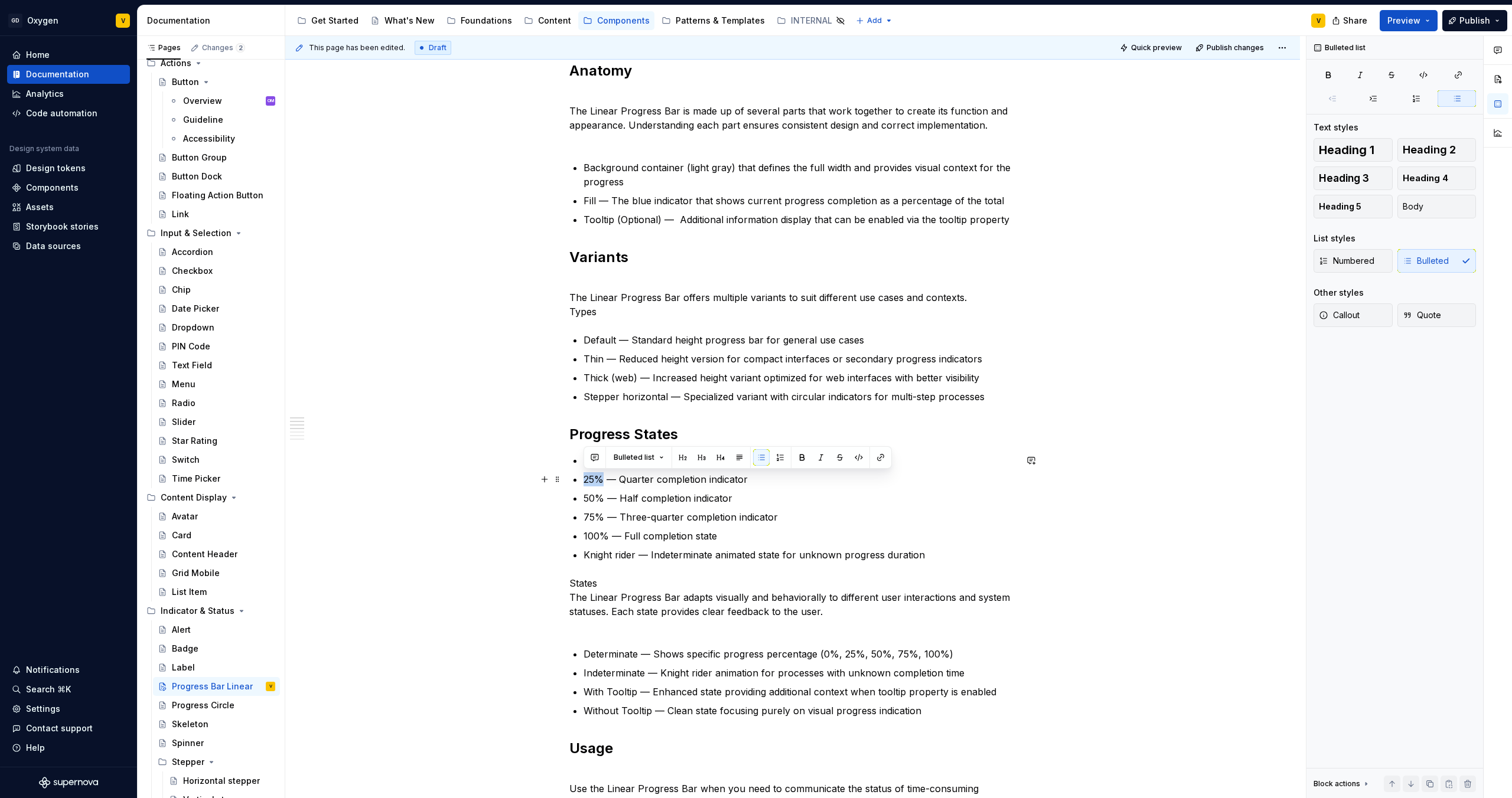
click at [585, 479] on p "25% — Quarter completion indicator" at bounding box center [800, 479] width 433 height 14
copy p "25%"
click at [632, 479] on p "Knight rider — Indeterminate animated state for unknown progress duration" at bounding box center [800, 554] width 433 height 14
drag, startPoint x: 635, startPoint y: 556, endPoint x: 580, endPoint y: 556, distance: 55.0
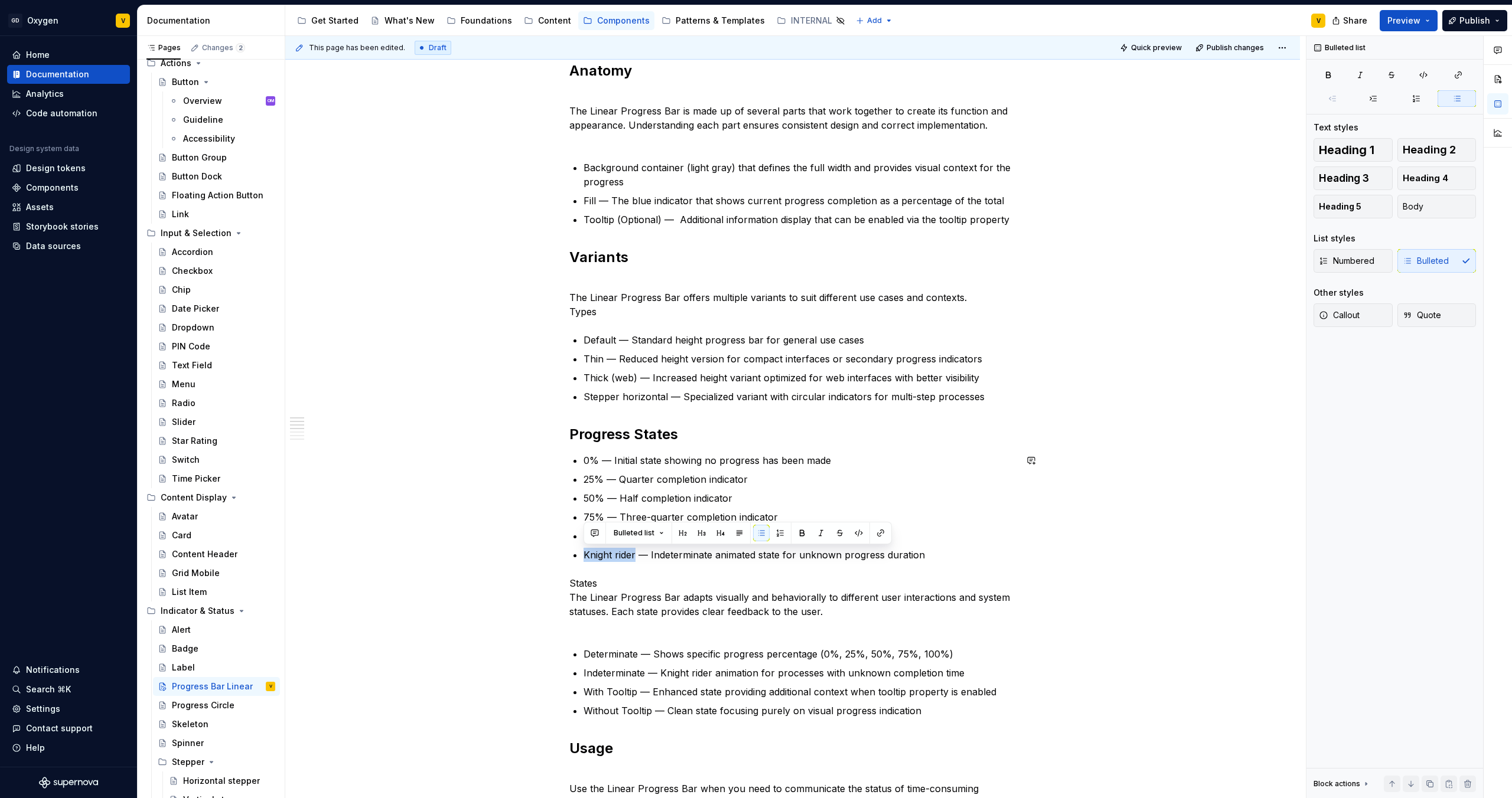
copy p "Knight rider"
drag, startPoint x: 839, startPoint y: 356, endPoint x: 696, endPoint y: 356, distance: 143.0
click at [696, 356] on p "Thin — Reduced height version for compact interfaces or secondary progress indi…" at bounding box center [800, 359] width 433 height 14
click at [696, 373] on p "Thick (web) — Increased height variant optimized for web interfaces with better…" at bounding box center [800, 378] width 433 height 14
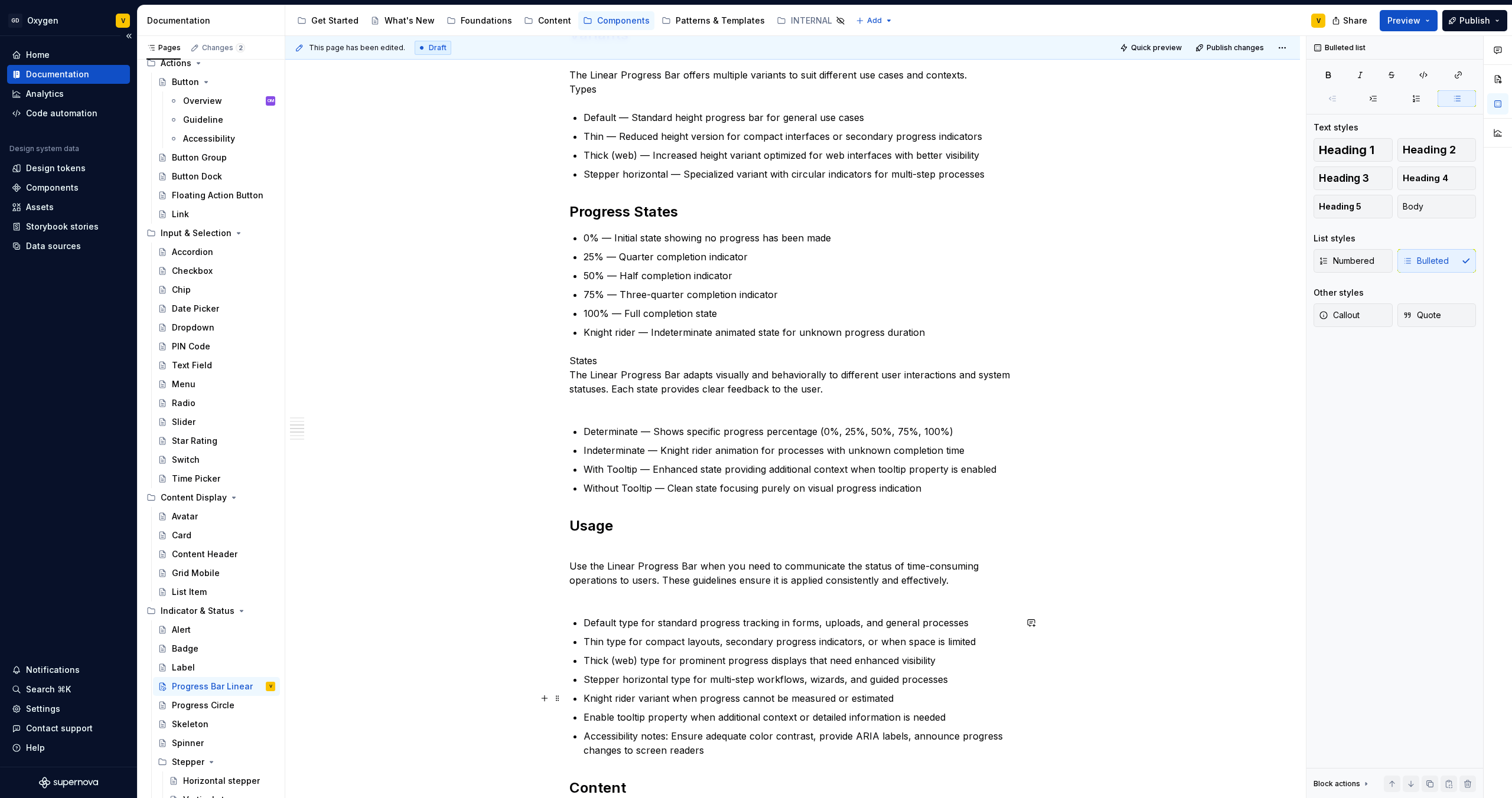
scroll to position [458, 0]
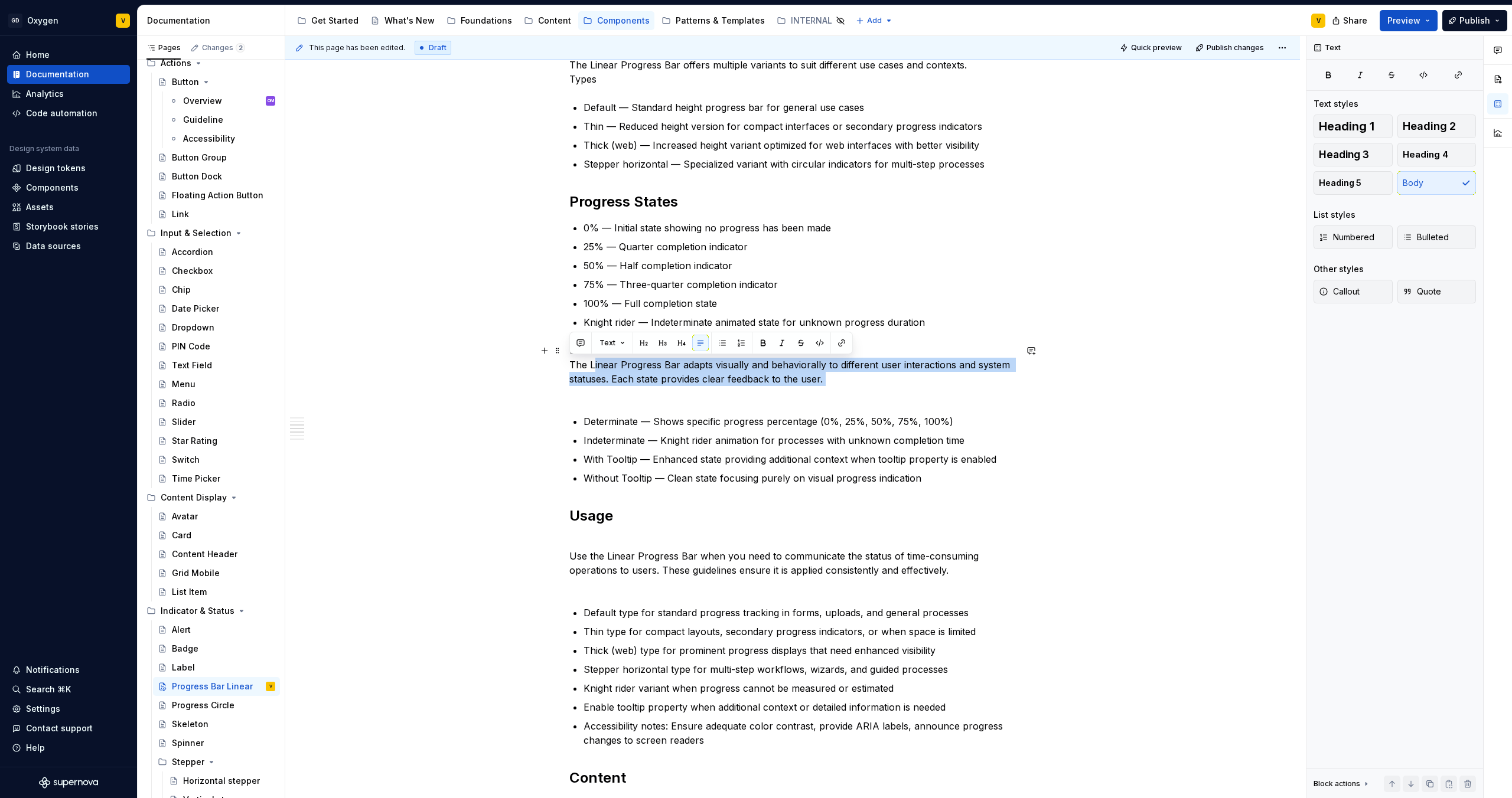
drag, startPoint x: 594, startPoint y: 365, endPoint x: 842, endPoint y: 388, distance: 249.1
click at [842, 388] on p "States The Linear Progress Bar adapts visually and behaviorally to different us…" at bounding box center [793, 372] width 446 height 57
drag, startPoint x: 831, startPoint y: 381, endPoint x: 579, endPoint y: 362, distance: 252.7
click at [579, 362] on p "States The Linear Progress Bar adapts visually and behaviorally to different us…" at bounding box center [793, 372] width 446 height 57
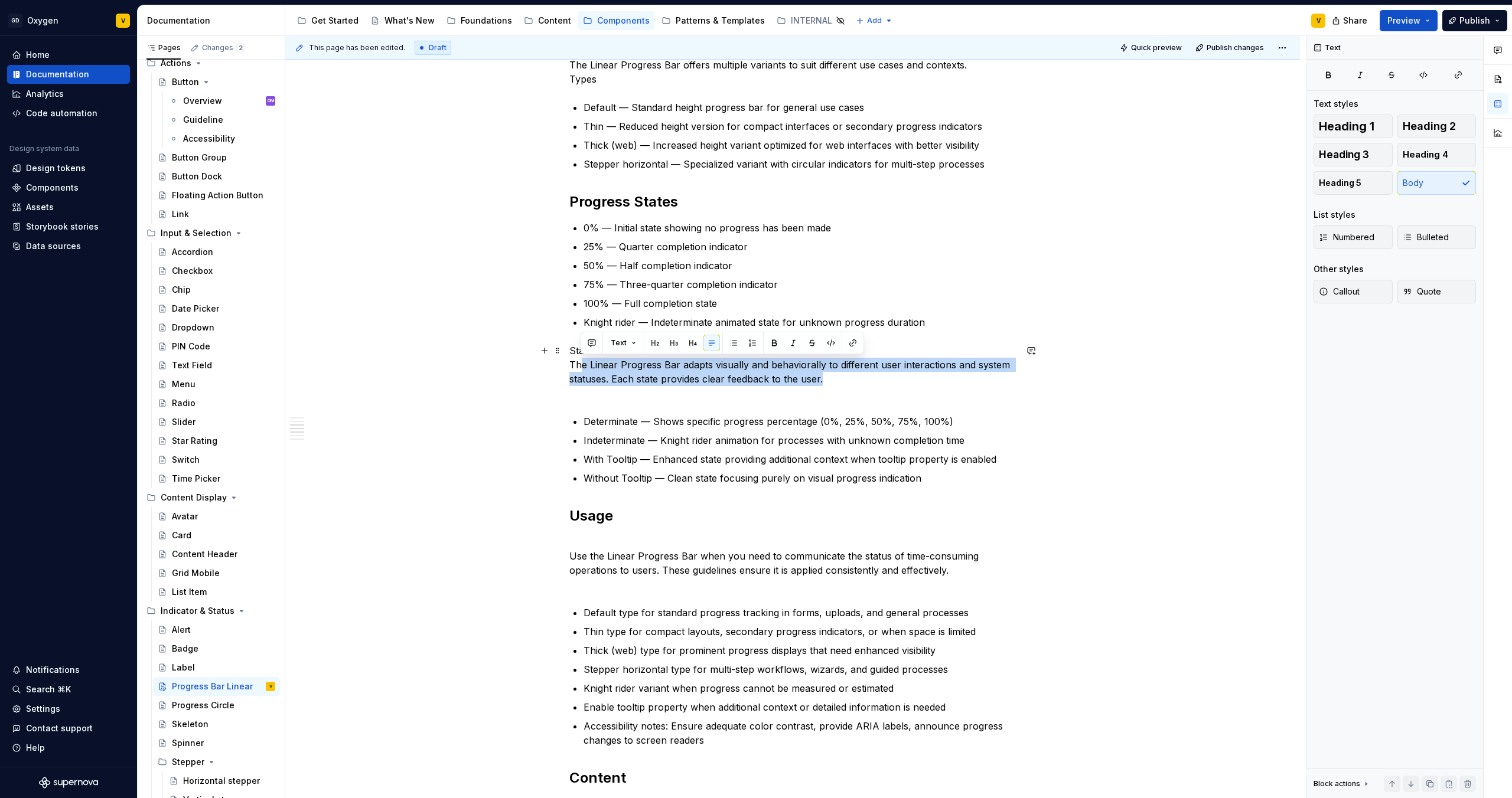
click at [604, 368] on p "States The Linear Progress Bar adapts visually and behaviorally to different us…" at bounding box center [793, 372] width 446 height 57
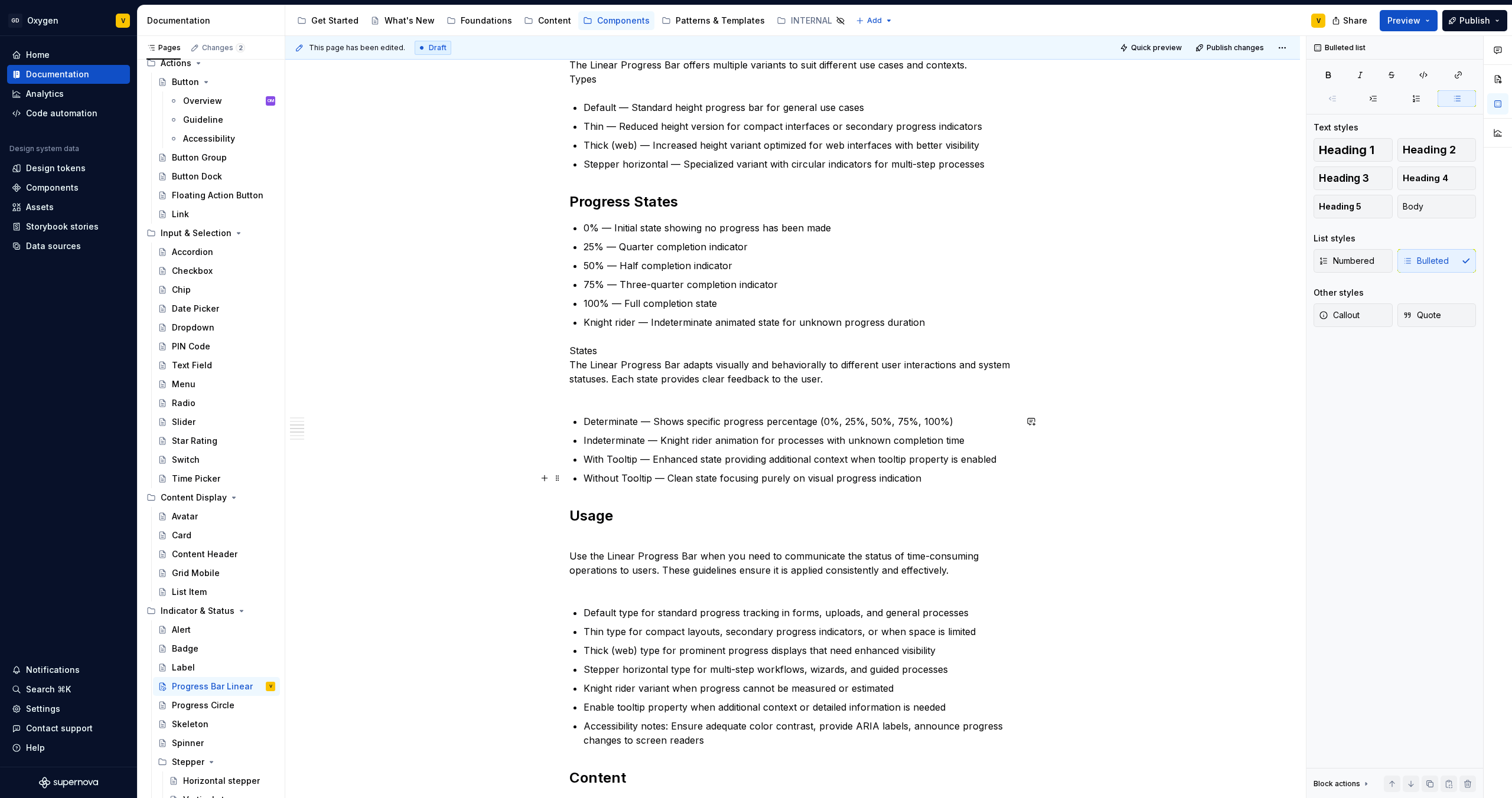
click at [733, 477] on p "Without Tooltip — Clean state focusing purely on visual progress indication" at bounding box center [800, 478] width 433 height 14
drag, startPoint x: 638, startPoint y: 462, endPoint x: 599, endPoint y: 455, distance: 39.6
click at [599, 455] on p "With Tooltip — Enhanced state providing additional context when tooltip propert…" at bounding box center [800, 459] width 433 height 14
click at [807, 473] on p "Without Tooltip — Clean state focusing purely on visual progress indication" at bounding box center [800, 478] width 433 height 14
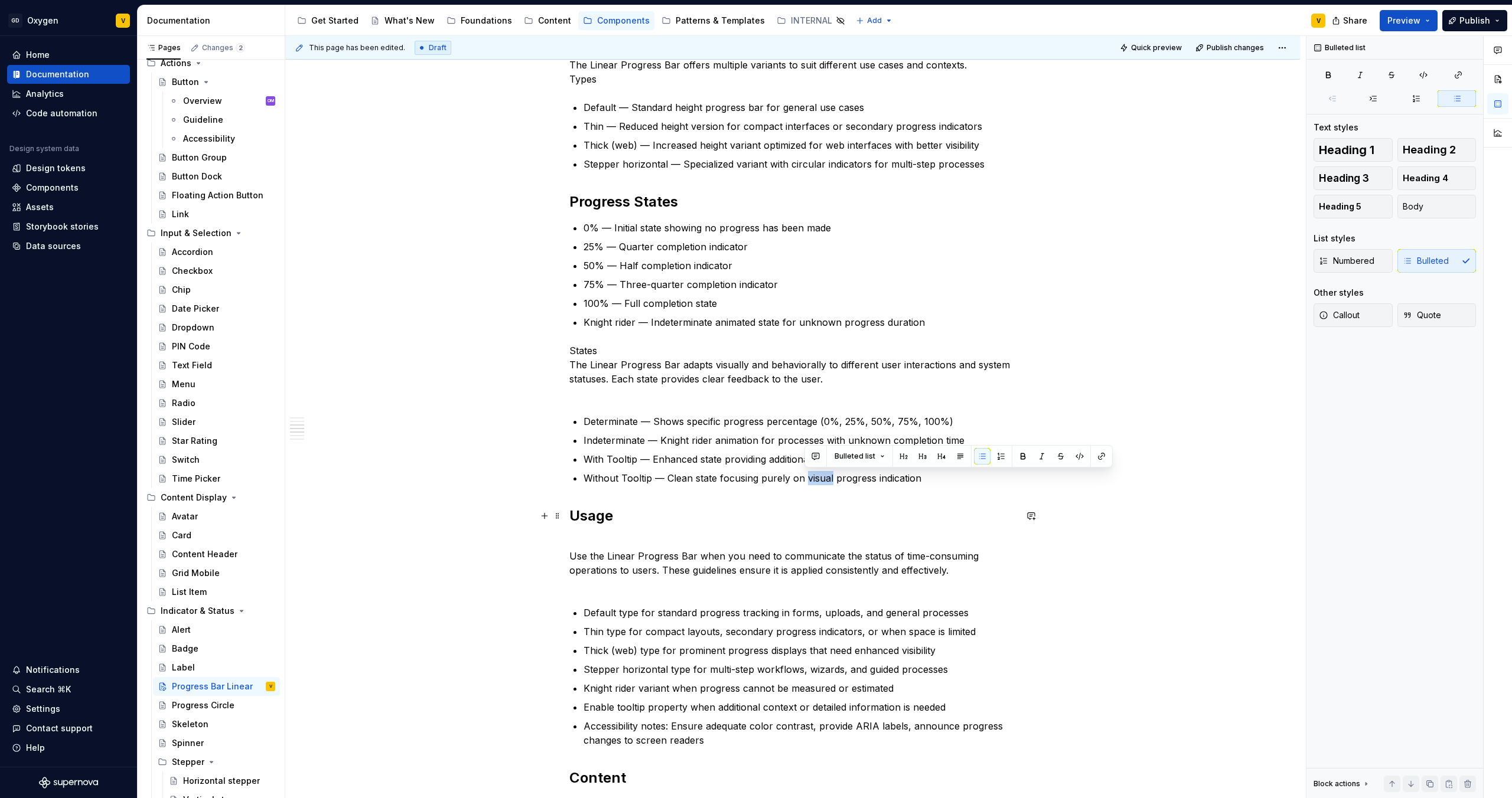
click at [791, 479] on h2 "Usage" at bounding box center [793, 516] width 446 height 19
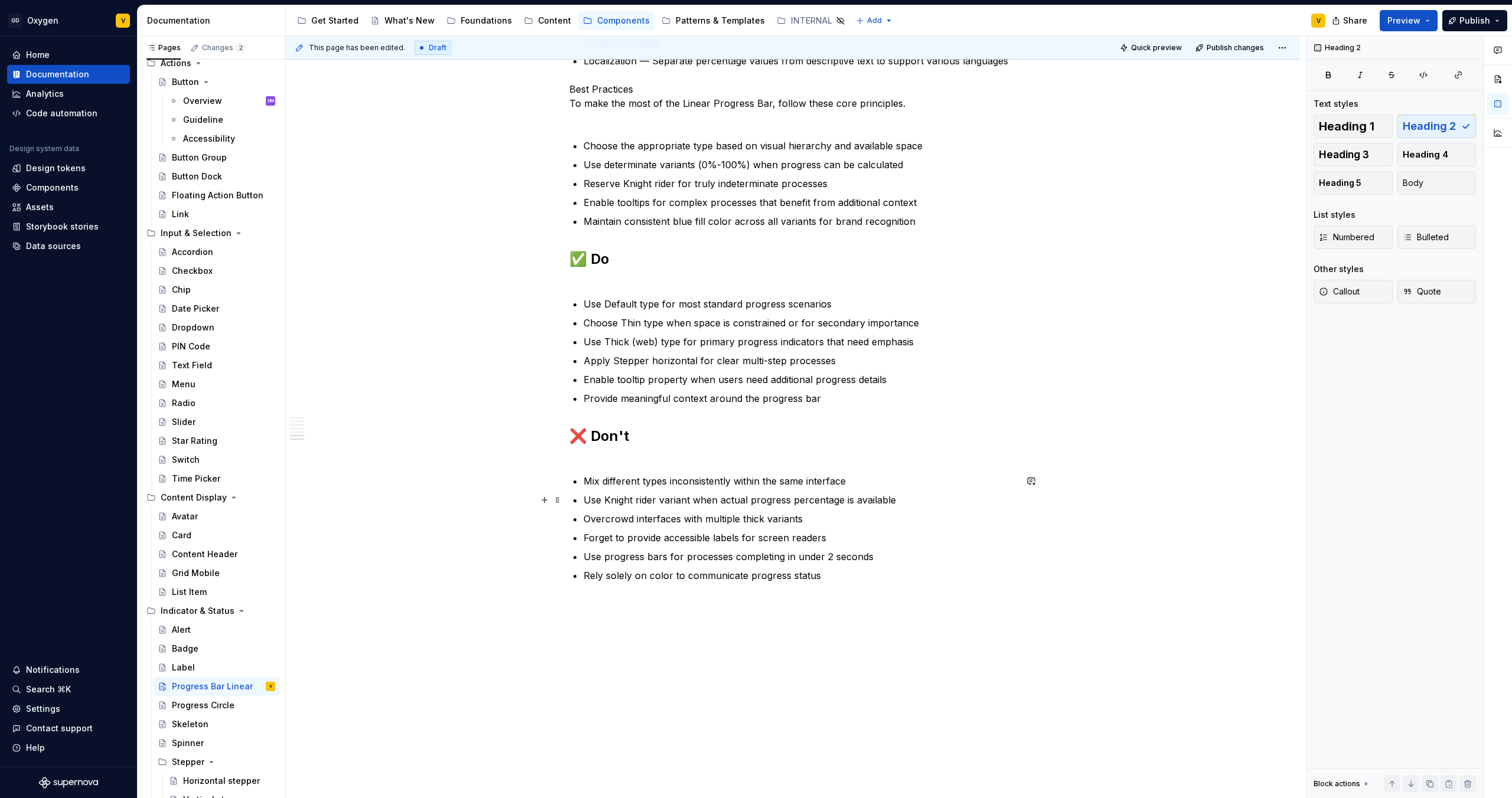
scroll to position [1368, 0]
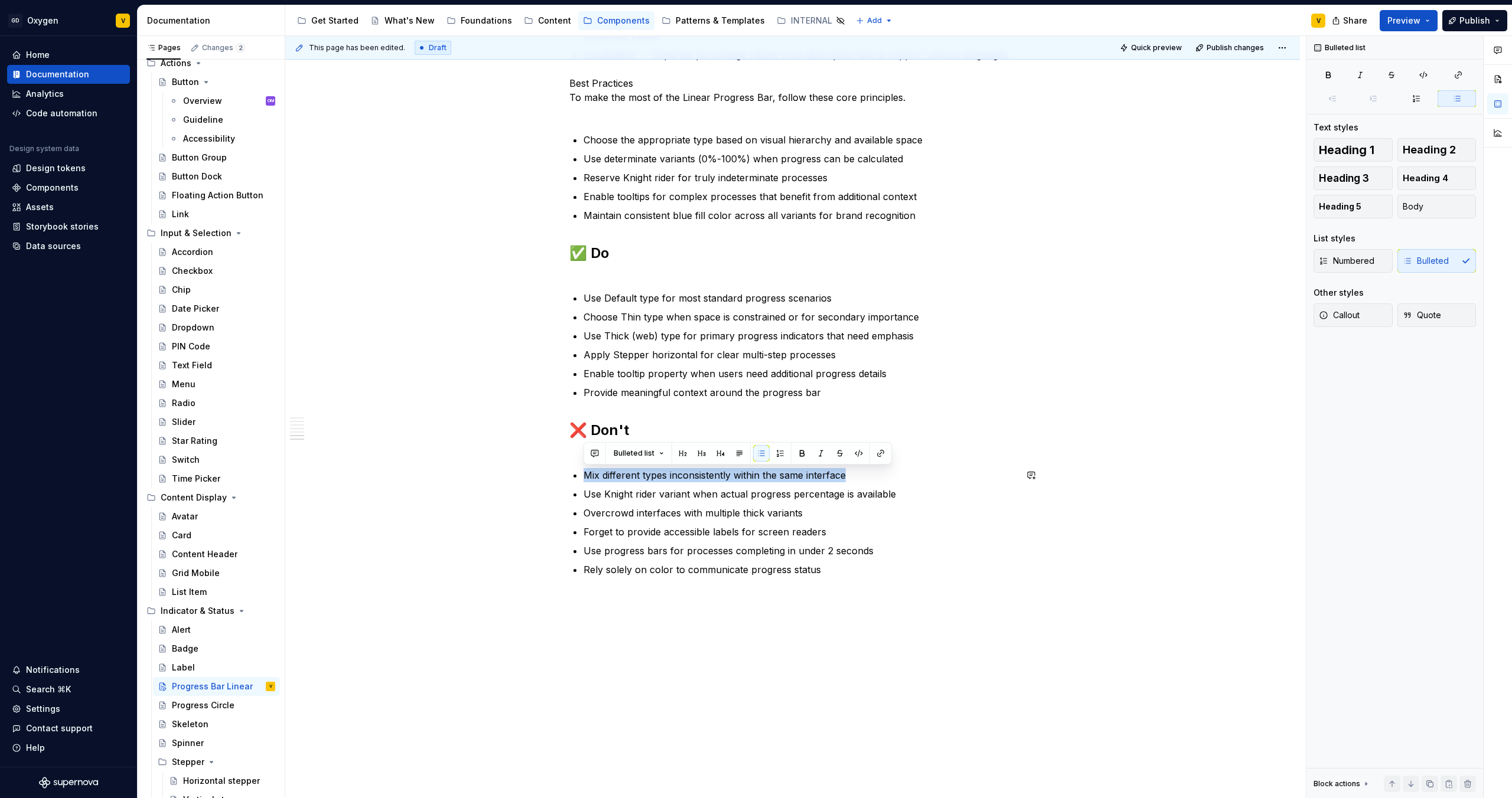
drag, startPoint x: 849, startPoint y: 476, endPoint x: 551, endPoint y: 465, distance: 298.2
copy p "Mix different types inconsistently within the same interface"
click at [644, 479] on p "Use Knight rider variant when actual progress percentage is available" at bounding box center [800, 493] width 433 height 14
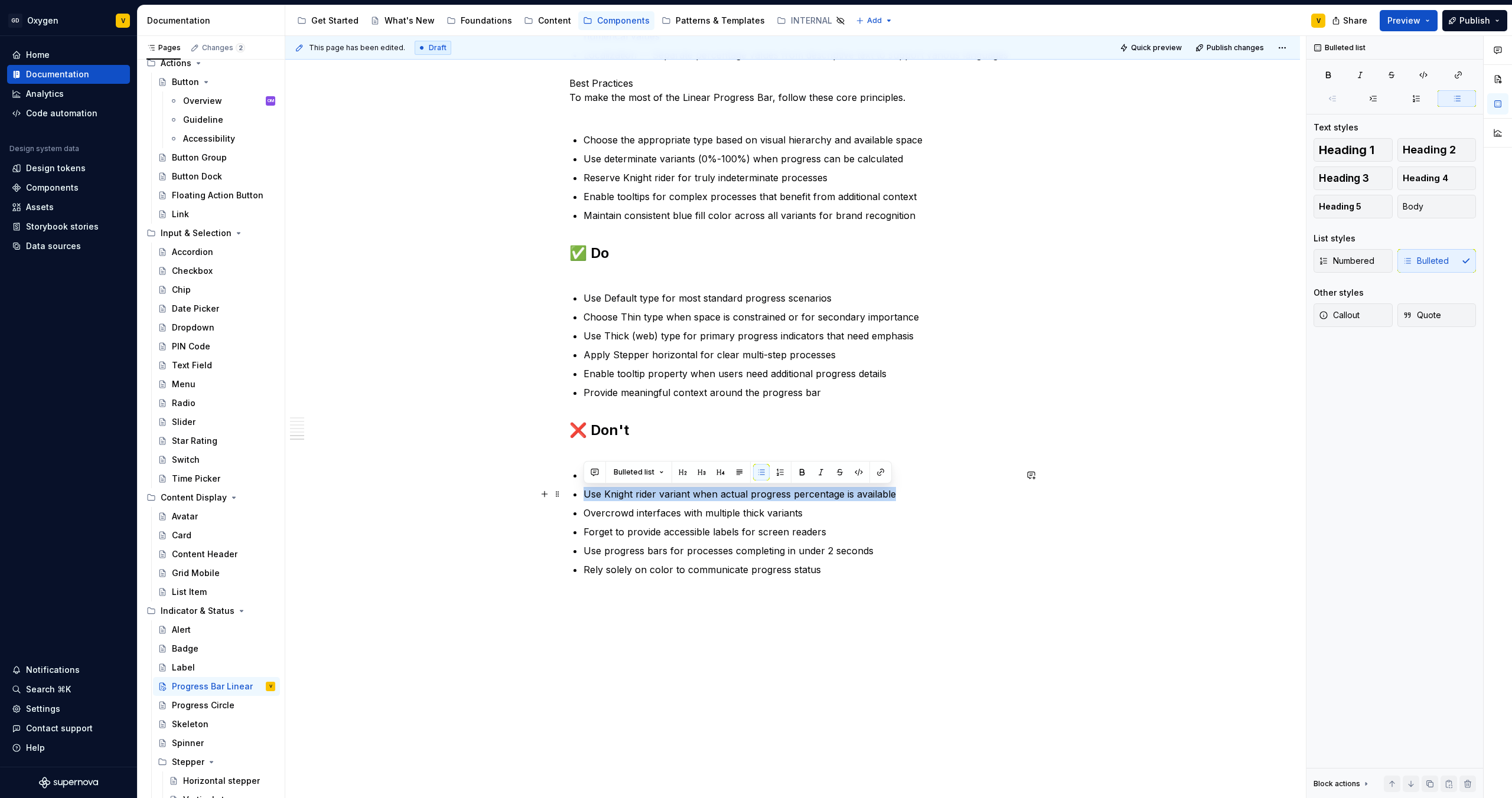
drag, startPoint x: 580, startPoint y: 494, endPoint x: 904, endPoint y: 498, distance: 324.0
click at [658, 479] on p "Overcrowd interfaces with multiple thick variants" at bounding box center [800, 512] width 433 height 14
drag, startPoint x: 807, startPoint y: 514, endPoint x: 536, endPoint y: 509, distance: 271.0
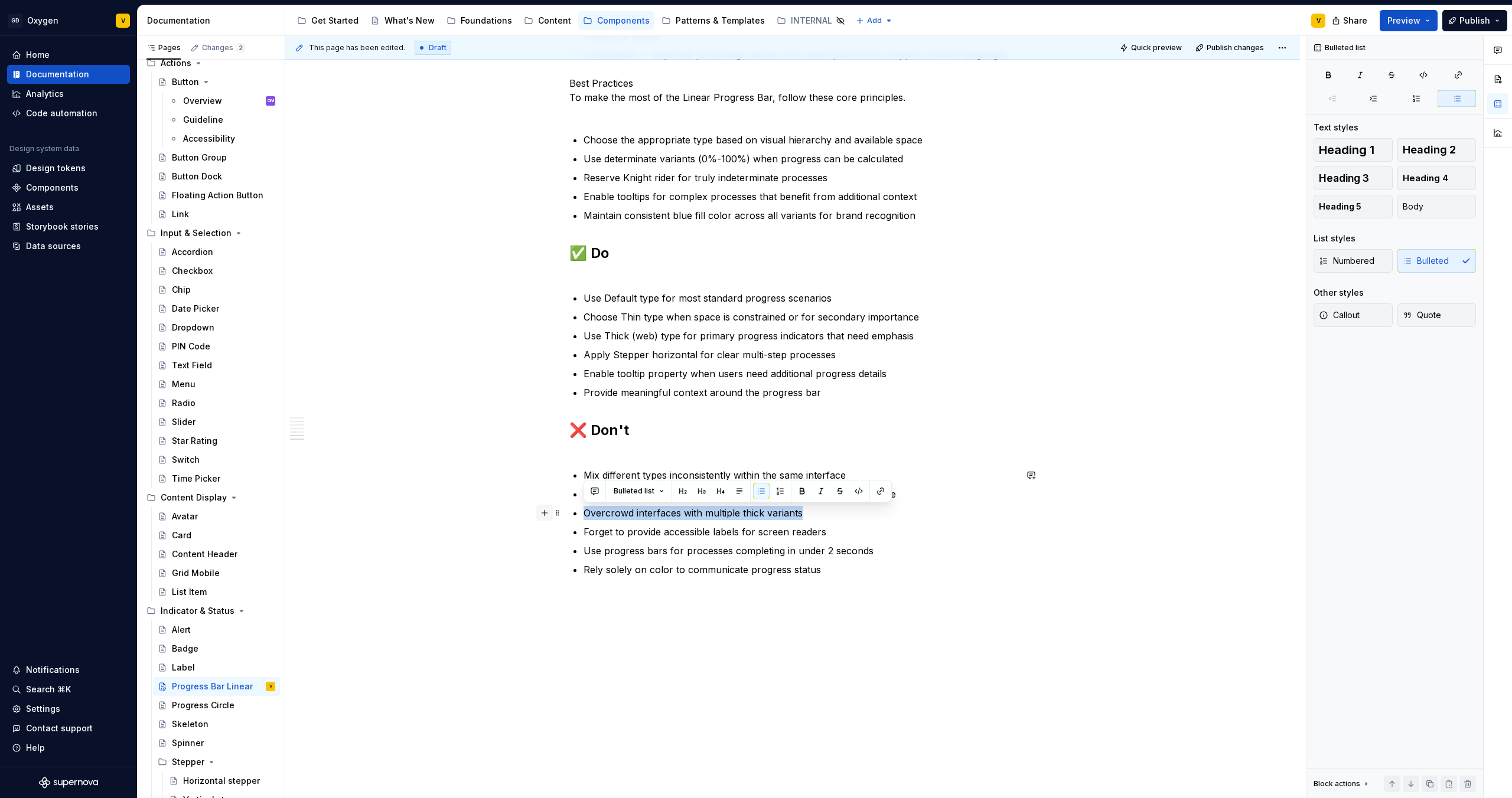
click at [601, 479] on p "Forget to provide accessible labels for screen readers" at bounding box center [800, 531] width 433 height 14
click at [610, 479] on p "Forget to provide accessible labels for screen readers" at bounding box center [800, 531] width 433 height 14
drag, startPoint x: 830, startPoint y: 537, endPoint x: 583, endPoint y: 534, distance: 247.0
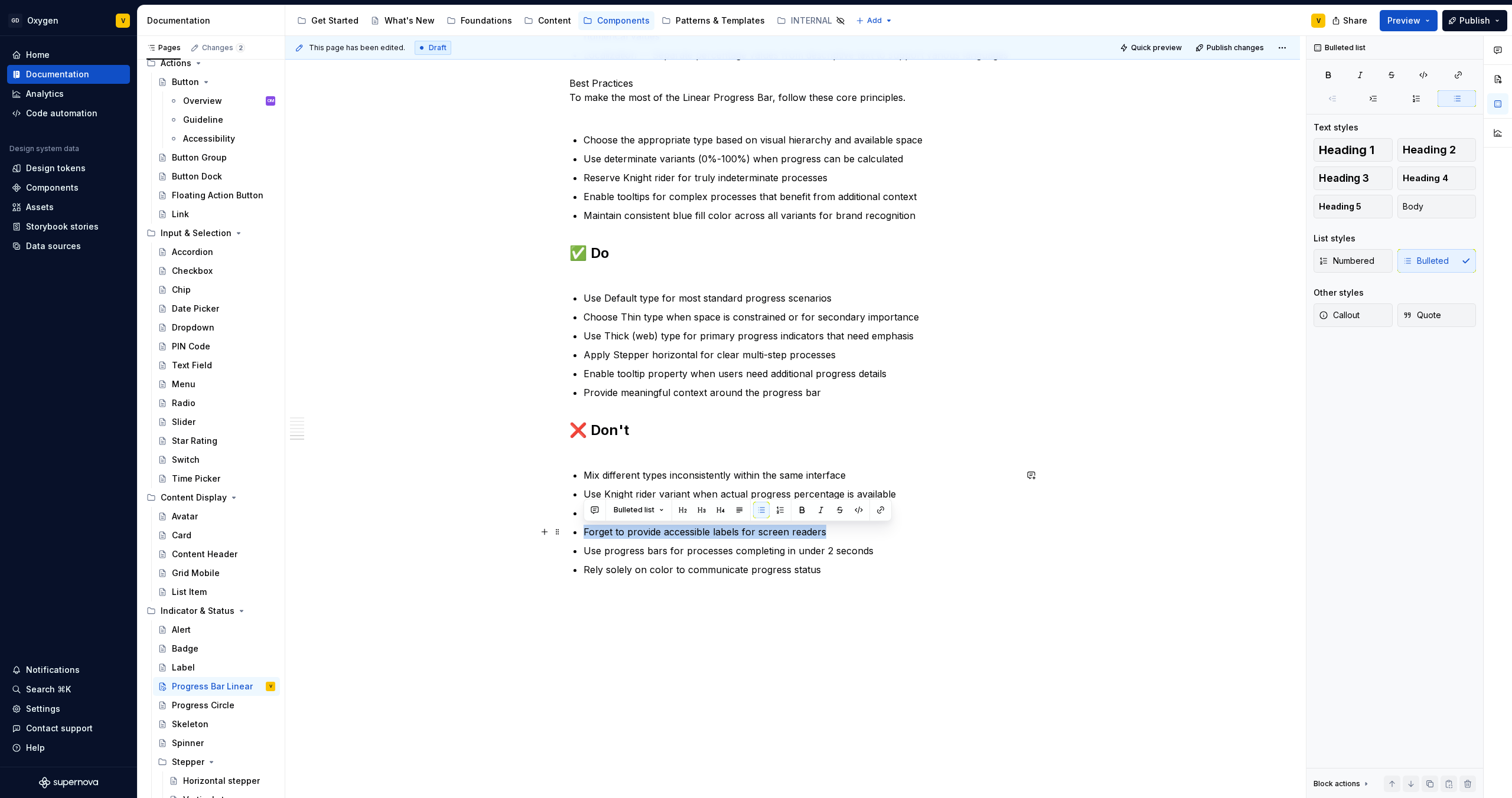
click at [584, 479] on p "Forget to provide accessible labels for screen readers" at bounding box center [800, 531] width 433 height 14
click at [659, 479] on p "Use progress bars for processes completing in under 2 seconds" at bounding box center [800, 550] width 433 height 14
click at [620, 479] on p "Use progress bars for processes completing in under 2 seconds" at bounding box center [800, 550] width 433 height 14
drag, startPoint x: 586, startPoint y: 552, endPoint x: 898, endPoint y: 559, distance: 312.1
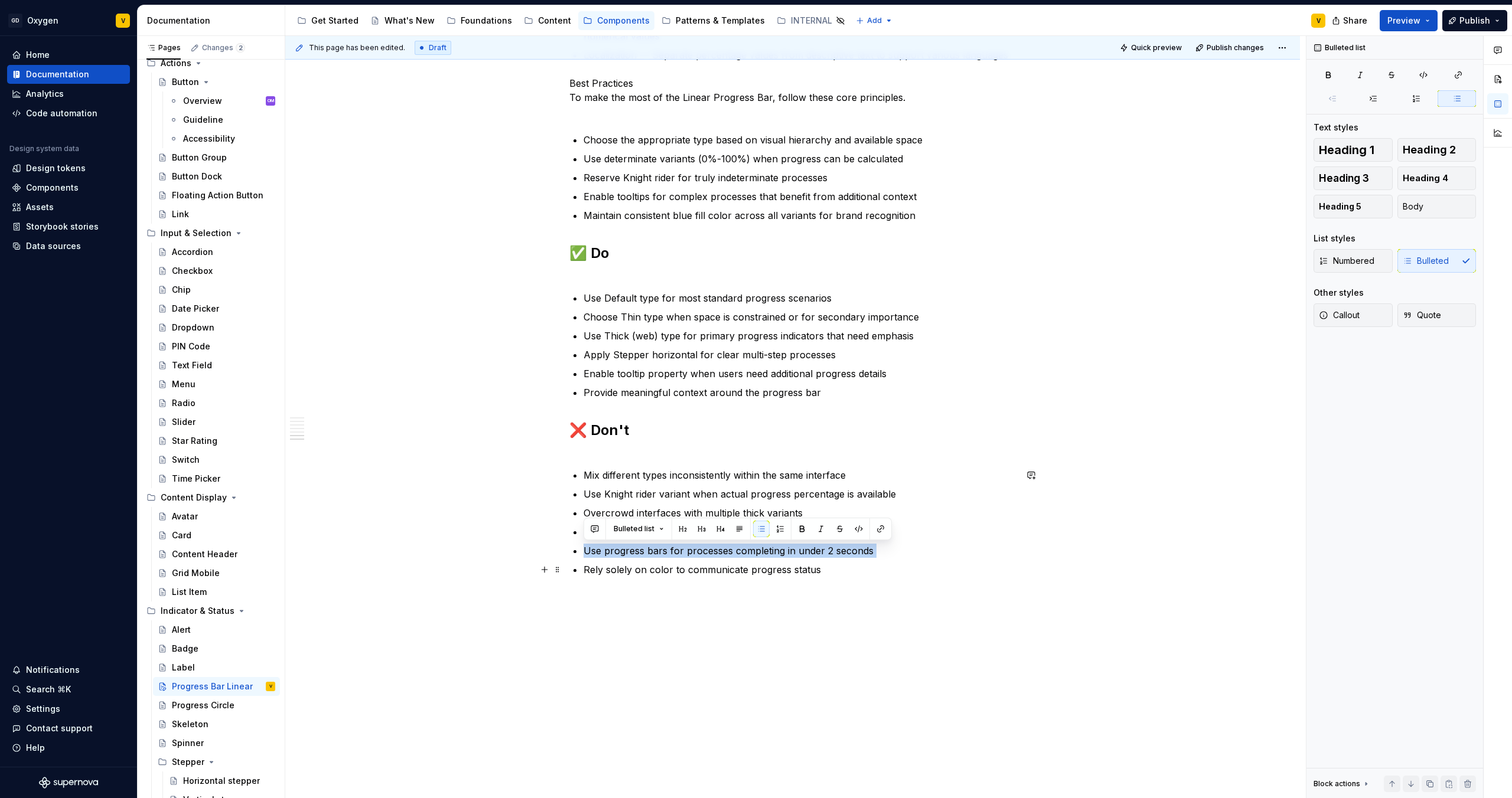
click at [849, 479] on ul "Mix different types inconsistently within the same interface Use Knight rider v…" at bounding box center [800, 522] width 433 height 108
click at [750, 479] on p "Rely solely on color to communicate progress status" at bounding box center [800, 569] width 433 height 14
drag, startPoint x: 832, startPoint y: 573, endPoint x: 583, endPoint y: 568, distance: 249.1
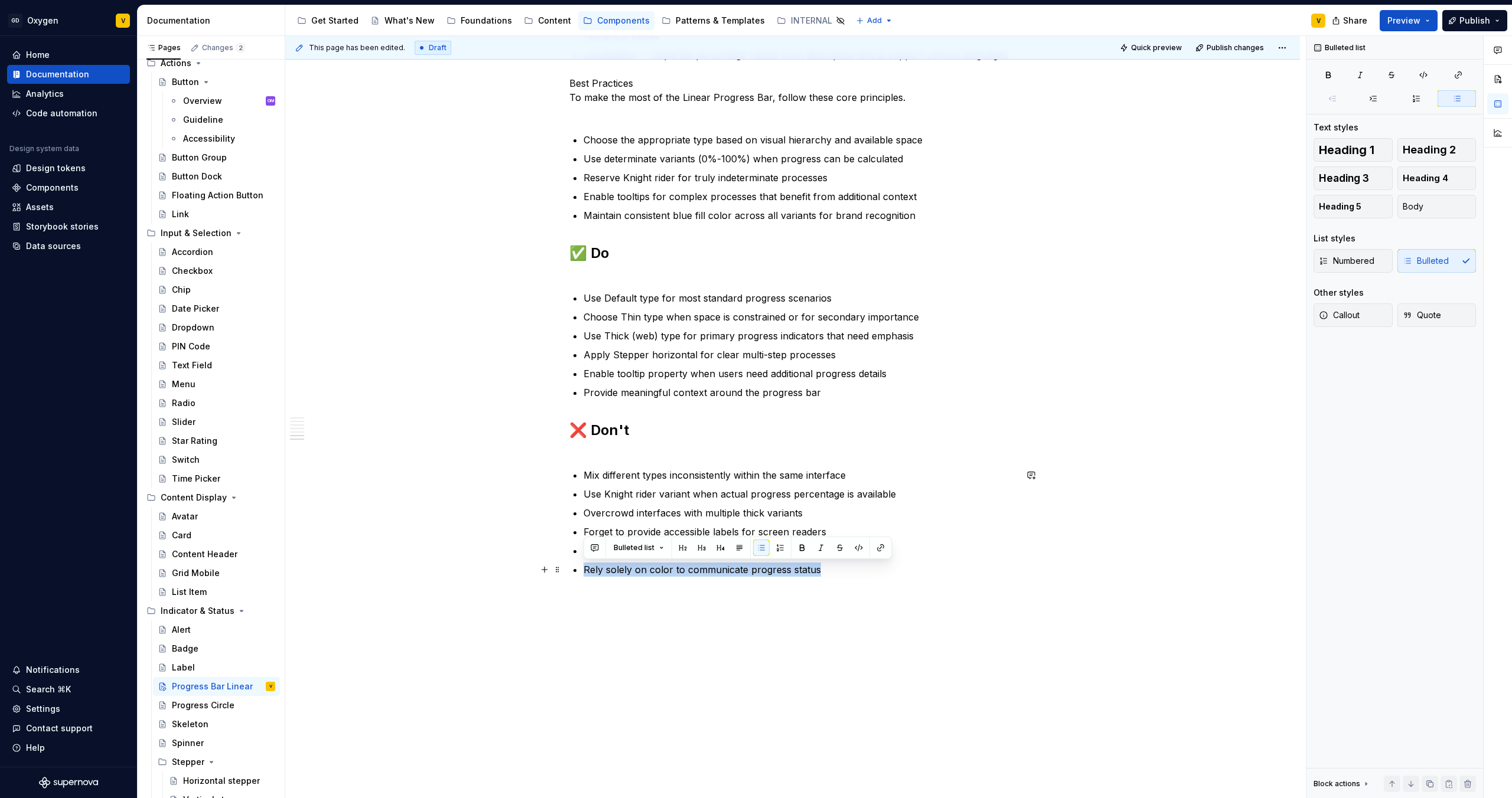
click at [763, 479] on p "Rely solely on color to communicate progress status" at bounding box center [800, 569] width 433 height 14
drag, startPoint x: 843, startPoint y: 570, endPoint x: 583, endPoint y: 561, distance: 260.2
click at [584, 479] on ul "Mix different types inconsistently within the same interface Use Knight rider v…" at bounding box center [800, 522] width 433 height 108
click at [681, 344] on ul "Use Default type for most standard progress scenarios Choose Thin type when spa…" at bounding box center [800, 345] width 433 height 108
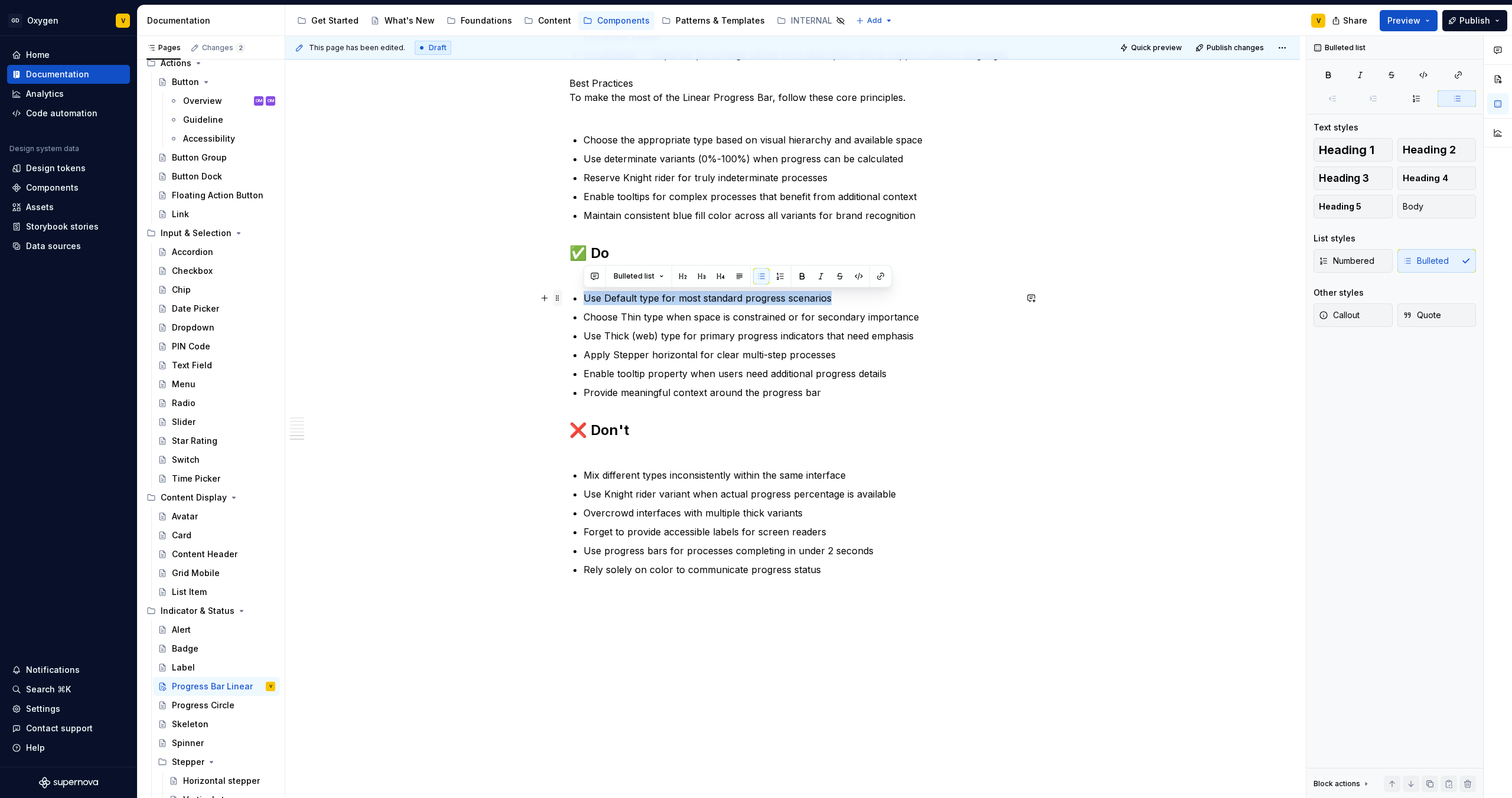
drag, startPoint x: 830, startPoint y: 296, endPoint x: 557, endPoint y: 295, distance: 273.0
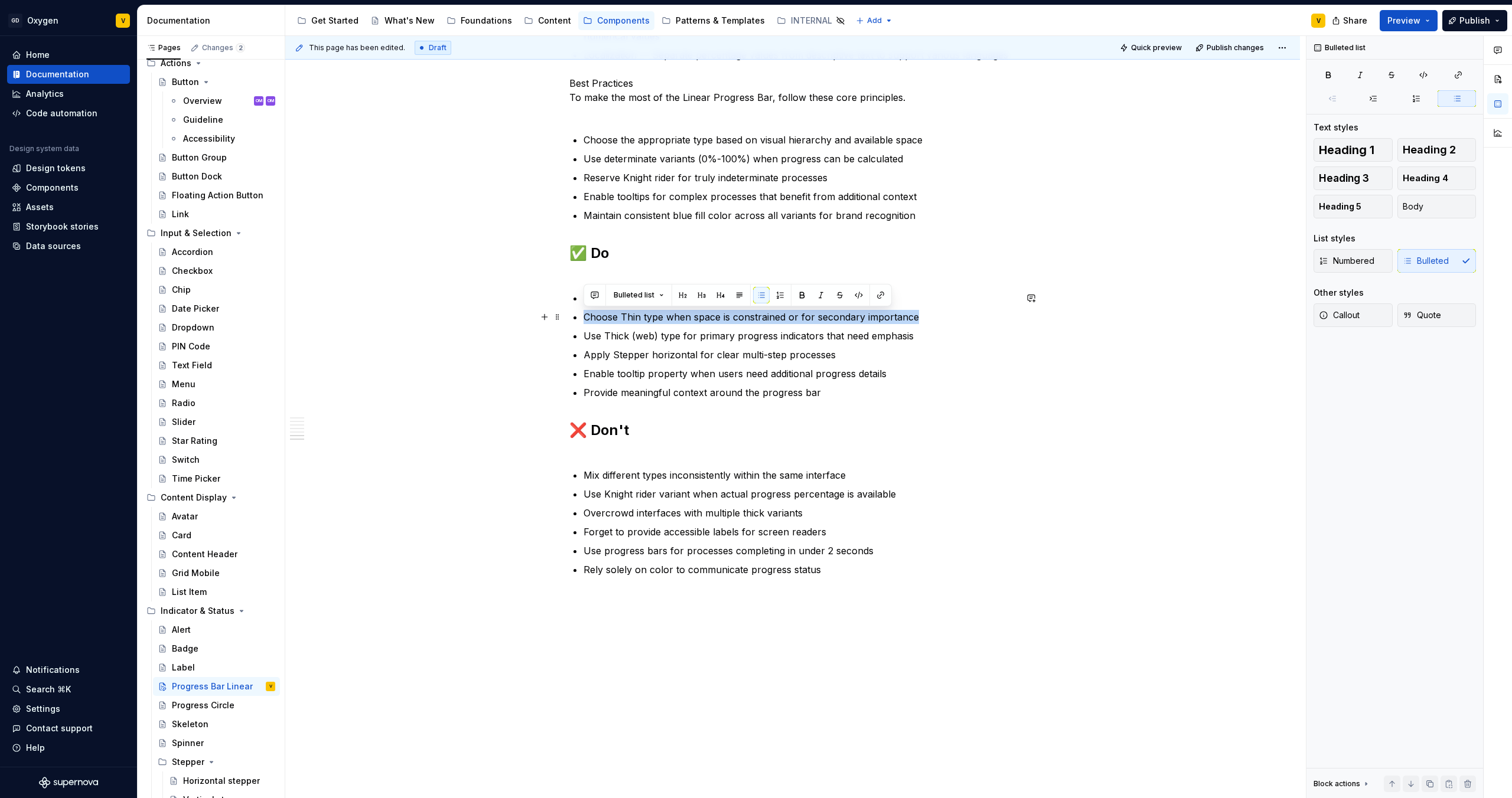
drag, startPoint x: 586, startPoint y: 321, endPoint x: 935, endPoint y: 321, distance: 349.0
click at [849, 321] on p "Choose Thin type when space is constrained or for secondary importance" at bounding box center [800, 317] width 433 height 14
drag, startPoint x: 582, startPoint y: 335, endPoint x: 933, endPoint y: 341, distance: 351.1
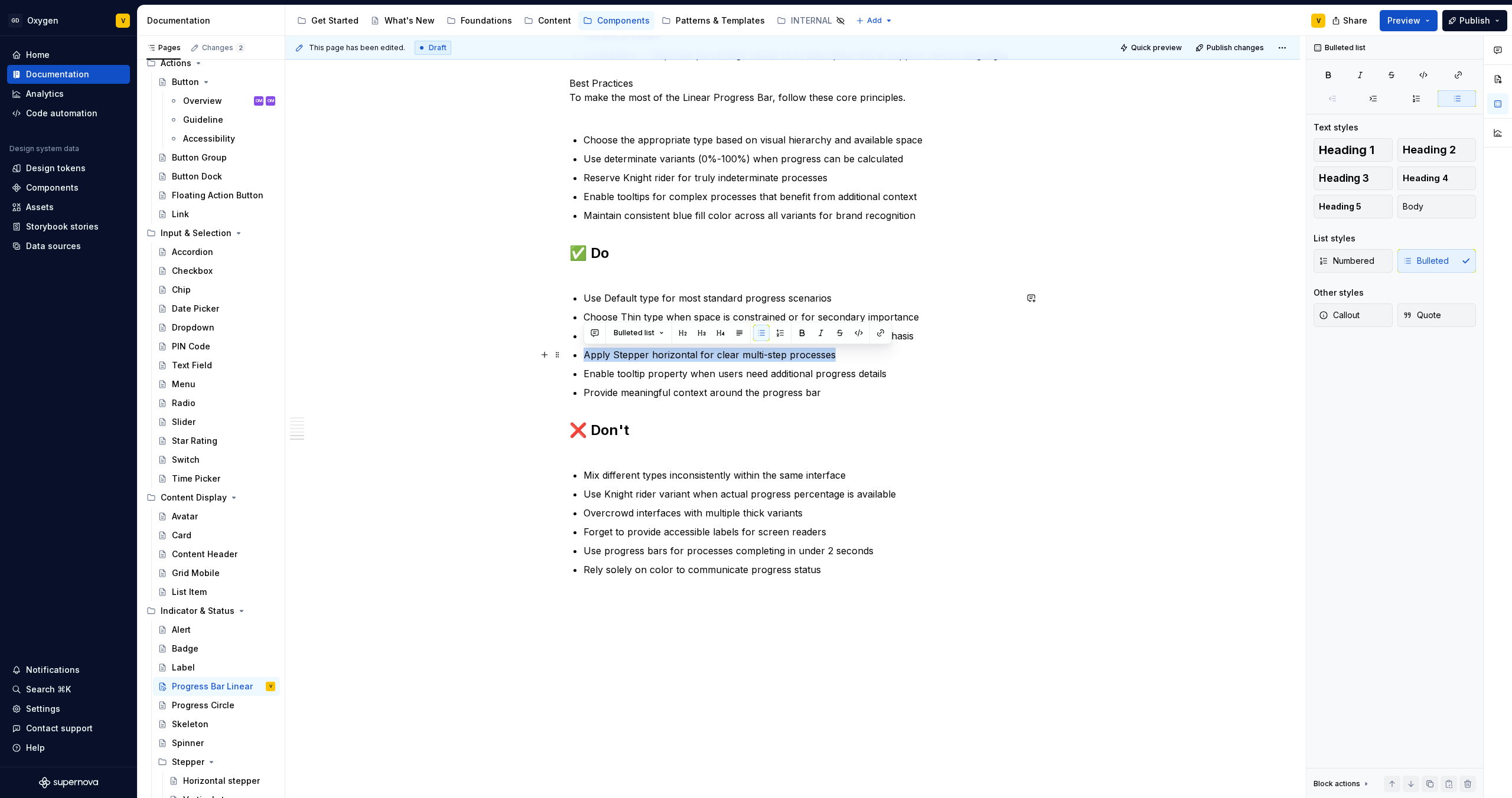
drag, startPoint x: 586, startPoint y: 354, endPoint x: 843, endPoint y: 354, distance: 257.0
click at [843, 354] on p "Apply Stepper horizontal for clear multi-step processes" at bounding box center [800, 355] width 433 height 14
drag, startPoint x: 581, startPoint y: 375, endPoint x: 939, endPoint y: 372, distance: 358.0
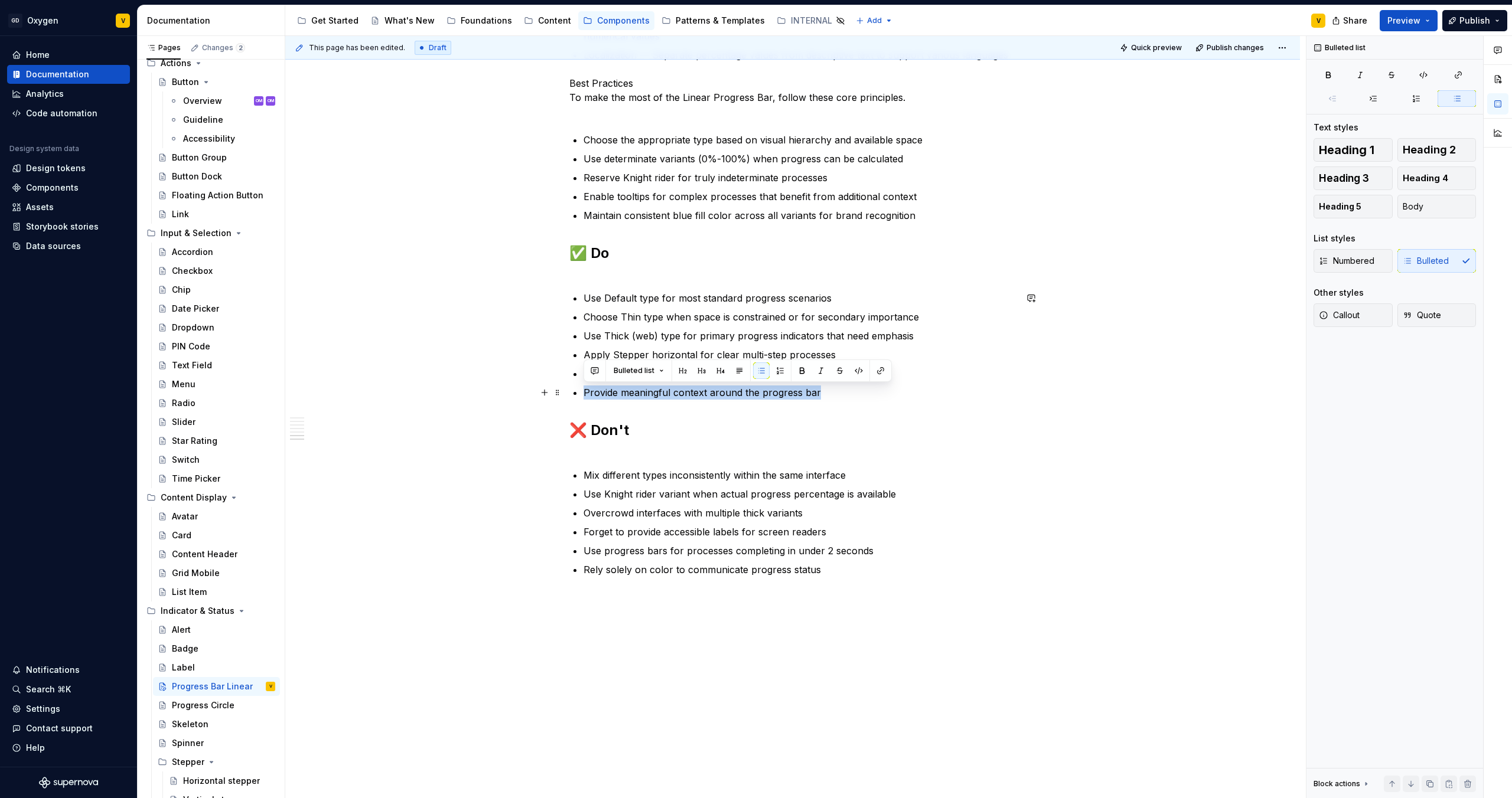
drag, startPoint x: 584, startPoint y: 393, endPoint x: 846, endPoint y: 397, distance: 262.0
click at [846, 397] on p "Provide meaningful context around the progress bar" at bounding box center [800, 392] width 433 height 14
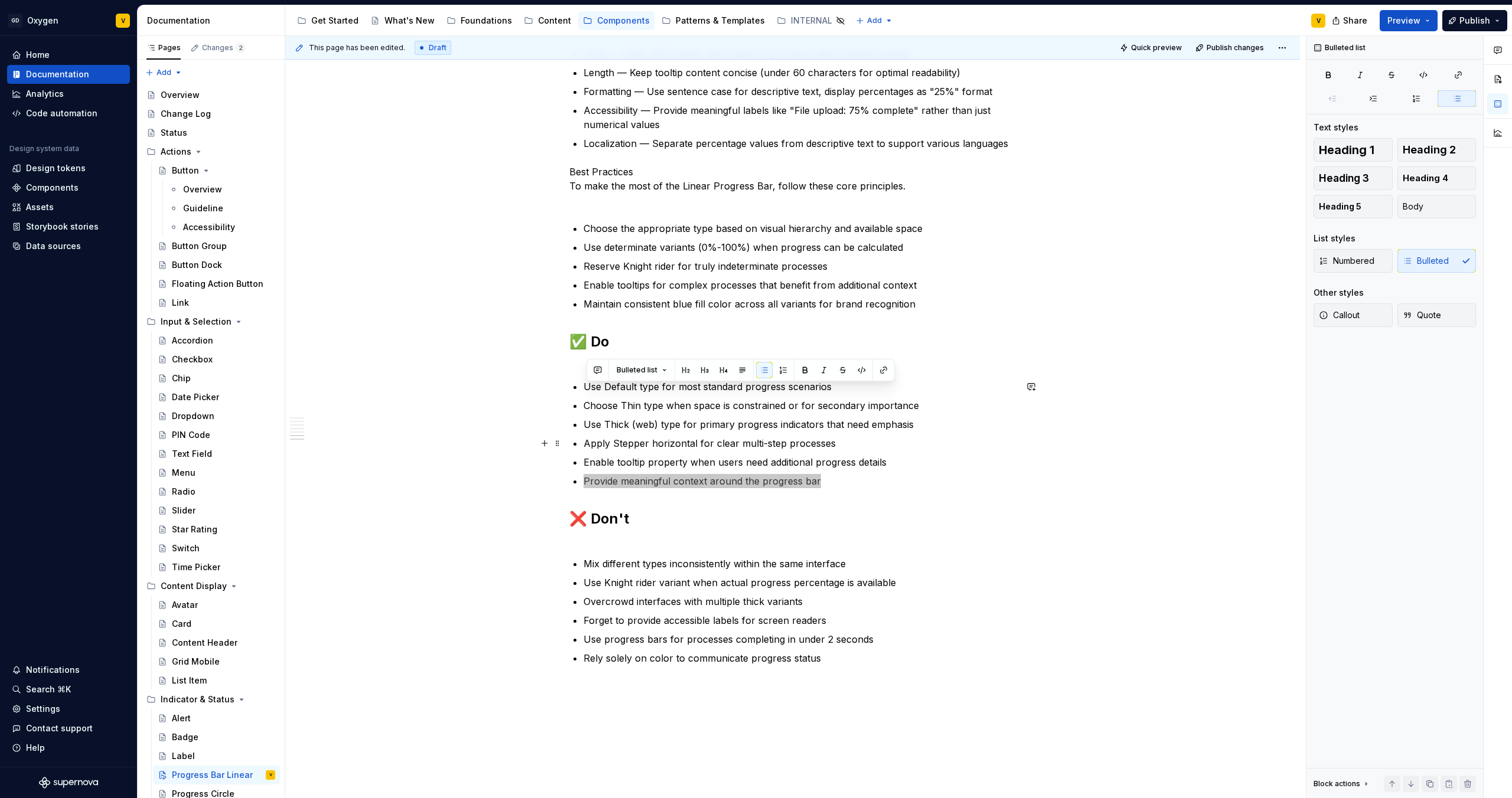
scroll to position [1368, 0]
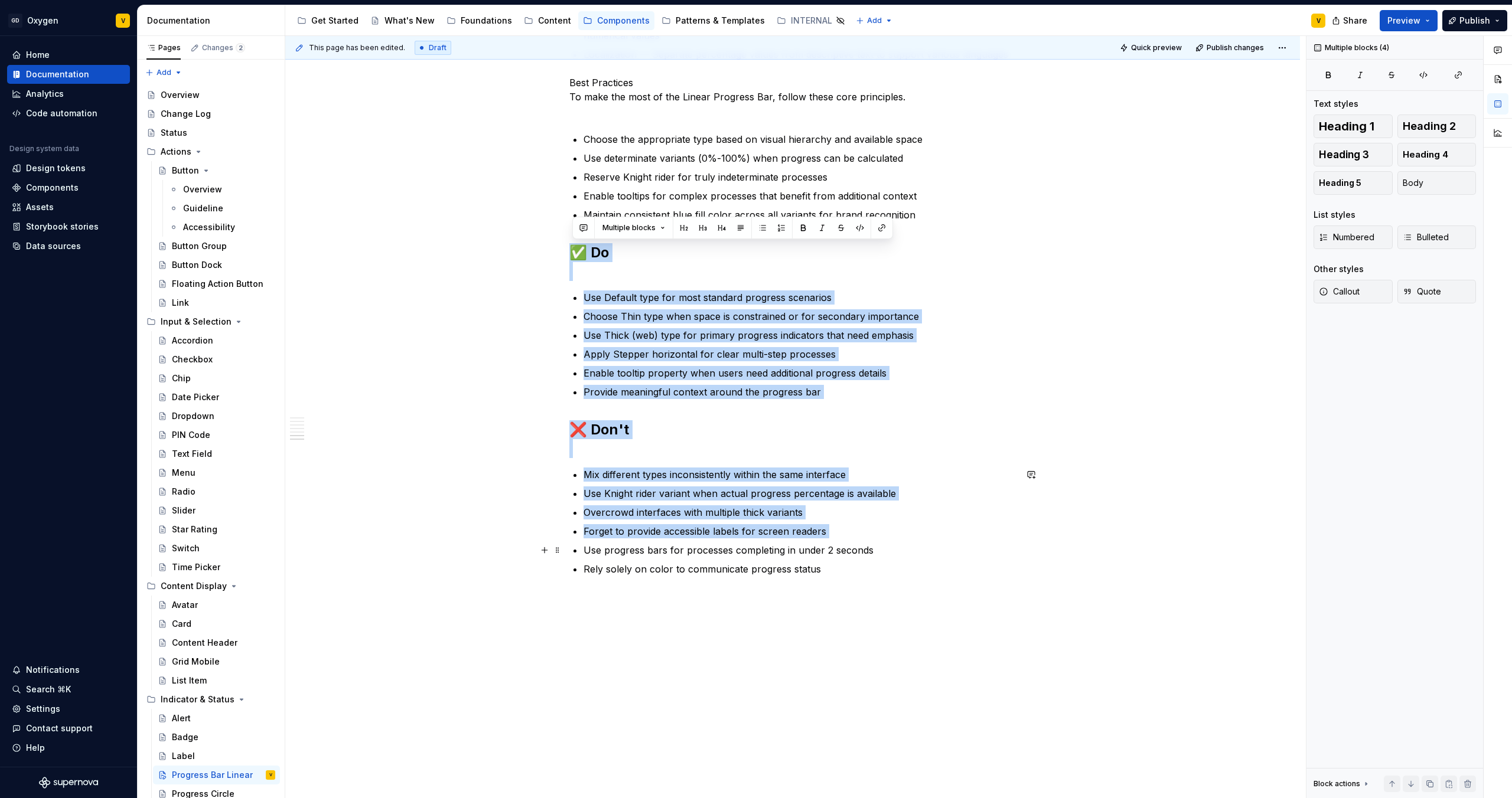
drag, startPoint x: 574, startPoint y: 250, endPoint x: 849, endPoint y: 542, distance: 401.1
drag, startPoint x: 840, startPoint y: 568, endPoint x: 573, endPoint y: 243, distance: 420.6
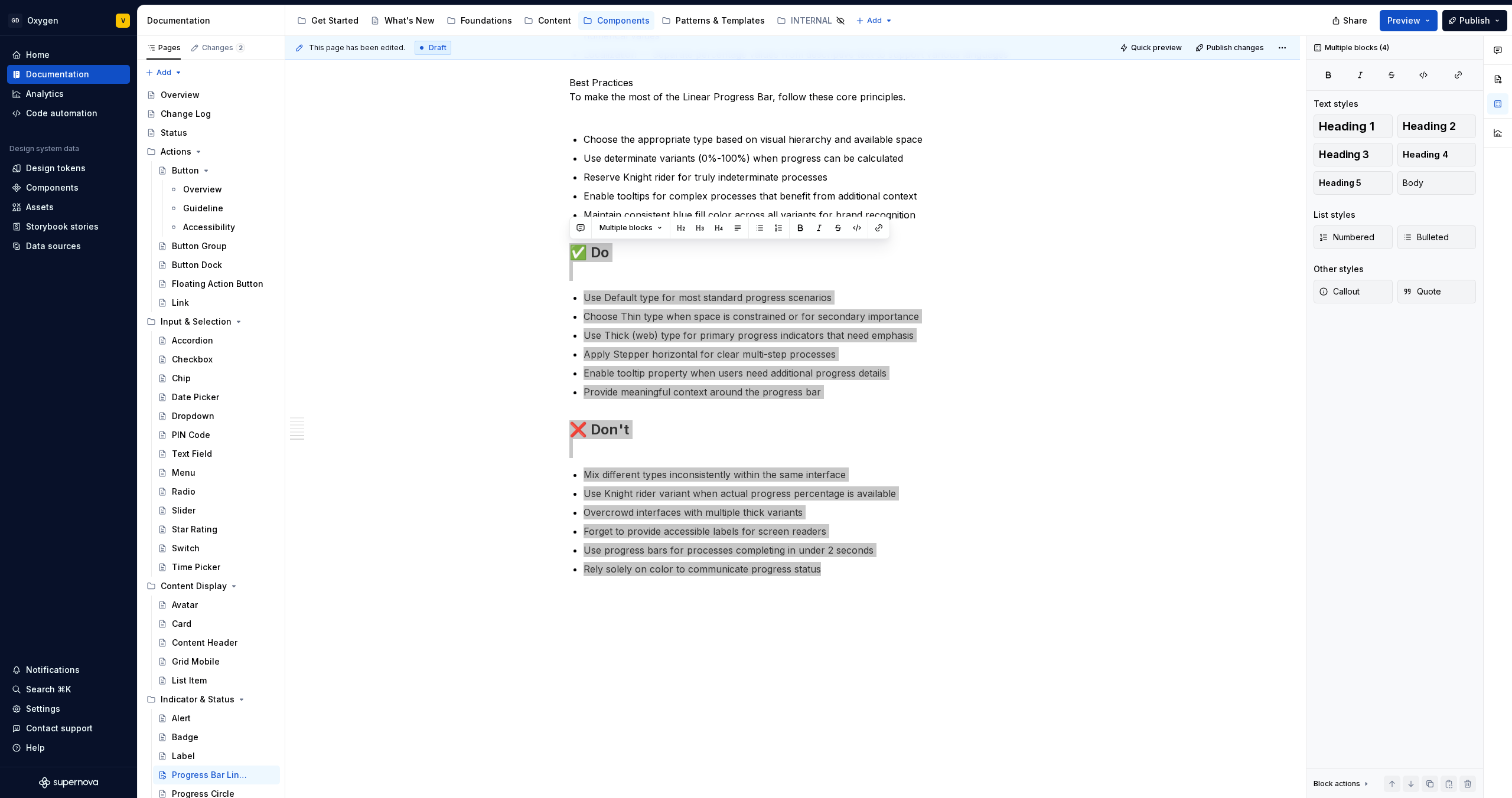
type textarea "*"
